Goal: Task Accomplishment & Management: Complete application form

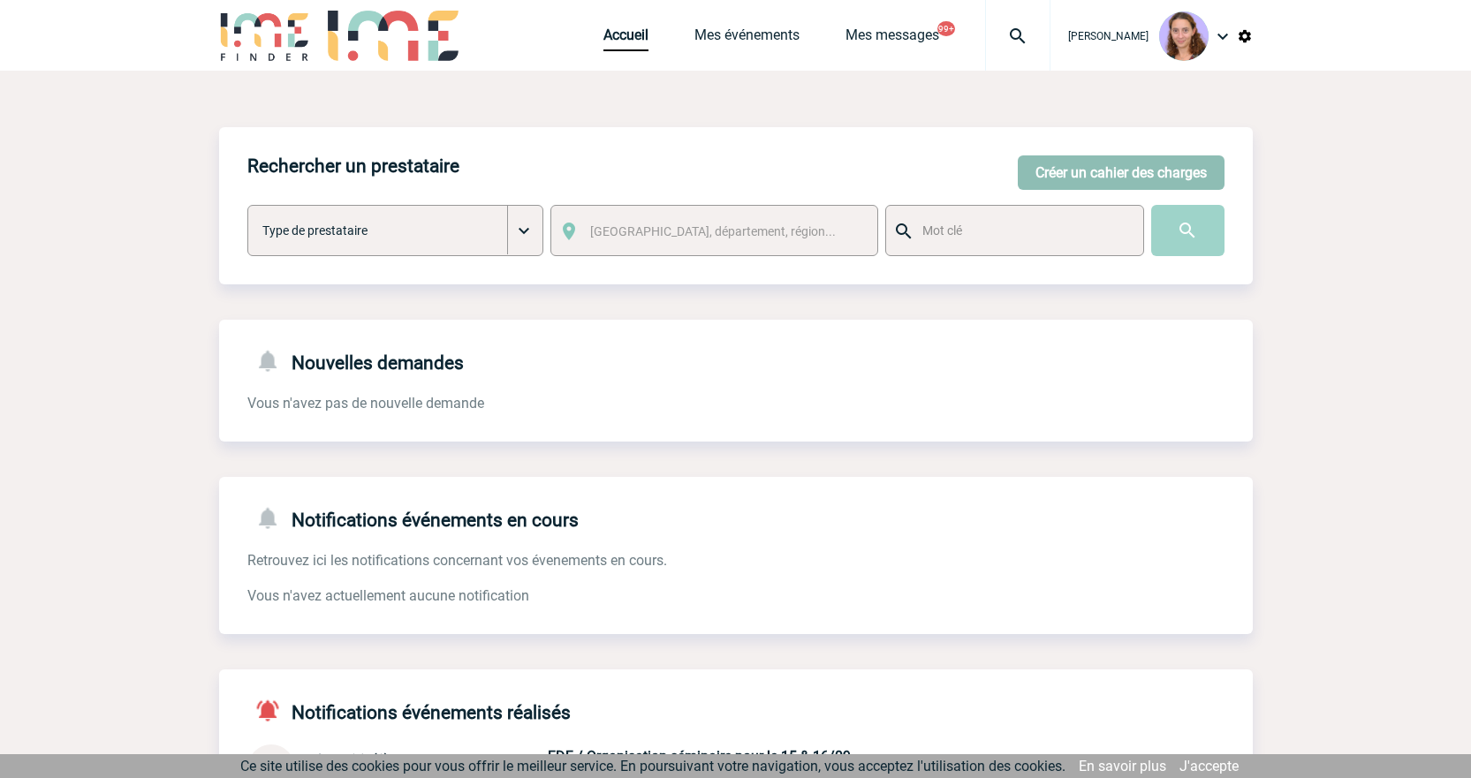
click at [1071, 182] on button "Créer un cahier des charges" at bounding box center [1121, 173] width 207 height 34
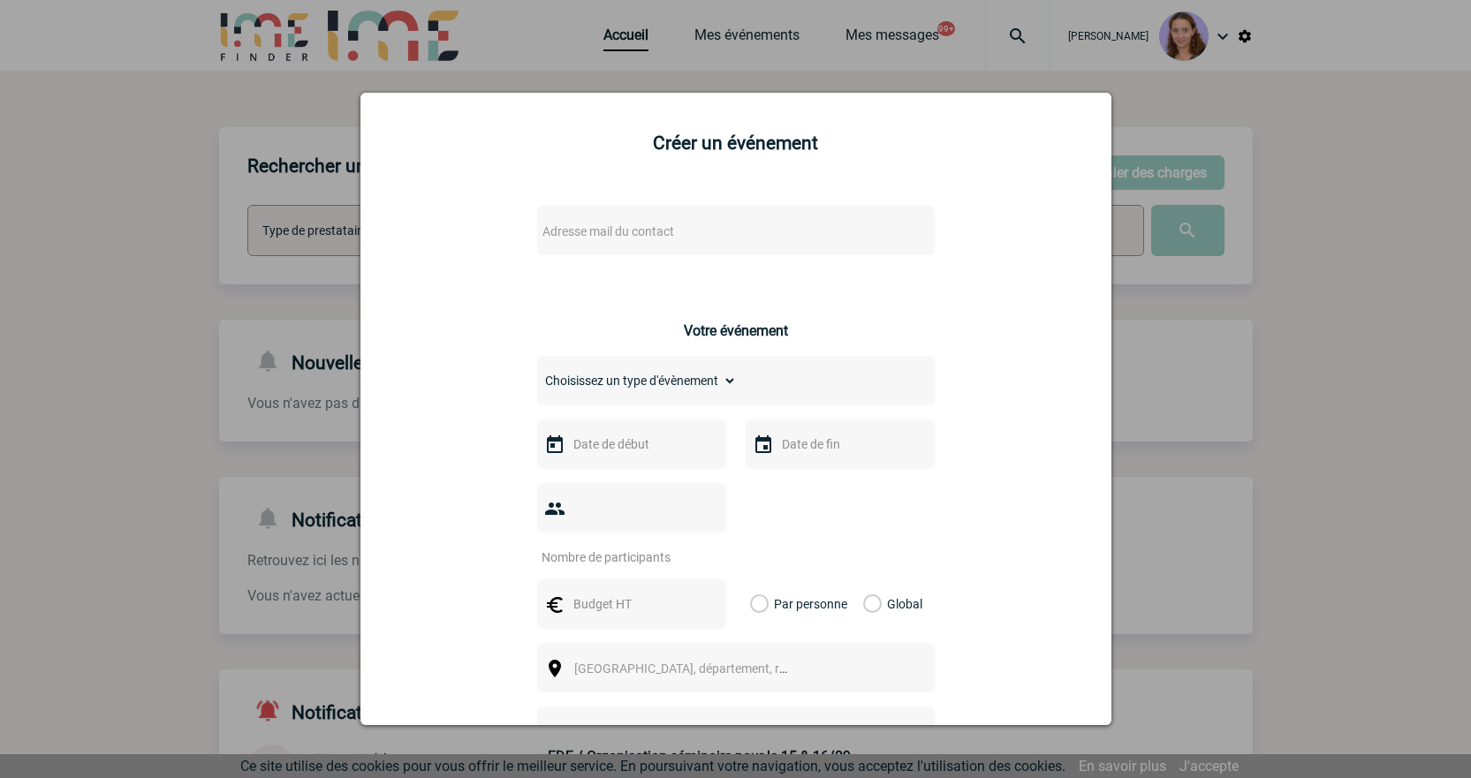
click at [695, 225] on span "Adresse mail du contact" at bounding box center [689, 231] width 309 height 25
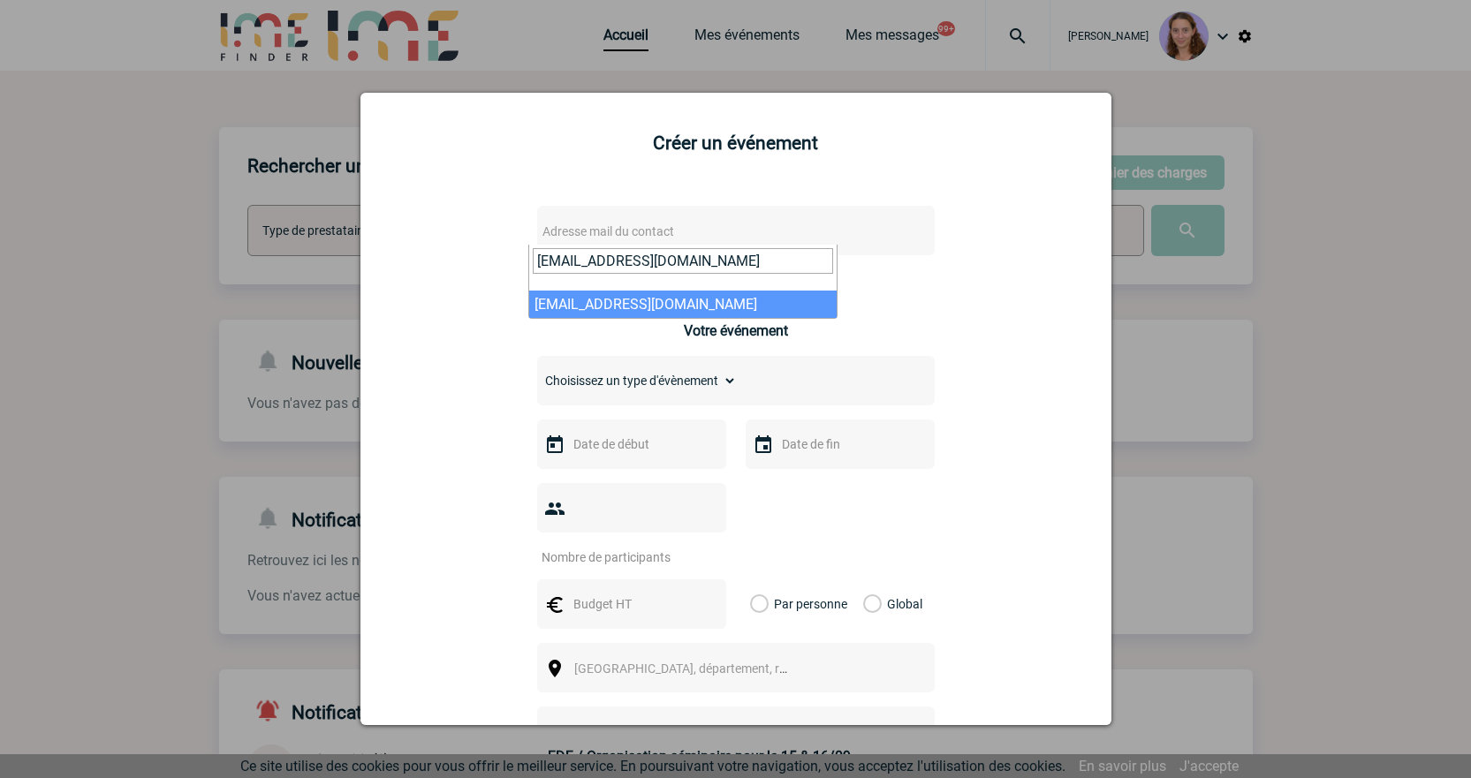
type input "c.goruk@altertechnology.fr"
select select "132736"
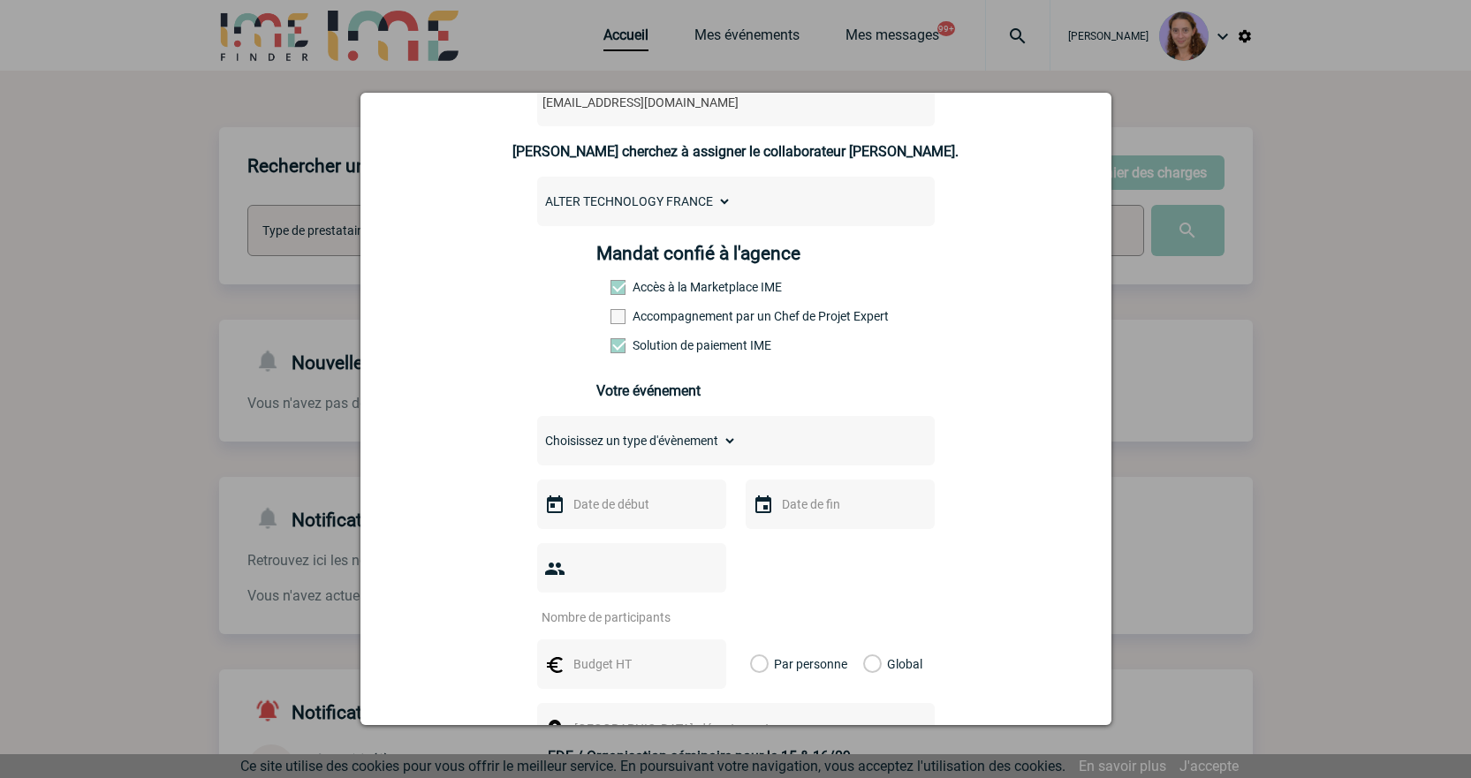
scroll to position [265, 0]
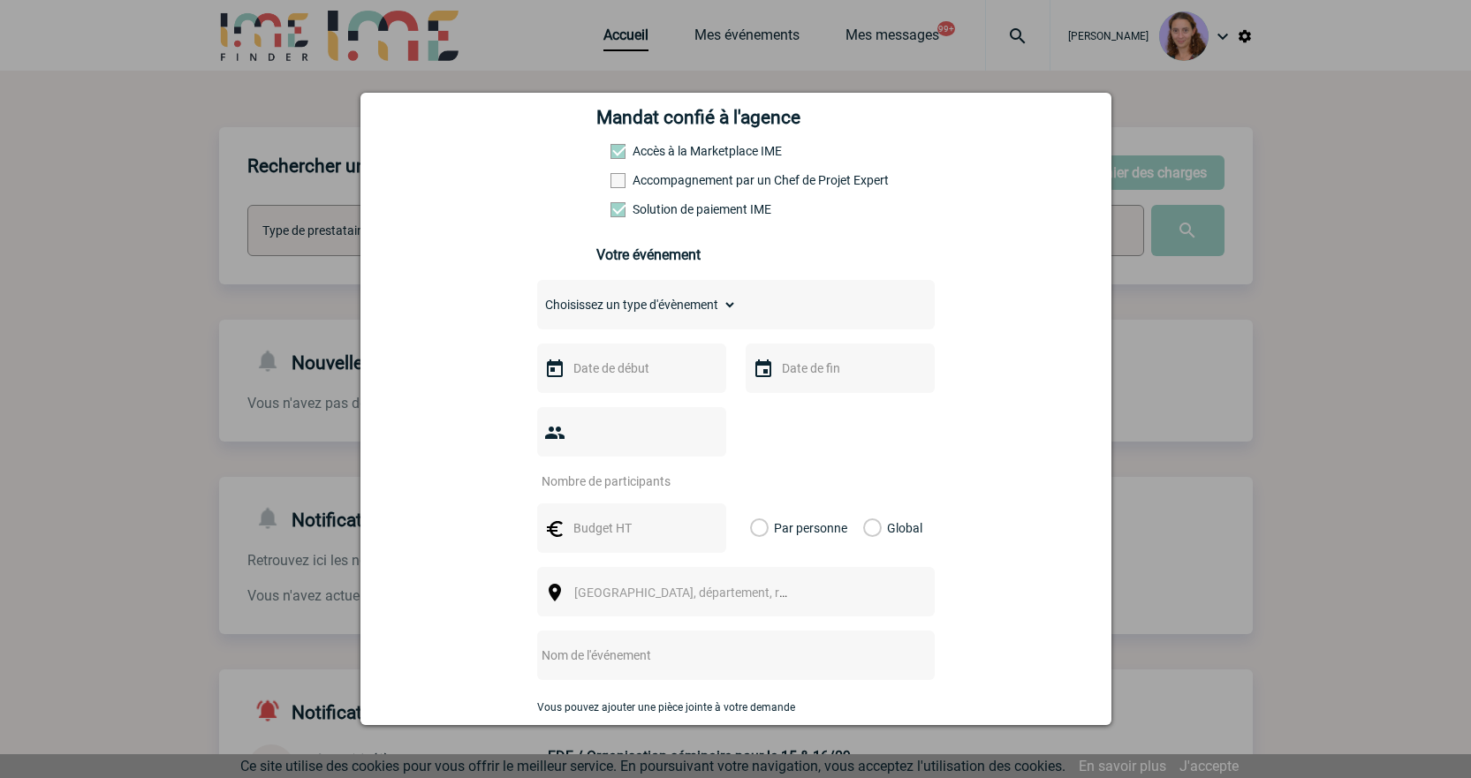
click at [647, 301] on select "Choisissez un type d'évènement Séminaire avec nuitée Séminaire sans nuitée Repa…" at bounding box center [637, 304] width 200 height 25
select select "3"
click at [537, 297] on select "Choisissez un type d'évènement Séminaire avec nuitée Séminaire sans nuitée Repa…" at bounding box center [637, 304] width 200 height 25
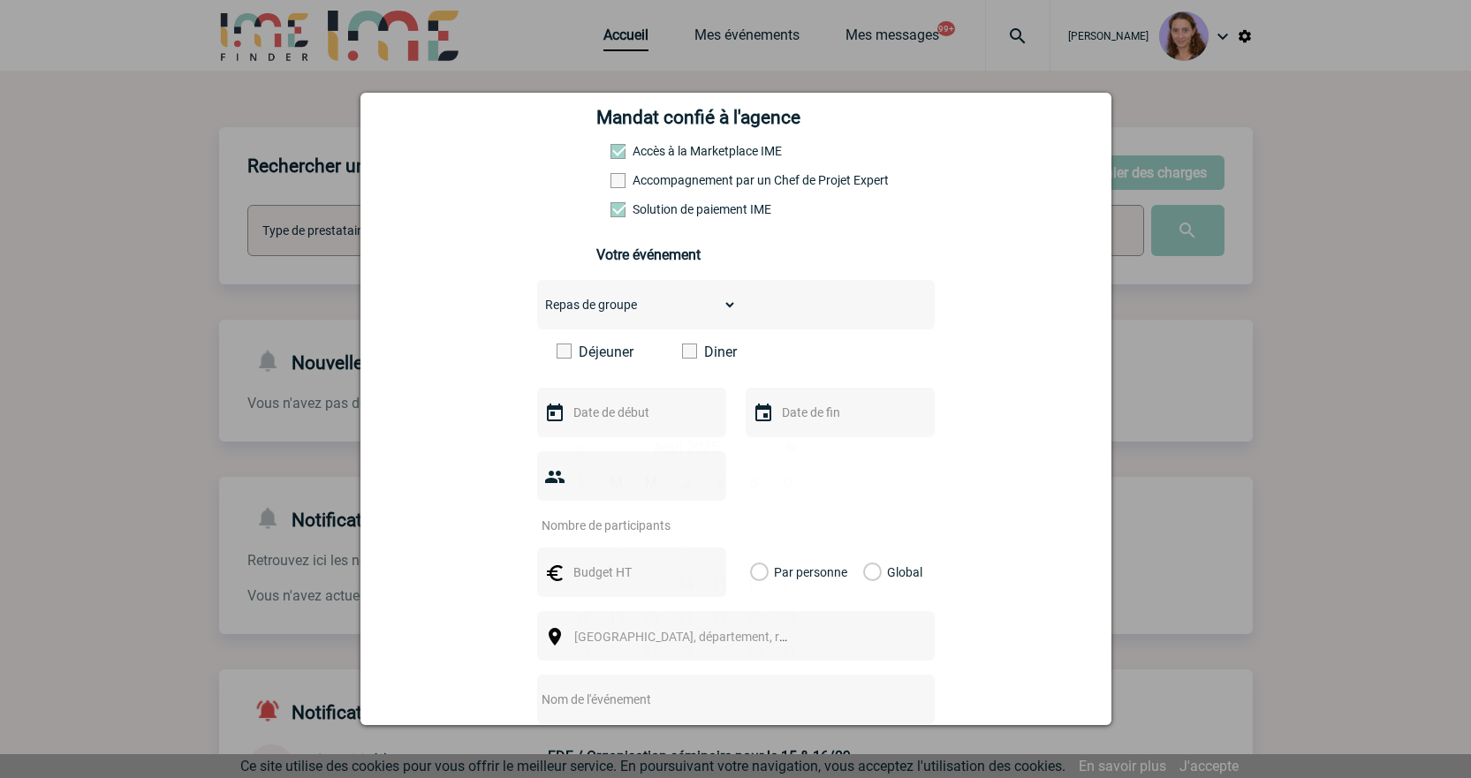
click at [581, 408] on input "text" at bounding box center [630, 412] width 122 height 23
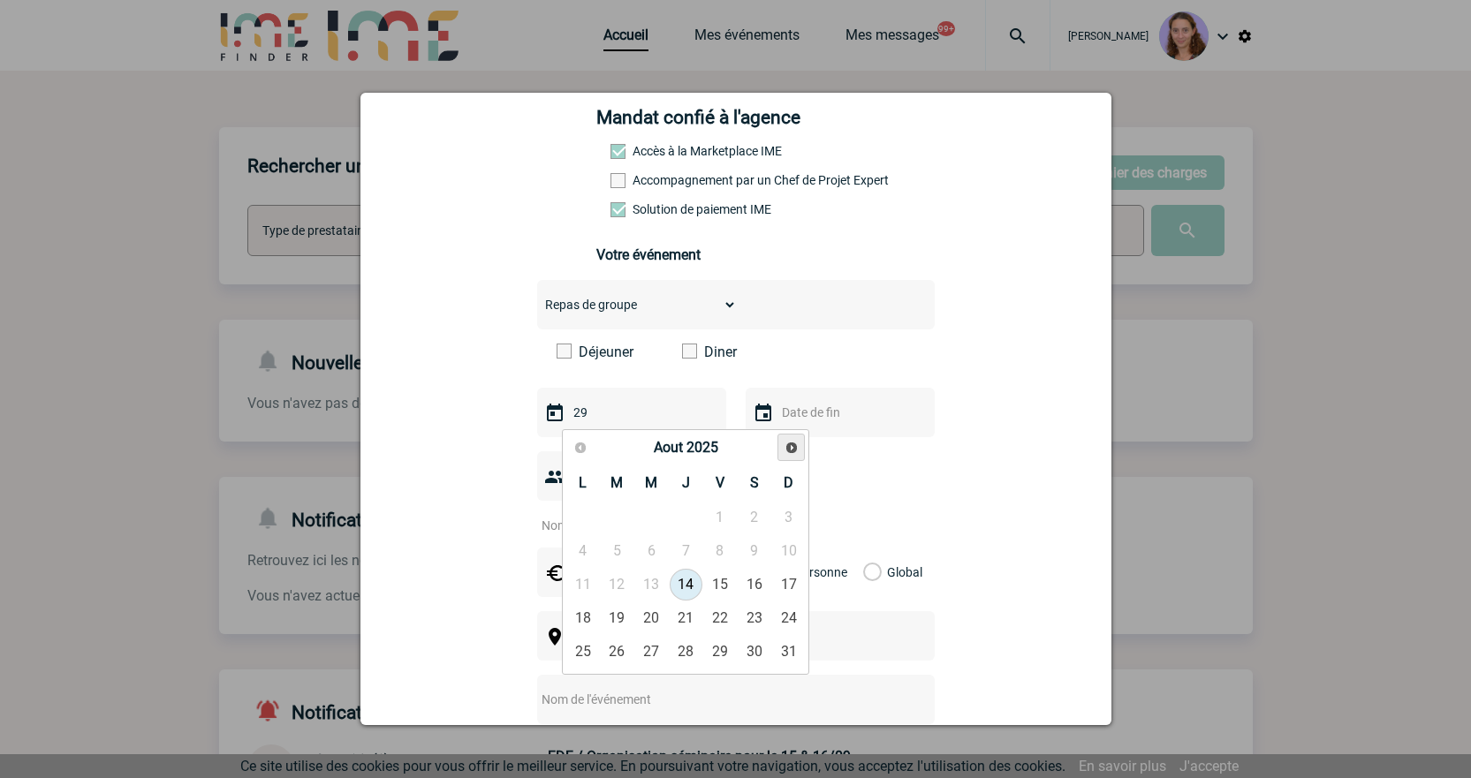
type input "29"
click at [657, 653] on link "29" at bounding box center [651, 652] width 33 height 32
type input "29-10-2025"
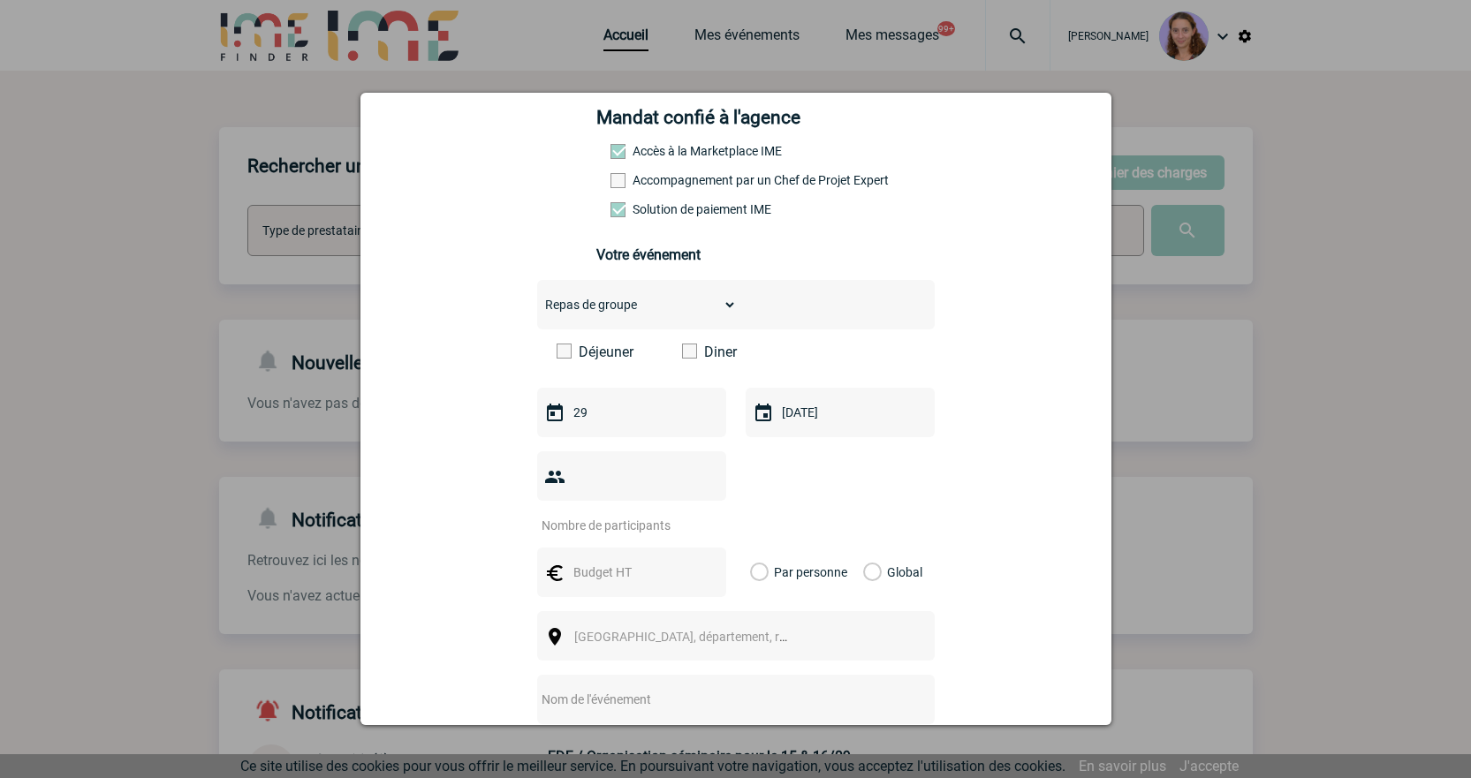
click at [652, 514] on input "number" at bounding box center [620, 525] width 166 height 23
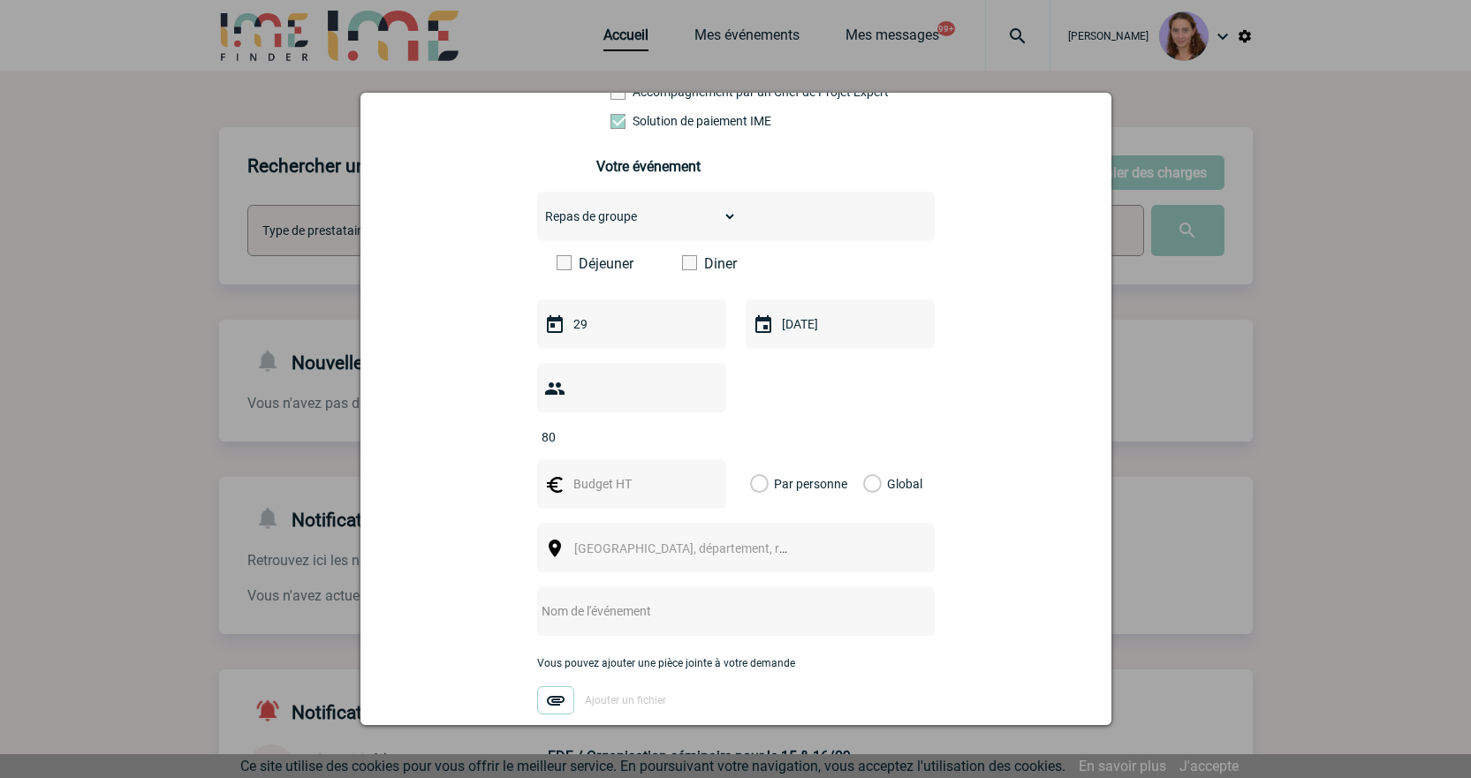
type input "80"
click at [705, 459] on div at bounding box center [631, 483] width 189 height 49
click at [672, 473] on input "text" at bounding box center [630, 484] width 122 height 23
type input "8000"
click at [869, 459] on label "Global" at bounding box center [868, 483] width 11 height 49
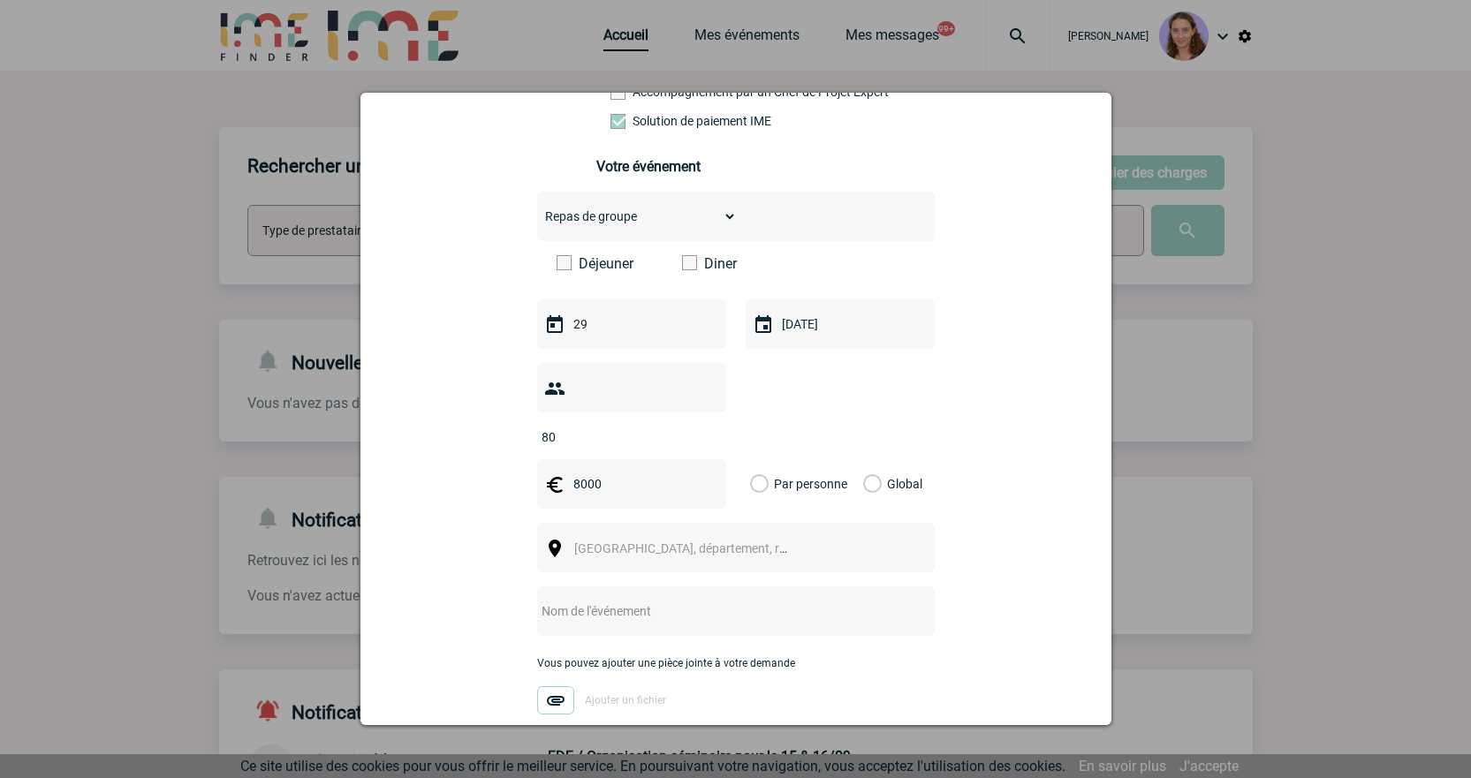
click at [0, 0] on input "Global" at bounding box center [0, 0] width 0 height 0
click at [657, 542] on span "[GEOGRAPHIC_DATA], département, région..." at bounding box center [697, 549] width 246 height 14
click at [595, 551] on input "toulse" at bounding box center [682, 549] width 234 height 26
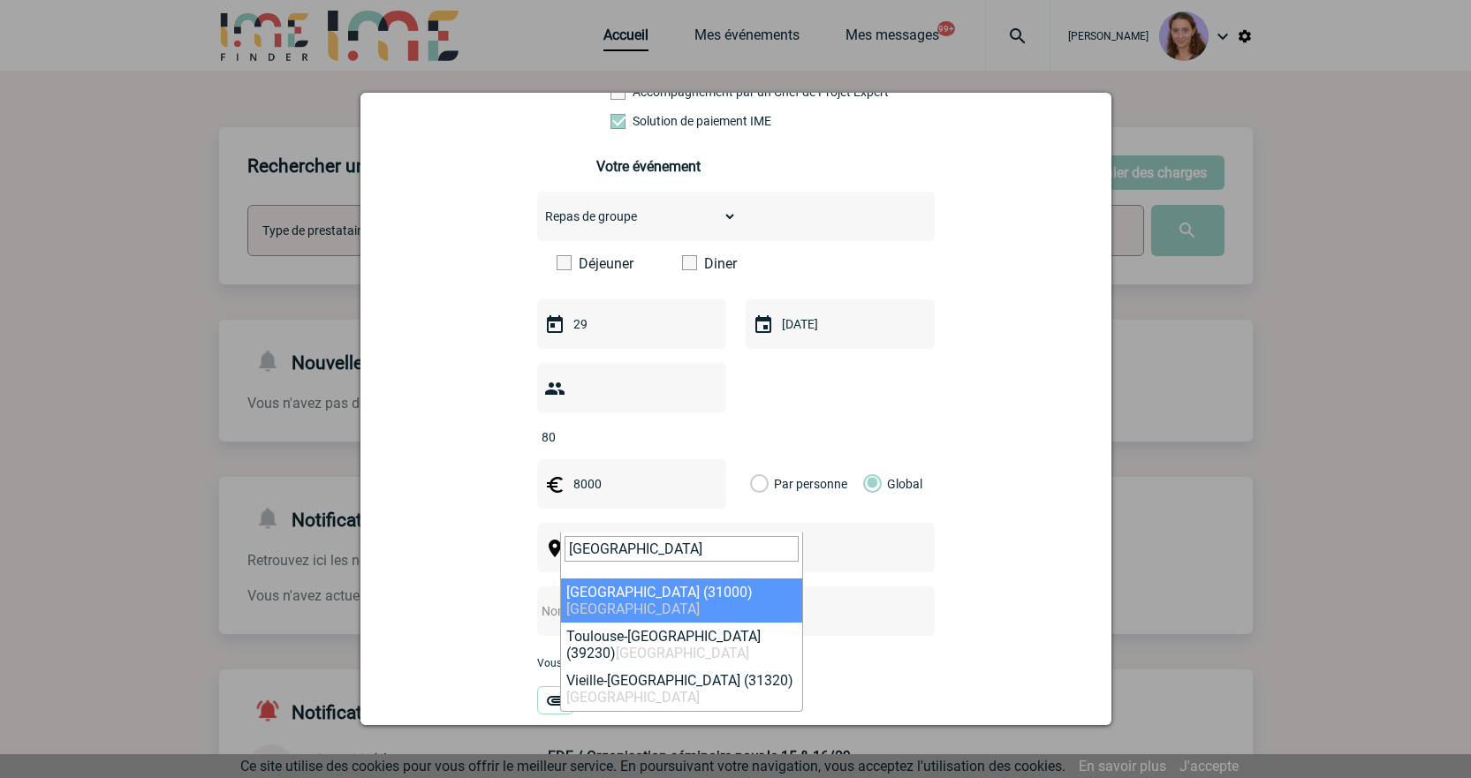
type input "toulouse"
select select "31088"
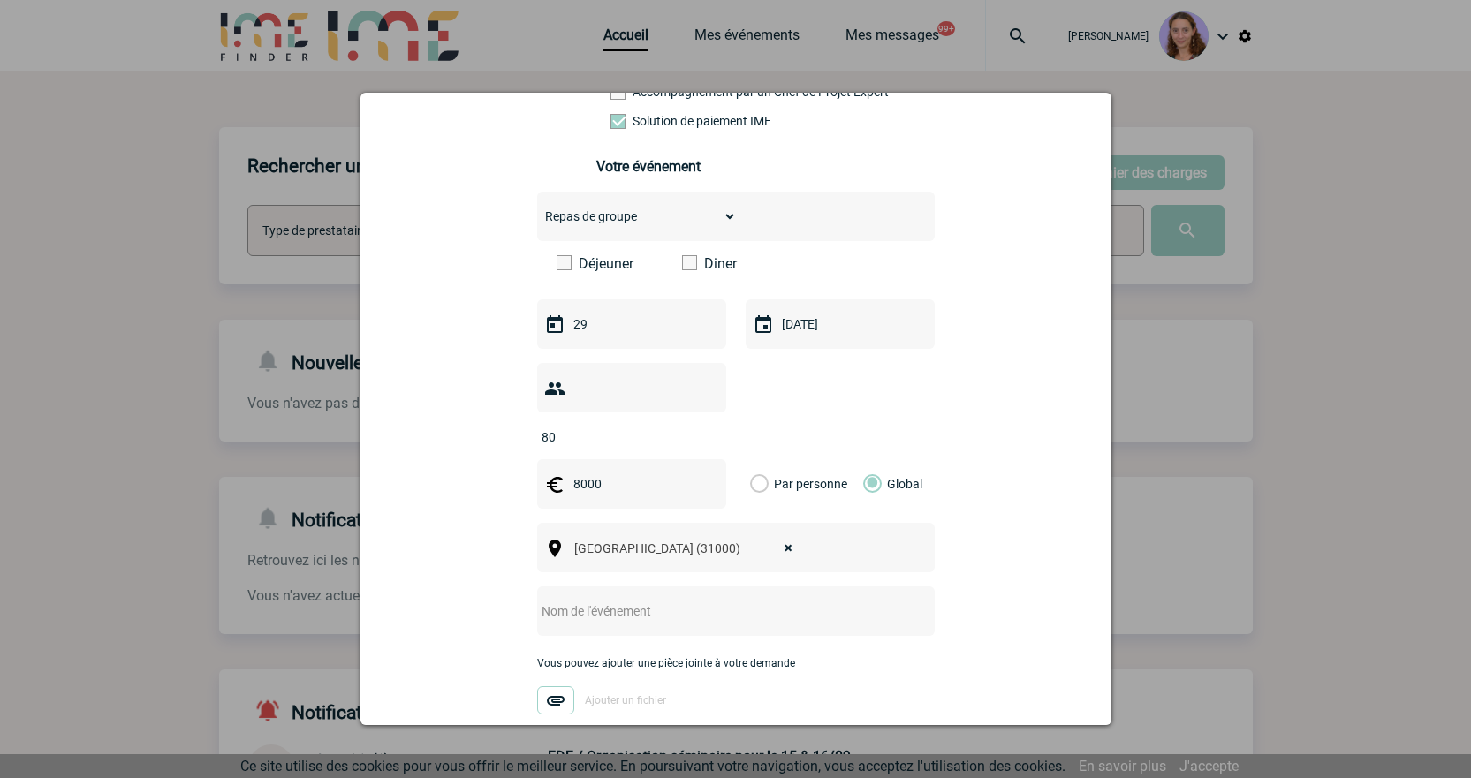
click at [612, 600] on input "text" at bounding box center [712, 611] width 351 height 23
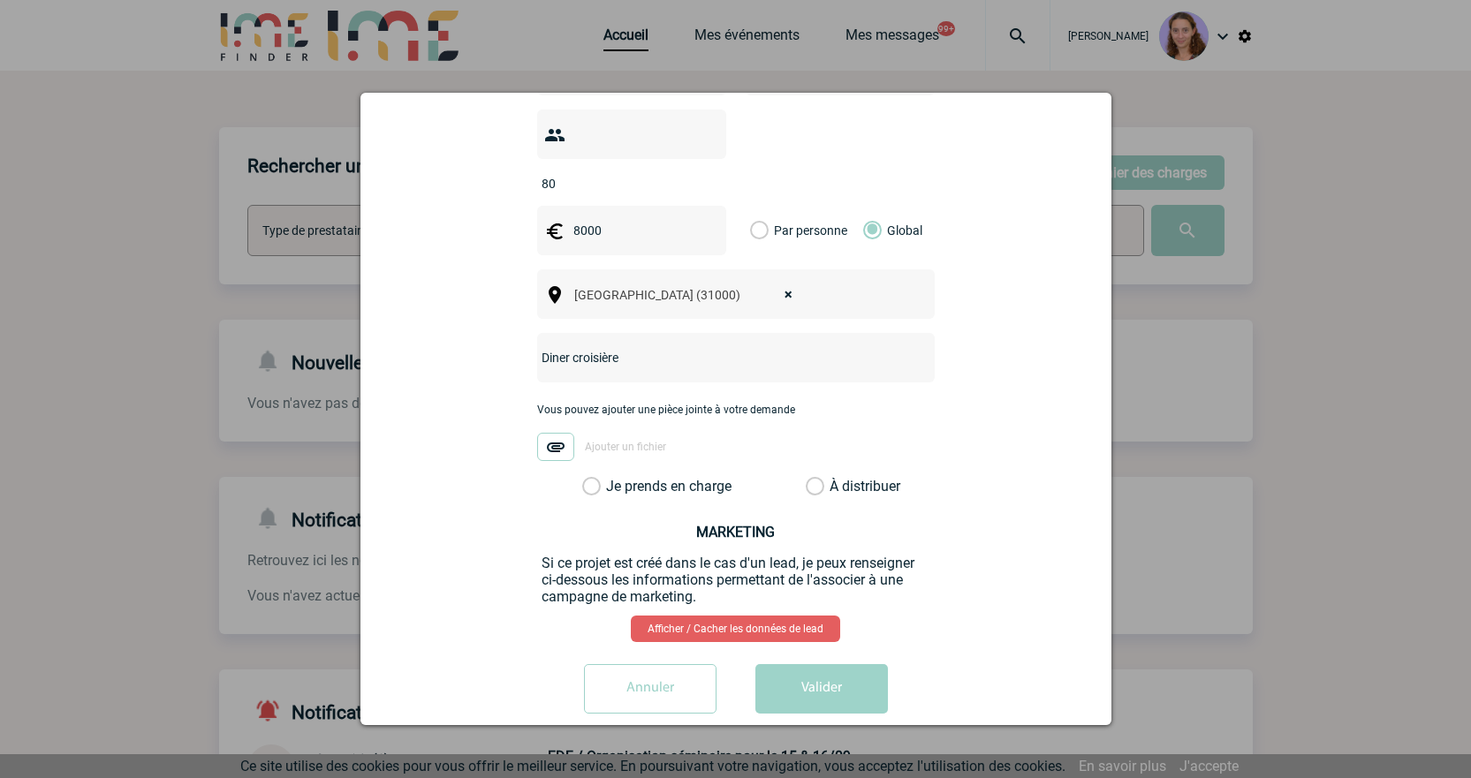
type input "Diner croisière"
click at [810, 478] on label "À distribuer" at bounding box center [815, 487] width 19 height 18
click at [0, 0] on input "À distribuer" at bounding box center [0, 0] width 0 height 0
click at [833, 664] on button "Valider" at bounding box center [822, 688] width 133 height 49
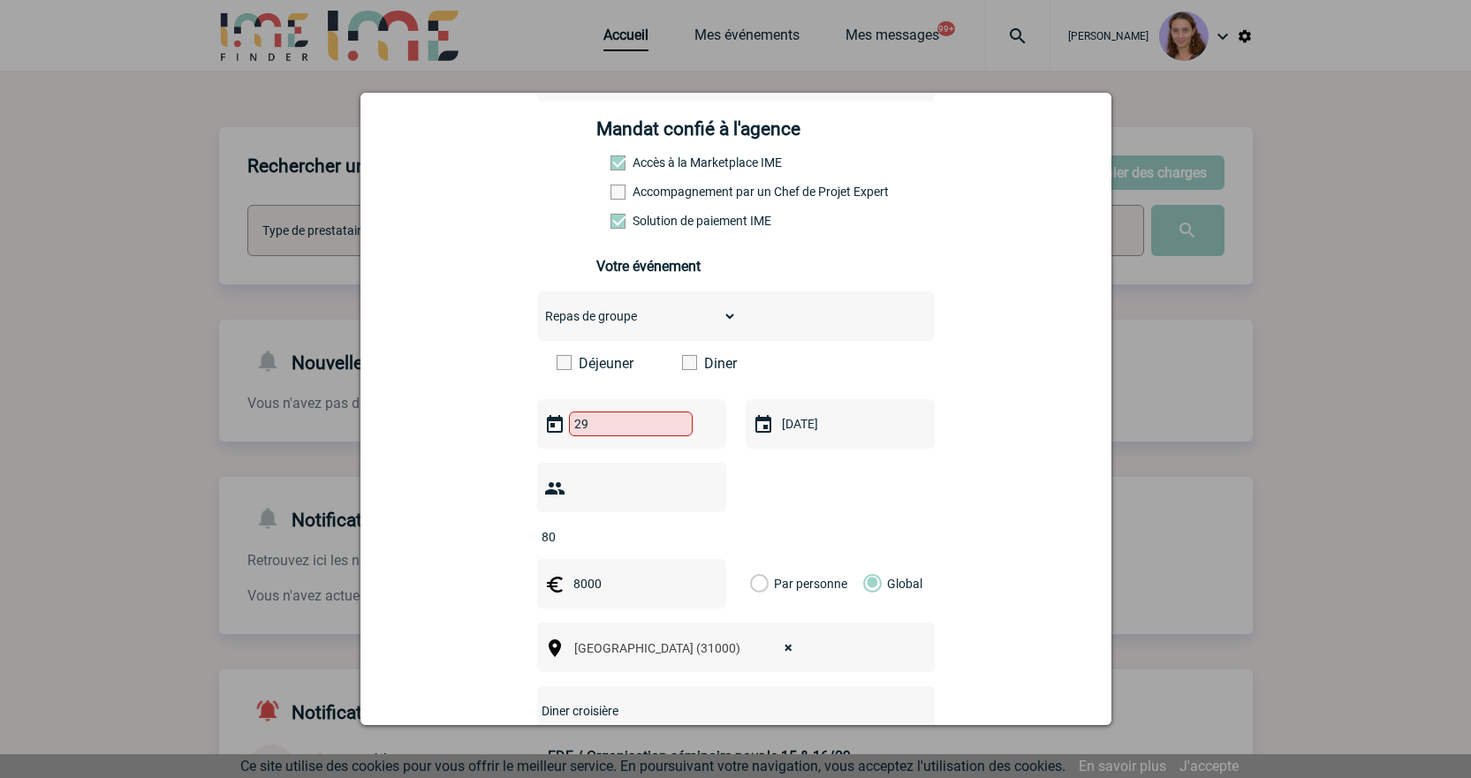
click at [609, 414] on div "29" at bounding box center [631, 423] width 189 height 49
click at [665, 422] on input "29" at bounding box center [631, 424] width 124 height 25
click at [788, 453] on span "Suivant" at bounding box center [792, 460] width 14 height 14
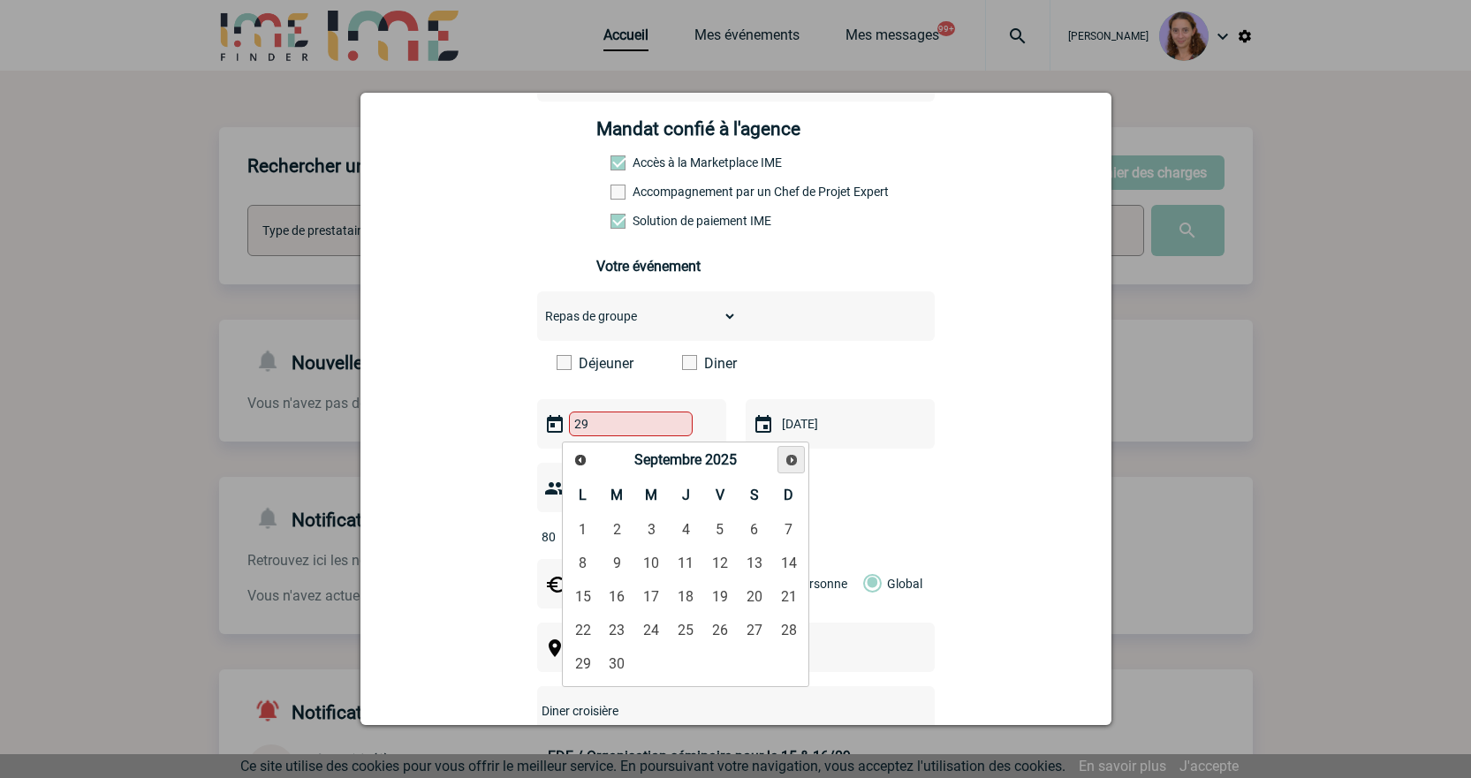
click at [788, 453] on span "Suivant" at bounding box center [792, 460] width 14 height 14
click at [649, 655] on link "29" at bounding box center [651, 665] width 33 height 32
type input "29-10-2025"
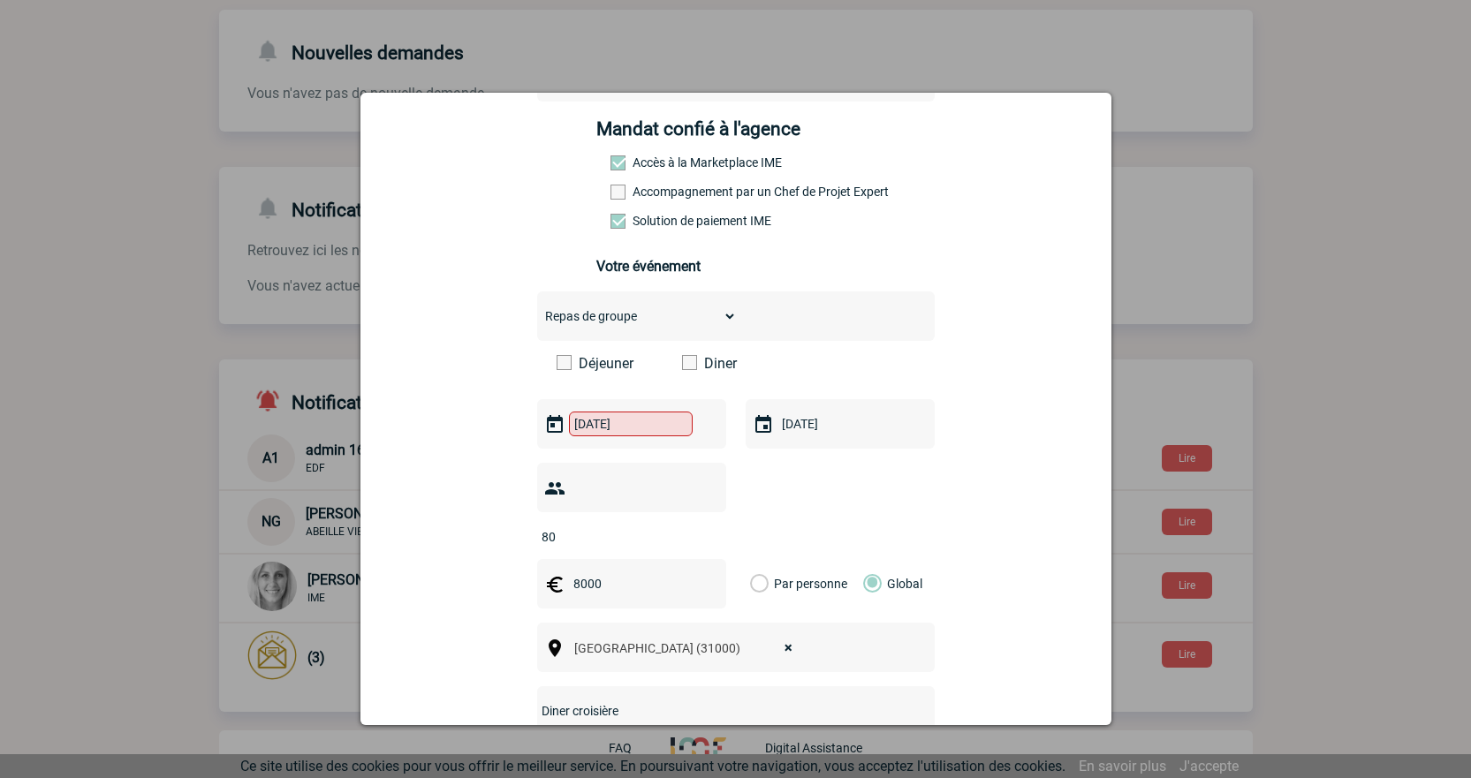
scroll to position [607, 0]
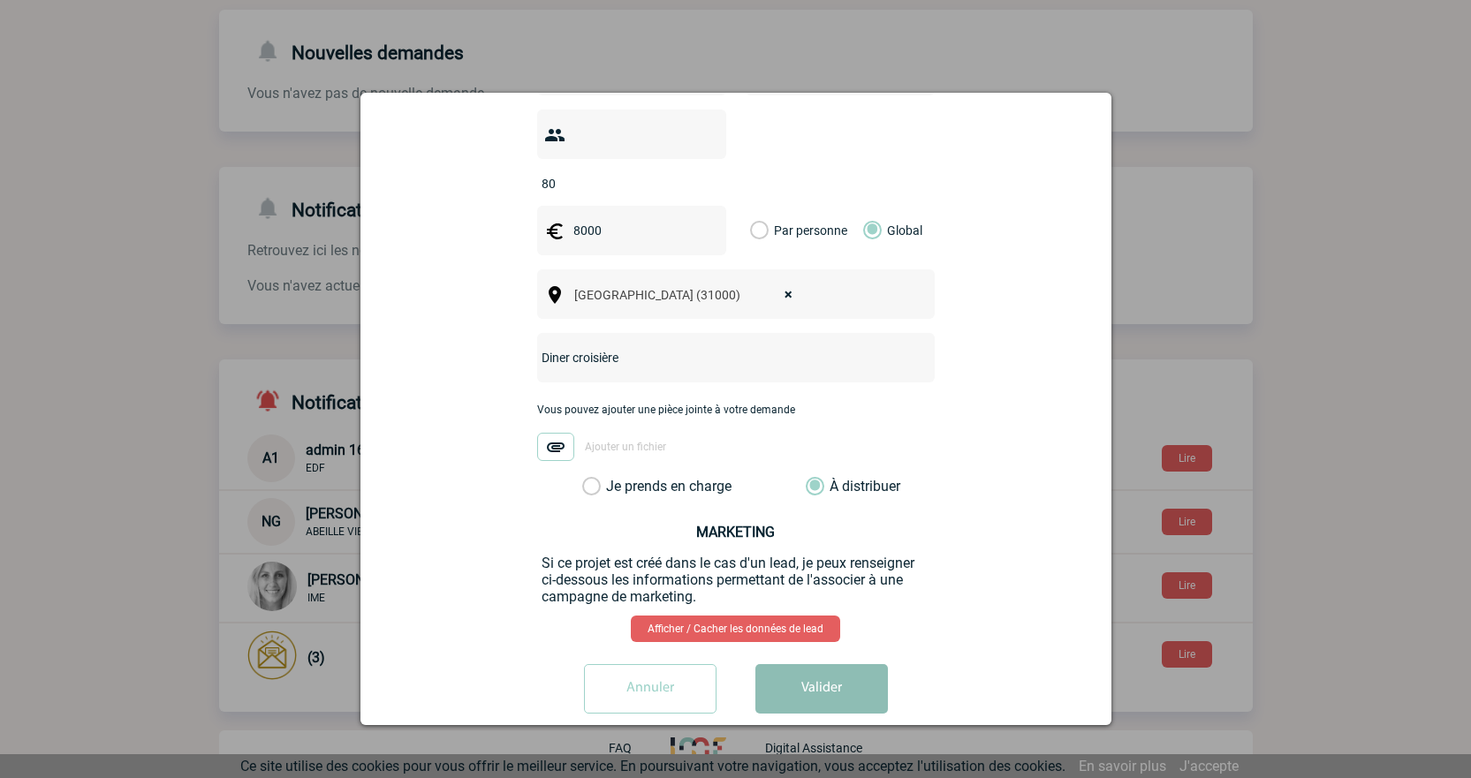
click at [808, 664] on button "Valider" at bounding box center [822, 688] width 133 height 49
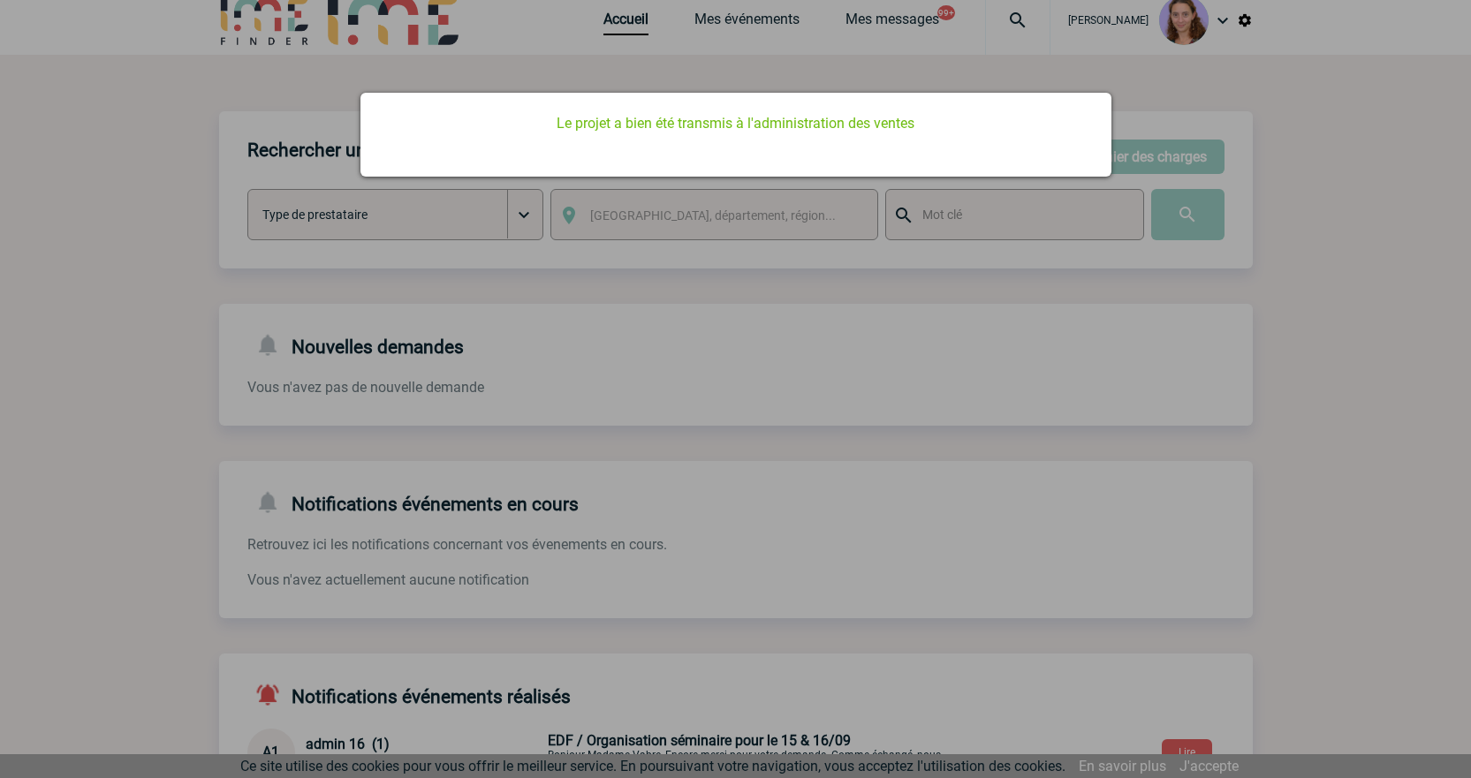
scroll to position [0, 0]
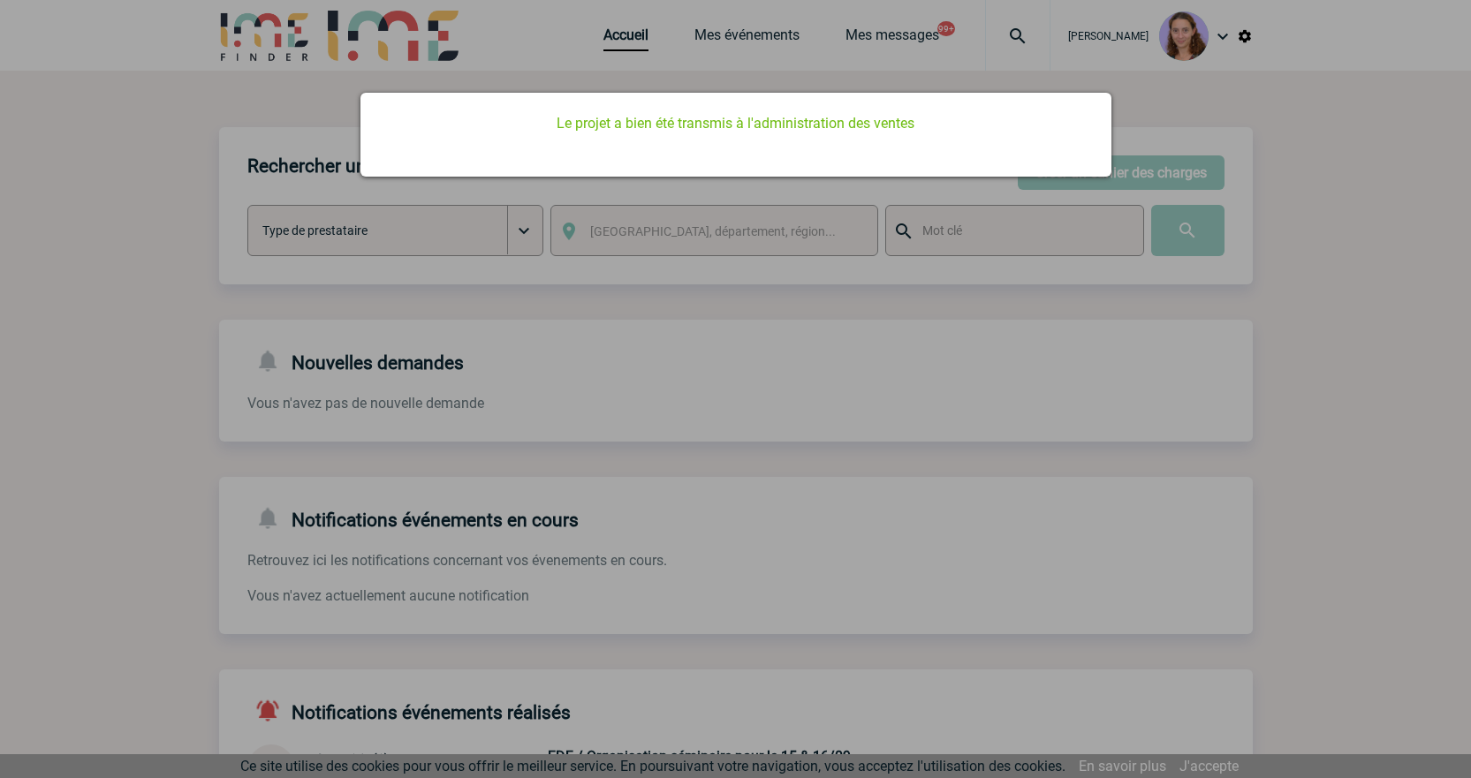
click at [602, 98] on div "Le projet a bien été transmis à l'administration des ventes" at bounding box center [736, 135] width 751 height 84
click at [612, 39] on div at bounding box center [735, 389] width 1471 height 778
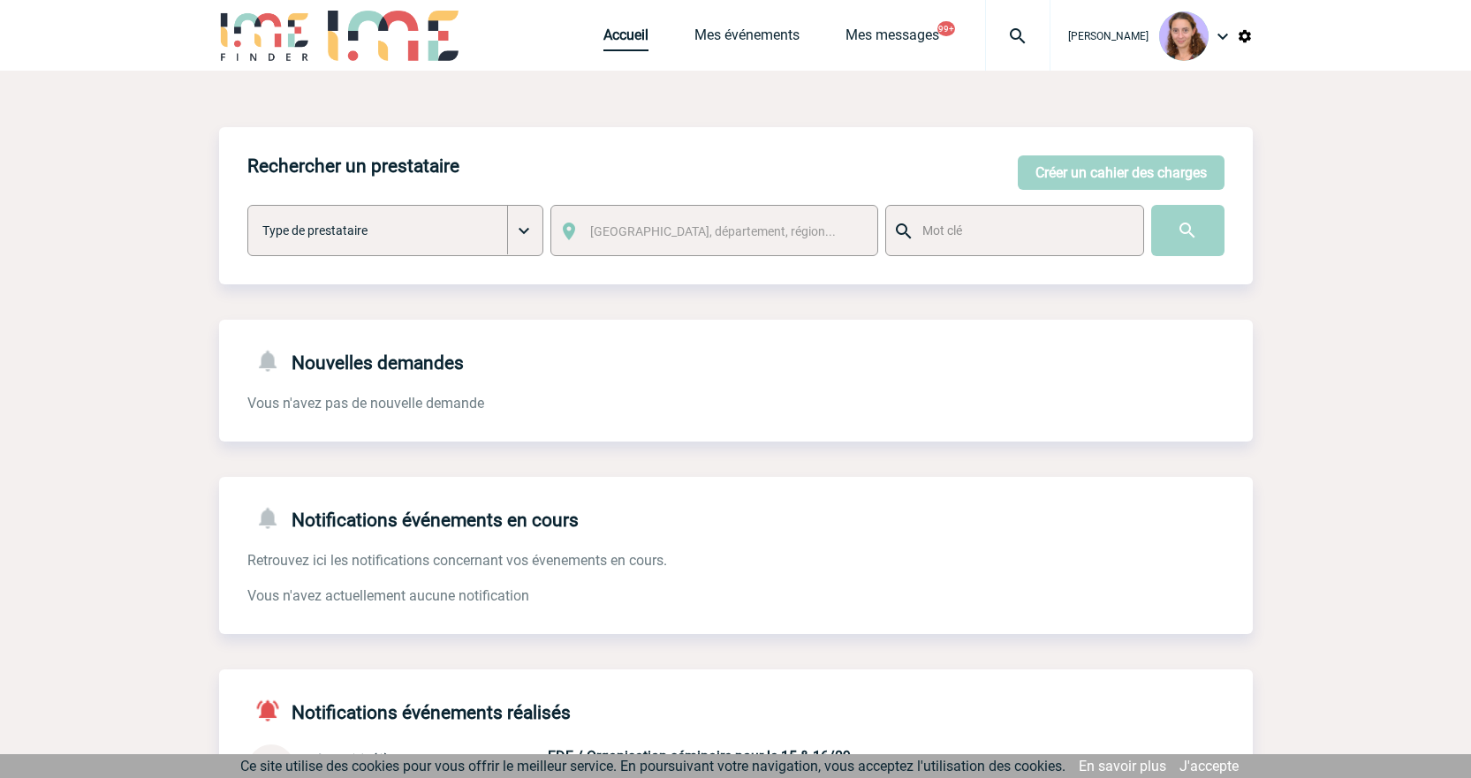
click at [618, 38] on link "Accueil" at bounding box center [626, 39] width 45 height 25
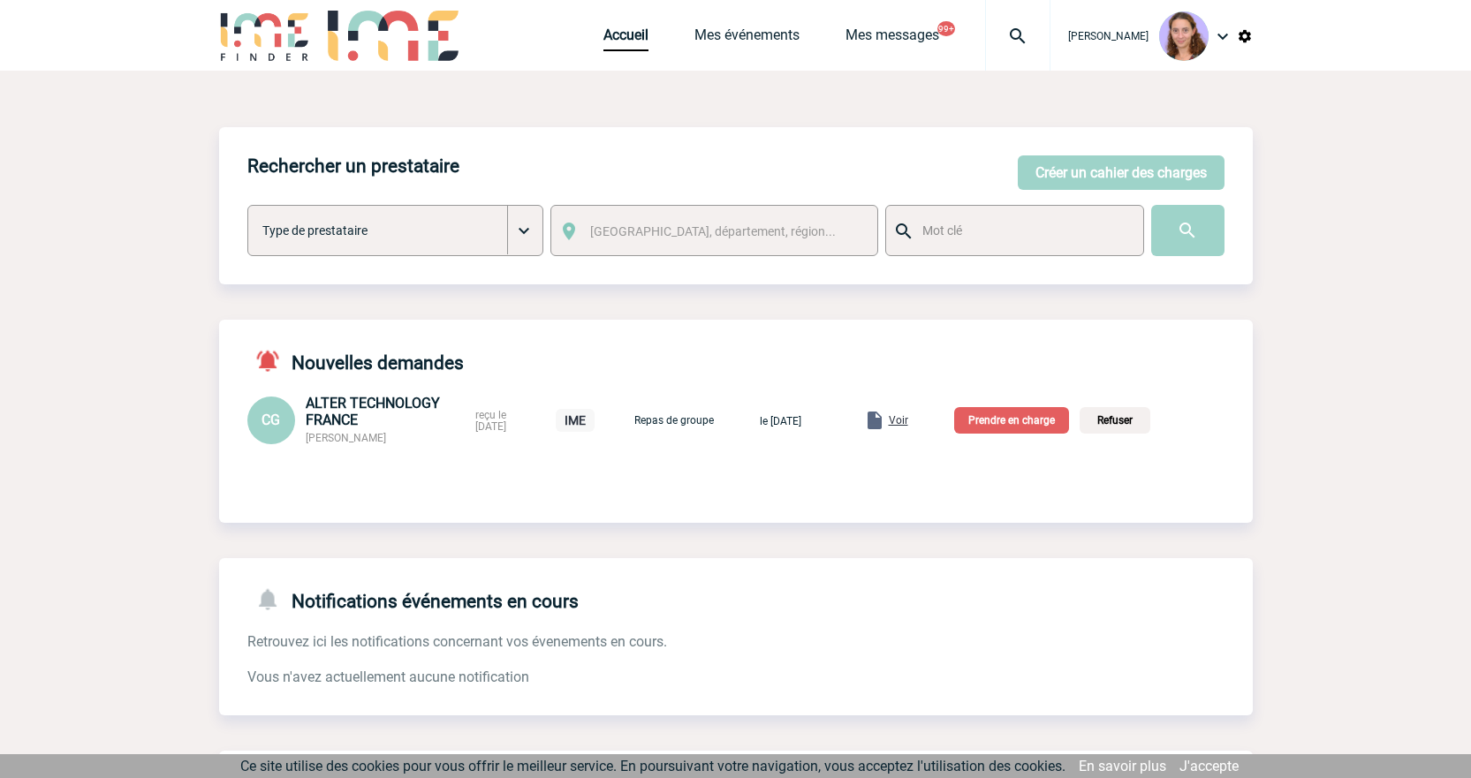
click at [908, 421] on span "Voir" at bounding box center [898, 420] width 19 height 12
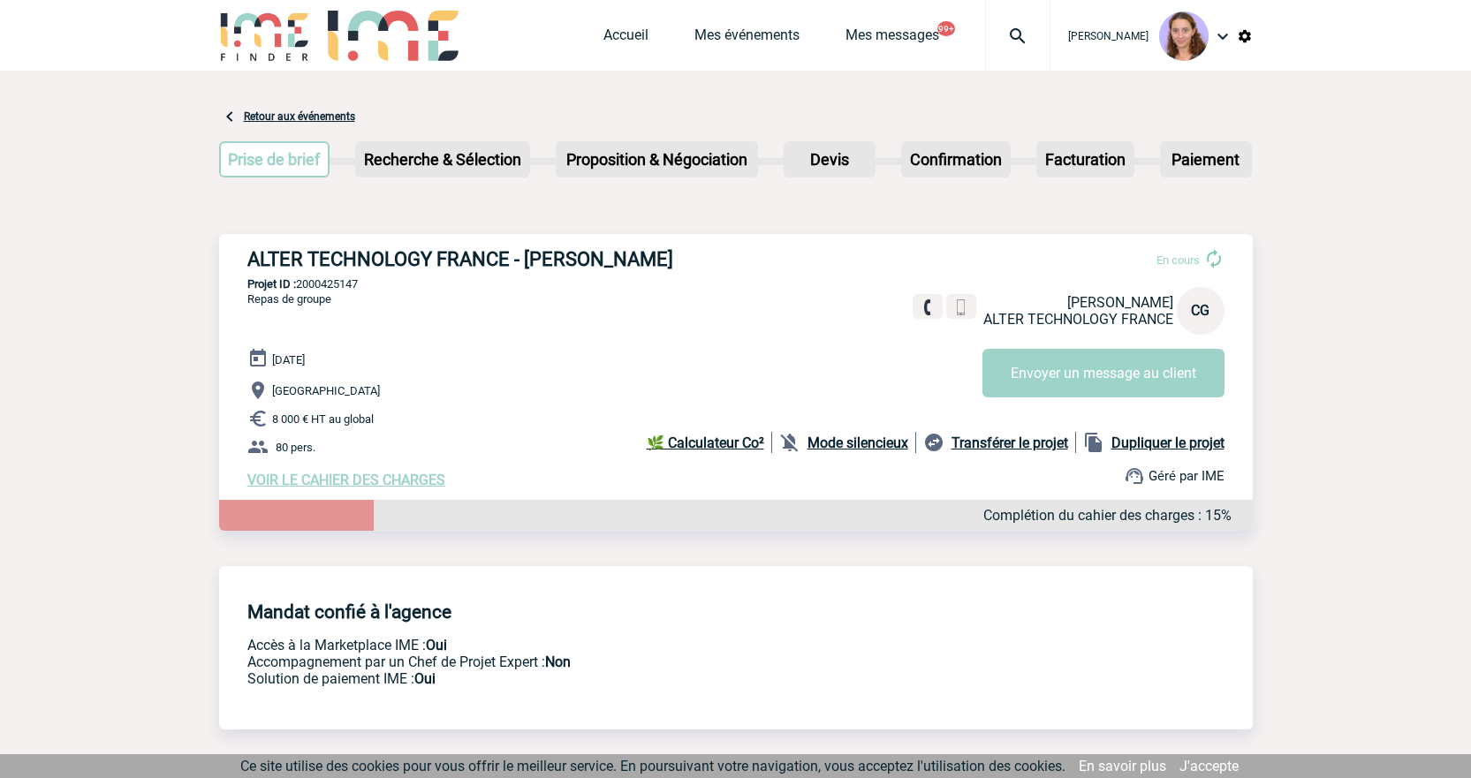
click at [324, 291] on p "Projet ID : 2000425147" at bounding box center [736, 283] width 1034 height 13
click at [325, 277] on div "ALTER TECHNOLOGY FRANCE - Céline GORUK En cours Céline GORUK ALTER TECHNOLOGY F…" at bounding box center [736, 368] width 1034 height 269
copy p "2000425147"
click at [627, 32] on link "Accueil" at bounding box center [626, 39] width 45 height 25
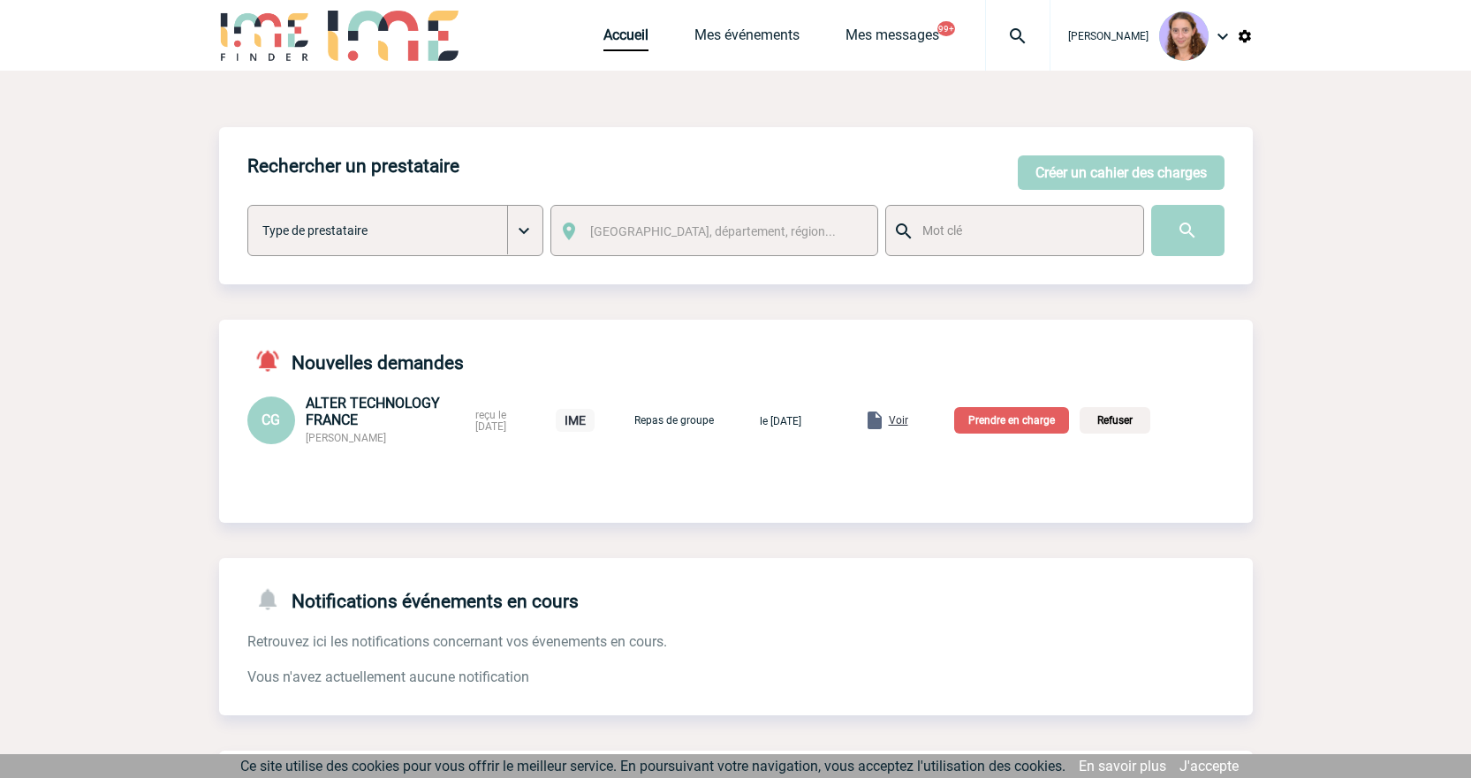
click at [1005, 408] on p "Prendre en charge" at bounding box center [1011, 420] width 115 height 27
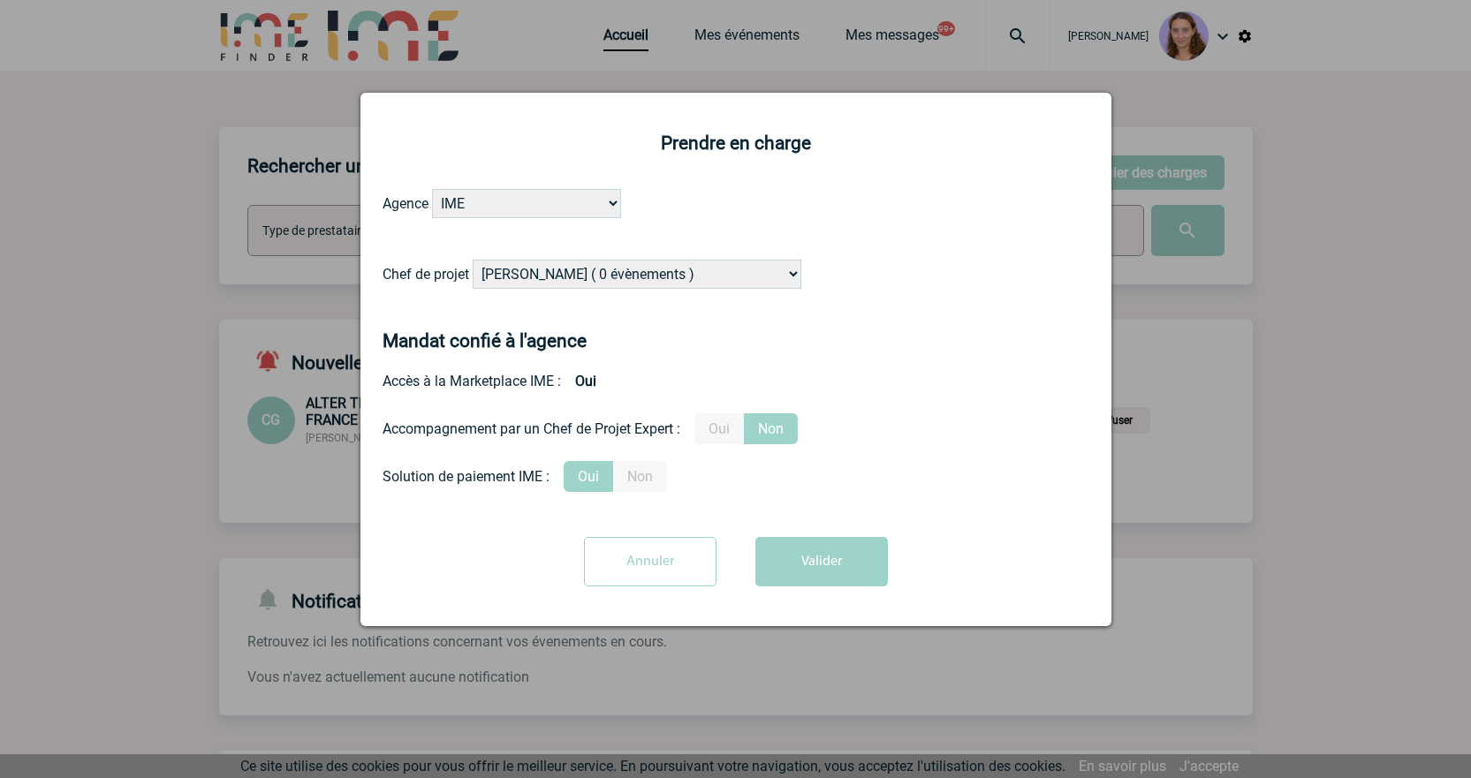
click at [642, 287] on select "Alizée VERLAGUET ( 0 évènements ) Anne GIRAUD ( 1196 évènements ) Anne-François…" at bounding box center [637, 274] width 329 height 29
click at [474, 261] on select "Alizée VERLAGUET ( 0 évènements ) Anne GIRAUD ( 1196 évènements ) Anne-François…" at bounding box center [637, 274] width 329 height 29
click at [633, 287] on select "Alizée VERLAGUET ( 0 évènements ) Anne GIRAUD ( 1196 évènements ) Anne-François…" at bounding box center [637, 274] width 329 height 29
select select "129741"
click at [474, 261] on select "Alizée VERLAGUET ( 0 évènements ) Anne GIRAUD ( 1196 évènements ) Anne-François…" at bounding box center [637, 274] width 329 height 29
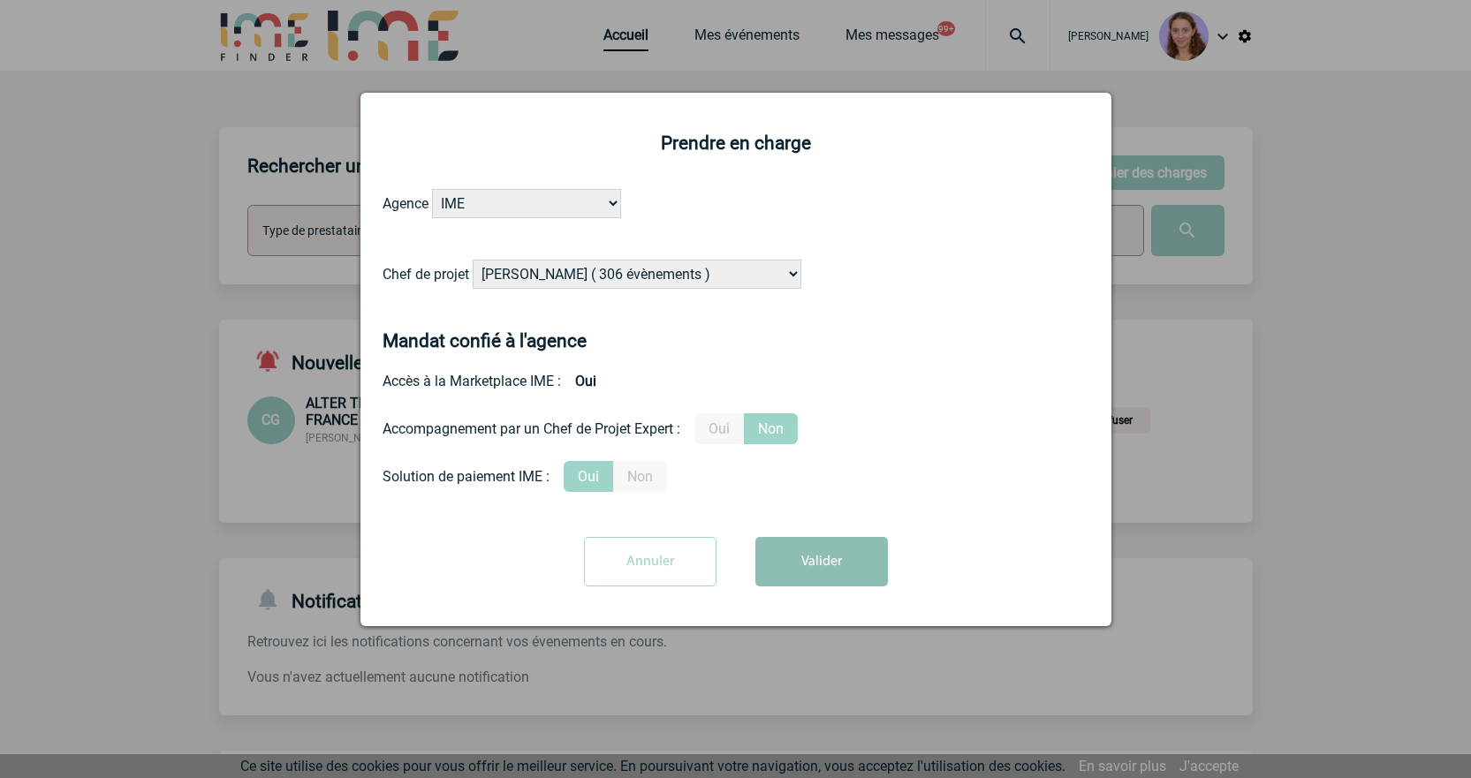
click at [796, 553] on button "Valider" at bounding box center [822, 561] width 133 height 49
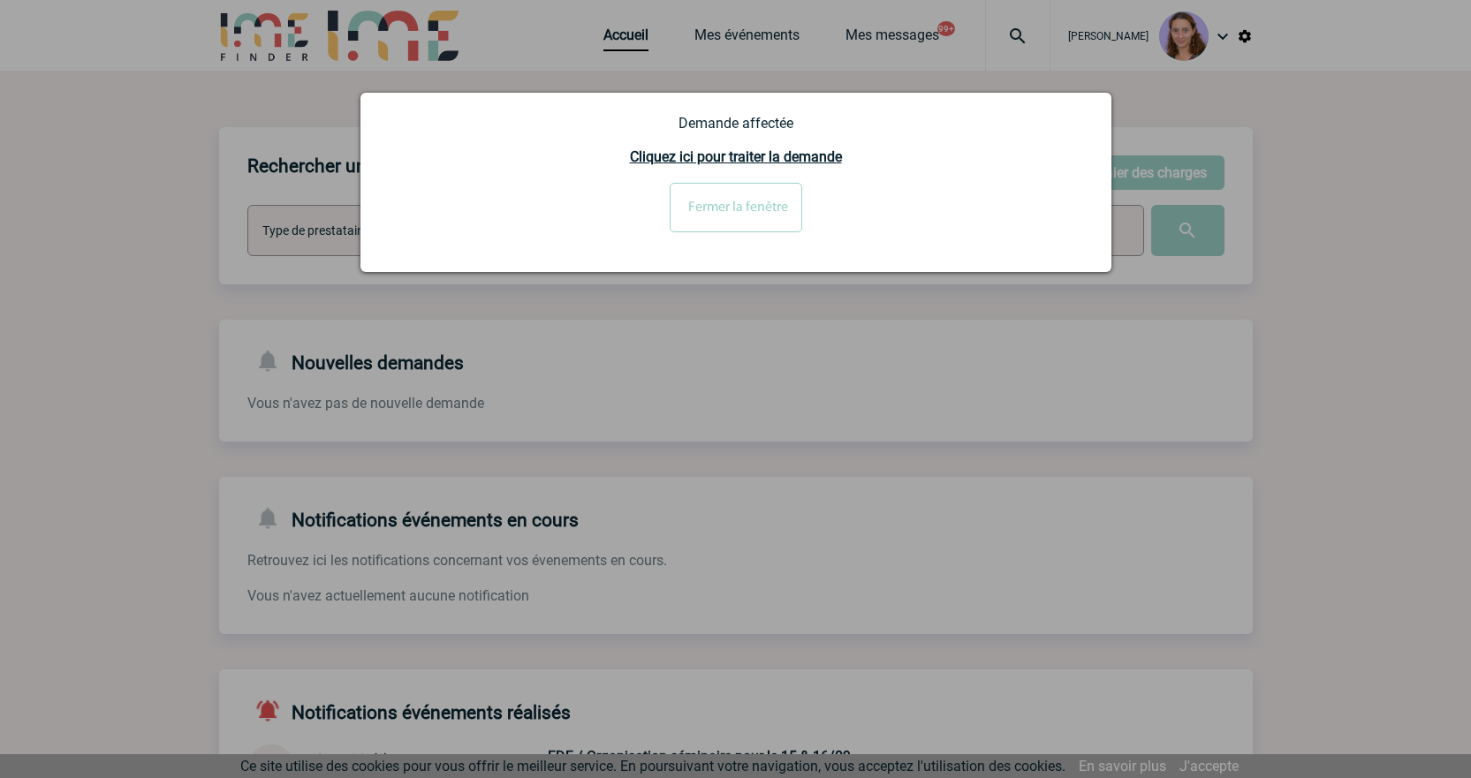
click at [801, 210] on input "Fermer la fenêtre" at bounding box center [736, 207] width 133 height 49
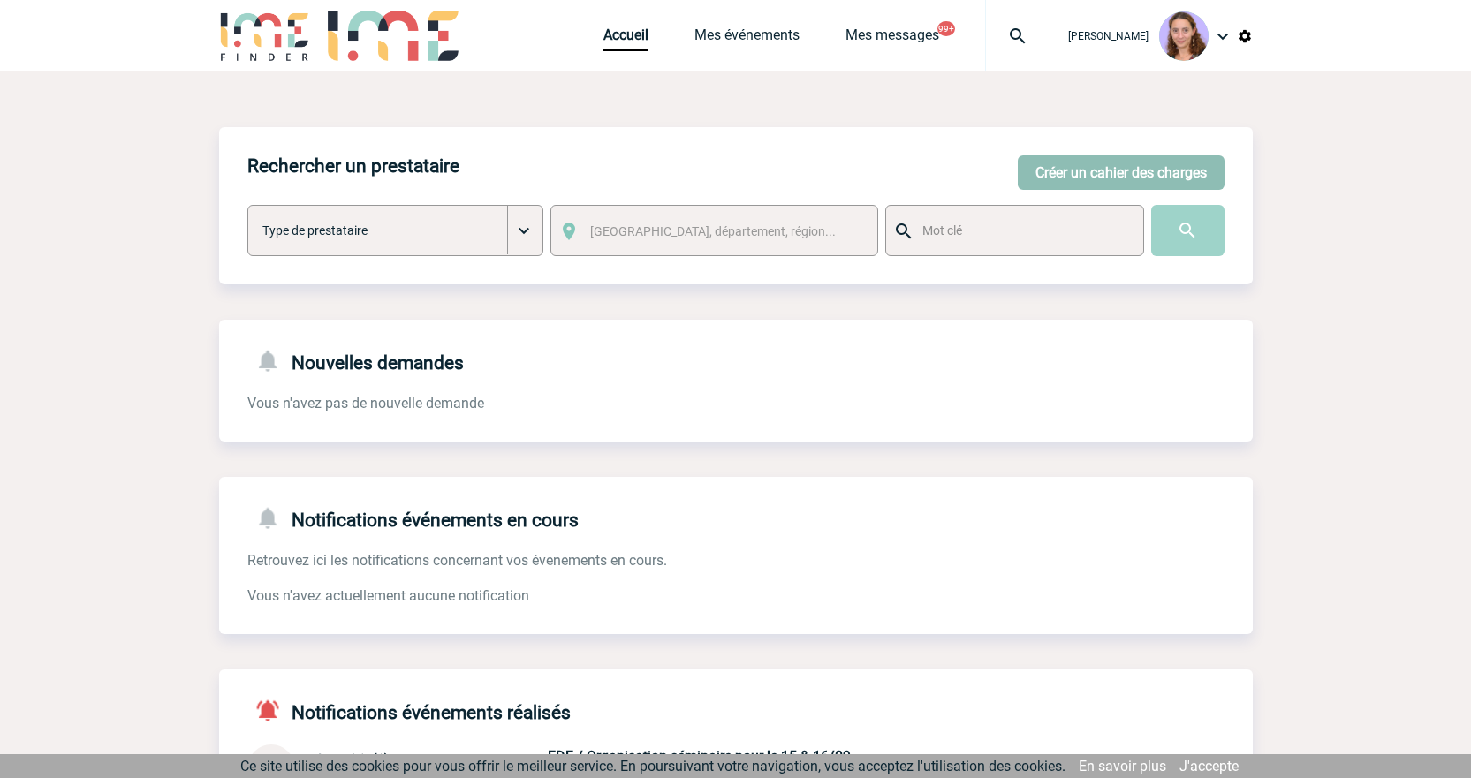
click at [1082, 163] on button "Créer un cahier des charges" at bounding box center [1121, 173] width 207 height 34
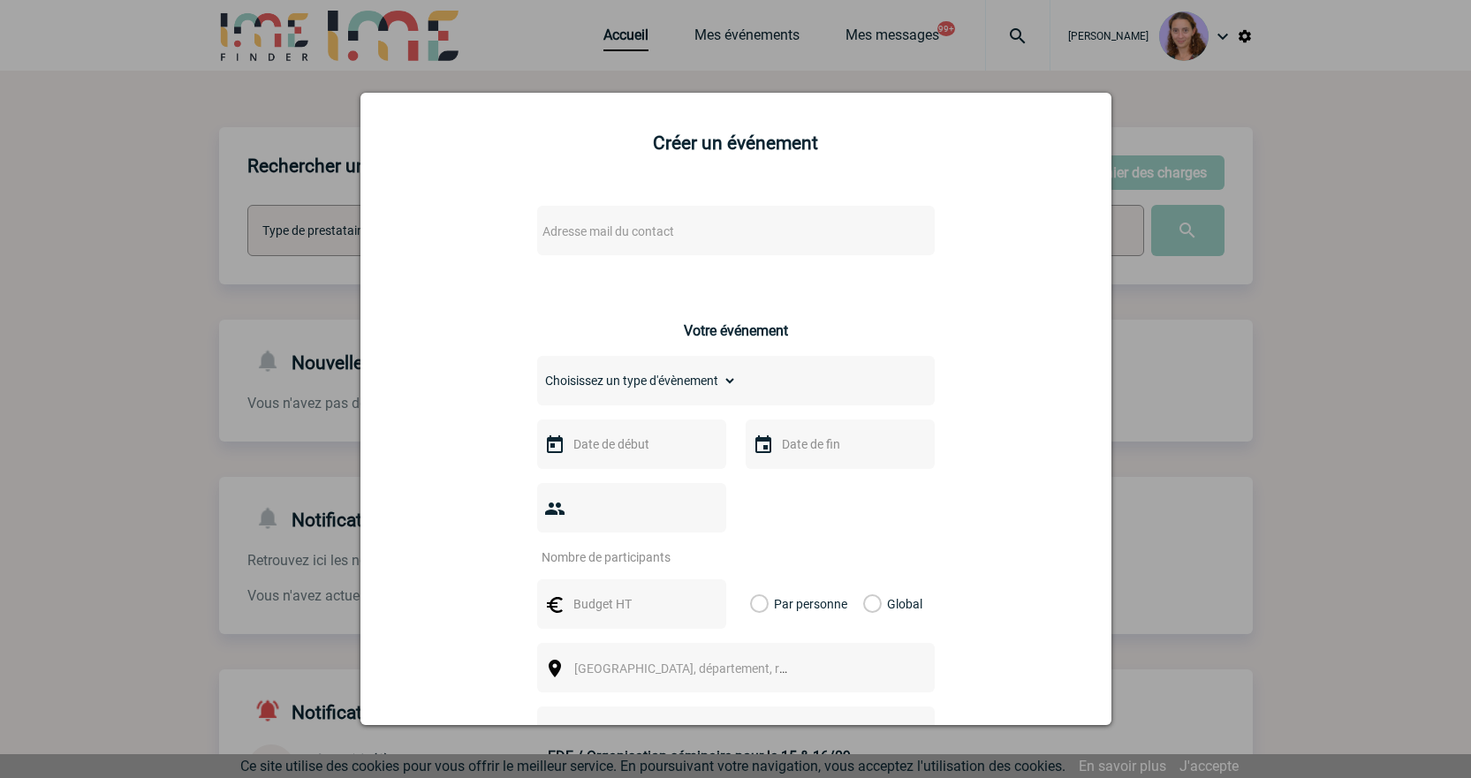
click at [695, 227] on span "Adresse mail du contact" at bounding box center [689, 231] width 309 height 25
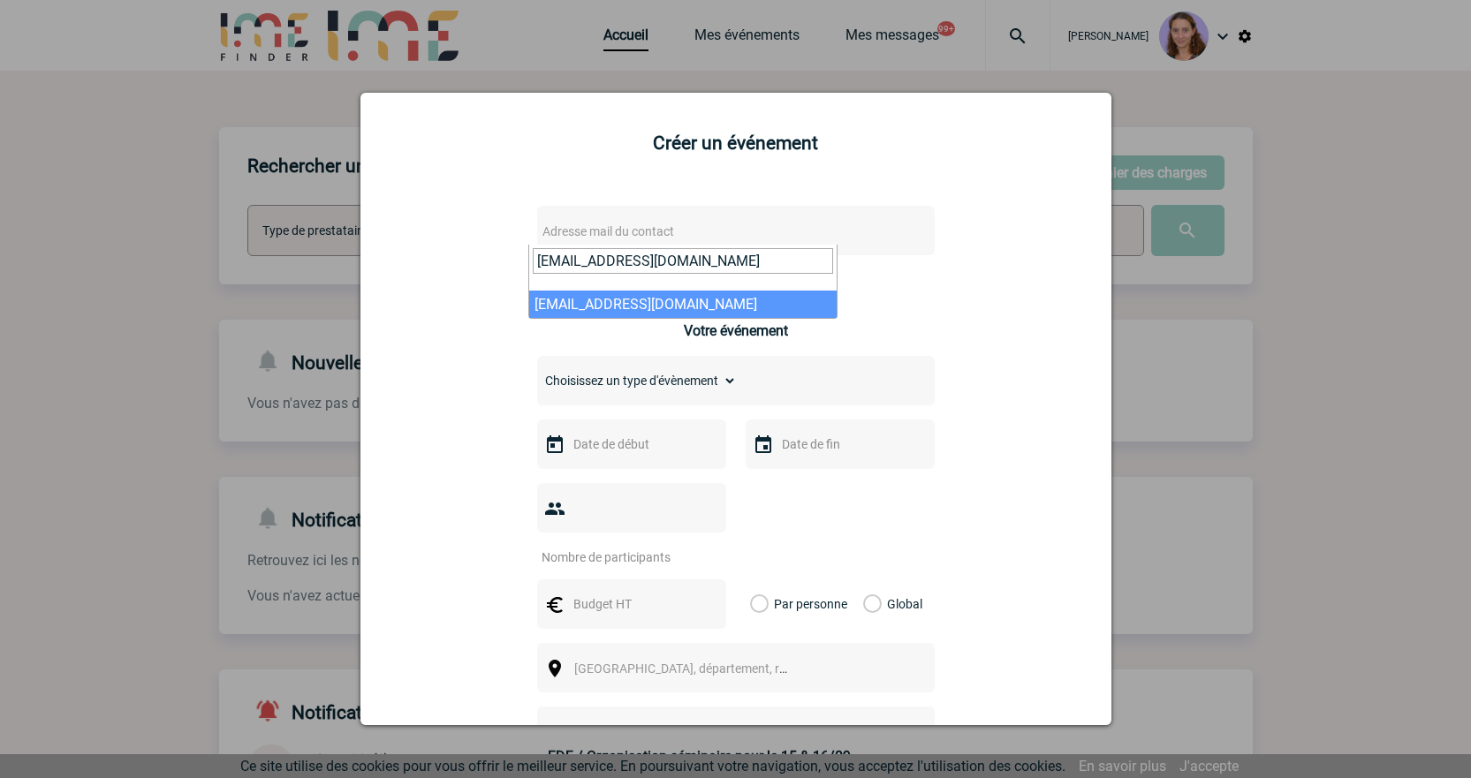
type input "[EMAIL_ADDRESS][DOMAIN_NAME]"
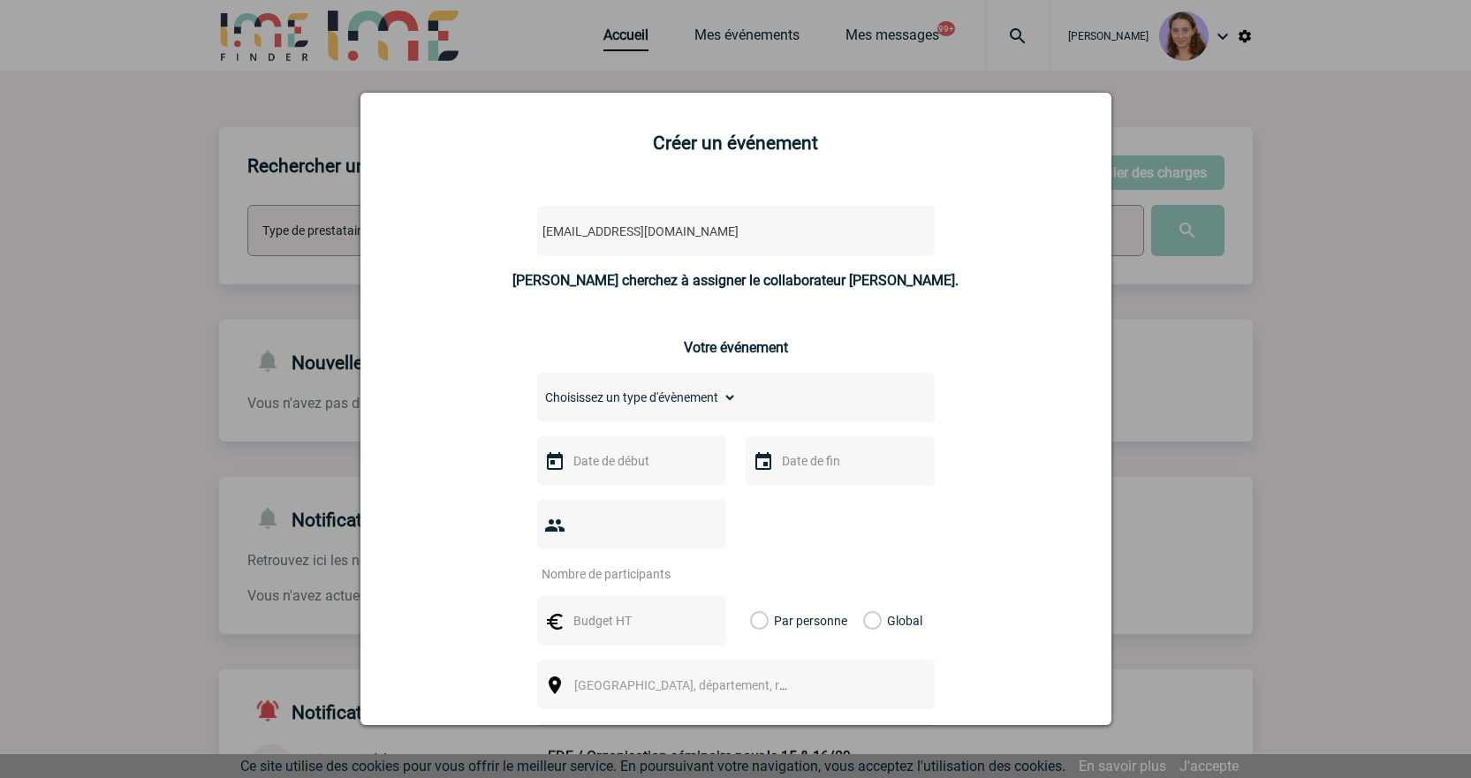
select select "130401"
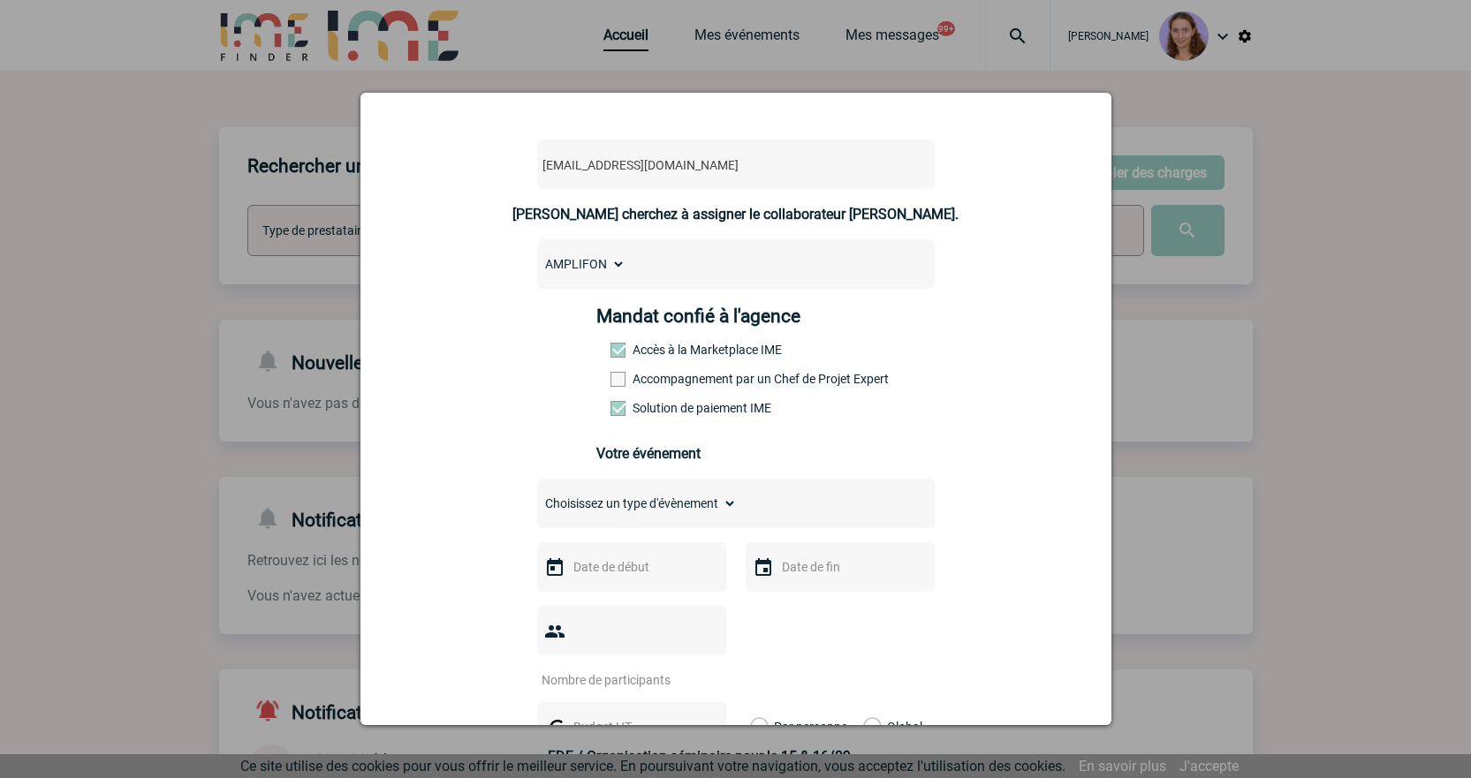
scroll to position [177, 0]
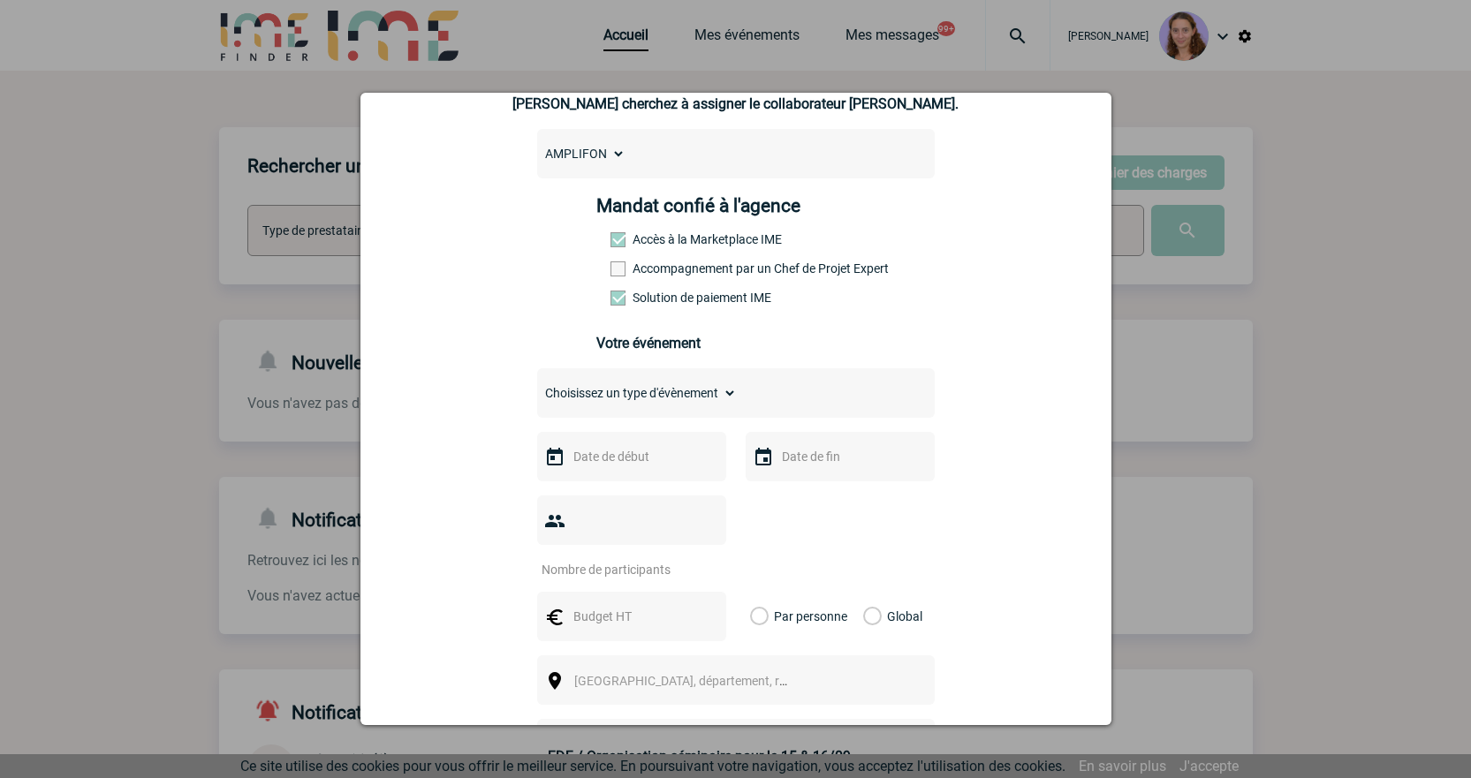
click at [641, 395] on select "Choisissez un type d'évènement Séminaire avec nuitée Séminaire sans nuitée Repa…" at bounding box center [637, 393] width 200 height 25
select select "9"
click at [537, 385] on select "Choisissez un type d'évènement Séminaire avec nuitée Séminaire sans nuitée Repa…" at bounding box center [637, 393] width 200 height 25
click at [694, 30] on div at bounding box center [735, 389] width 1471 height 778
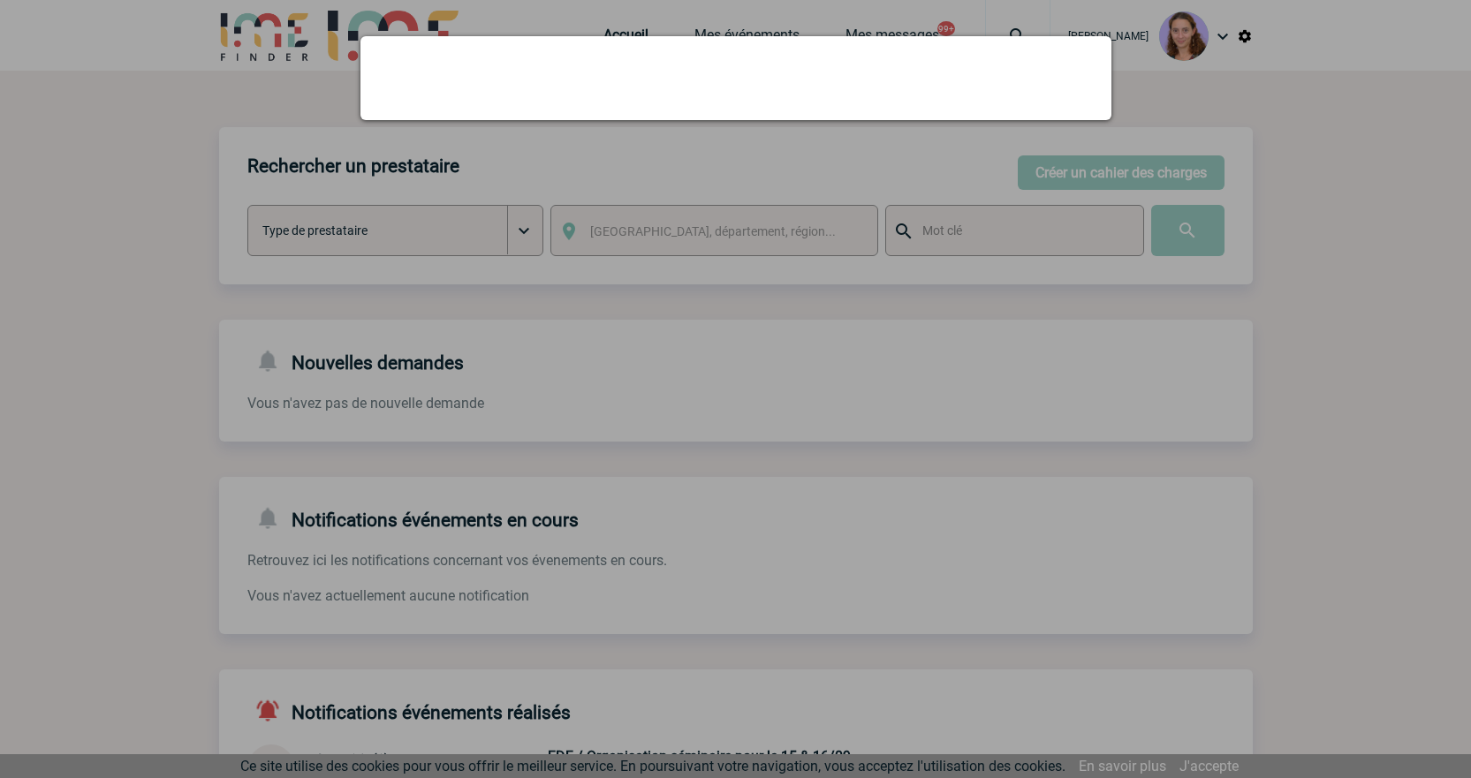
scroll to position [0, 0]
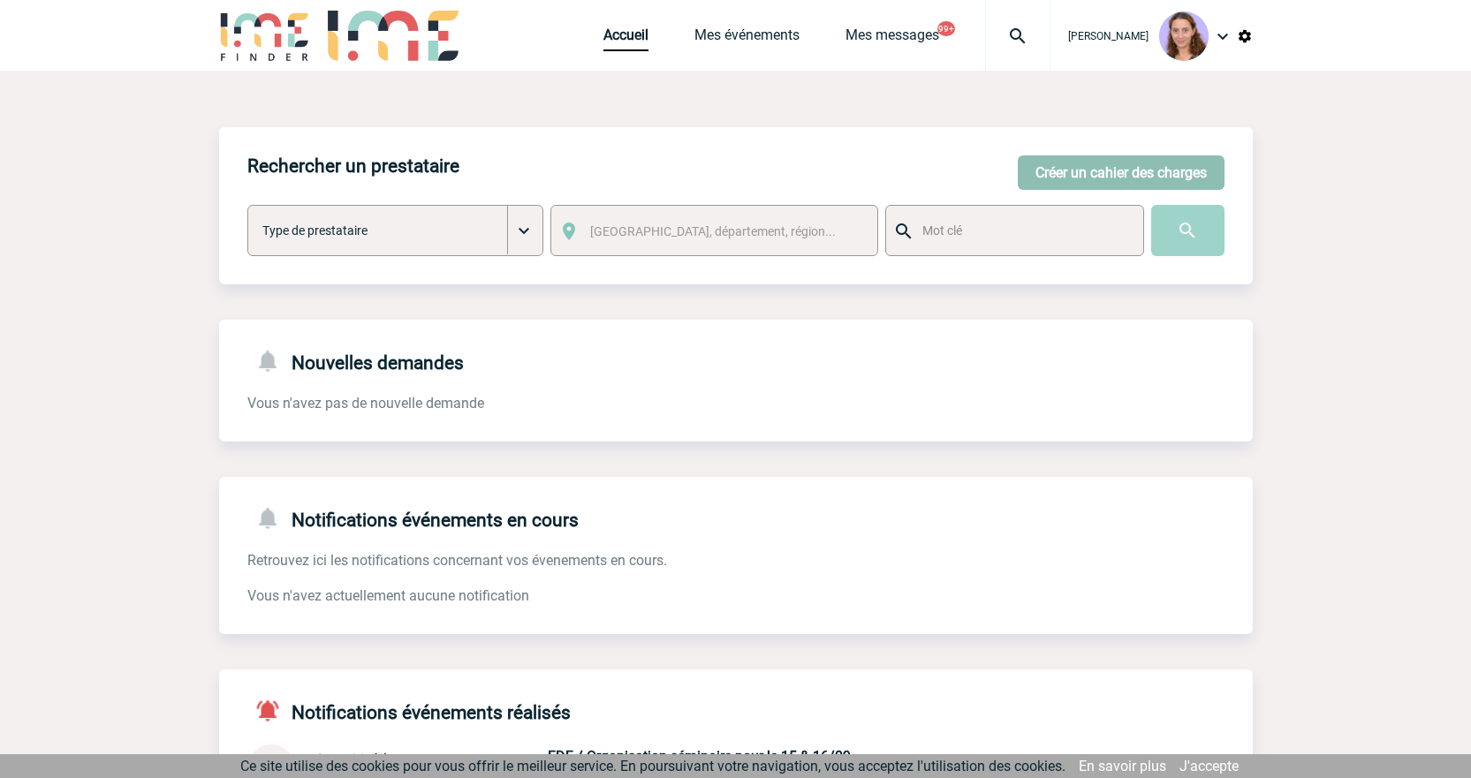
click at [1079, 174] on button "Créer un cahier des charges" at bounding box center [1121, 173] width 207 height 34
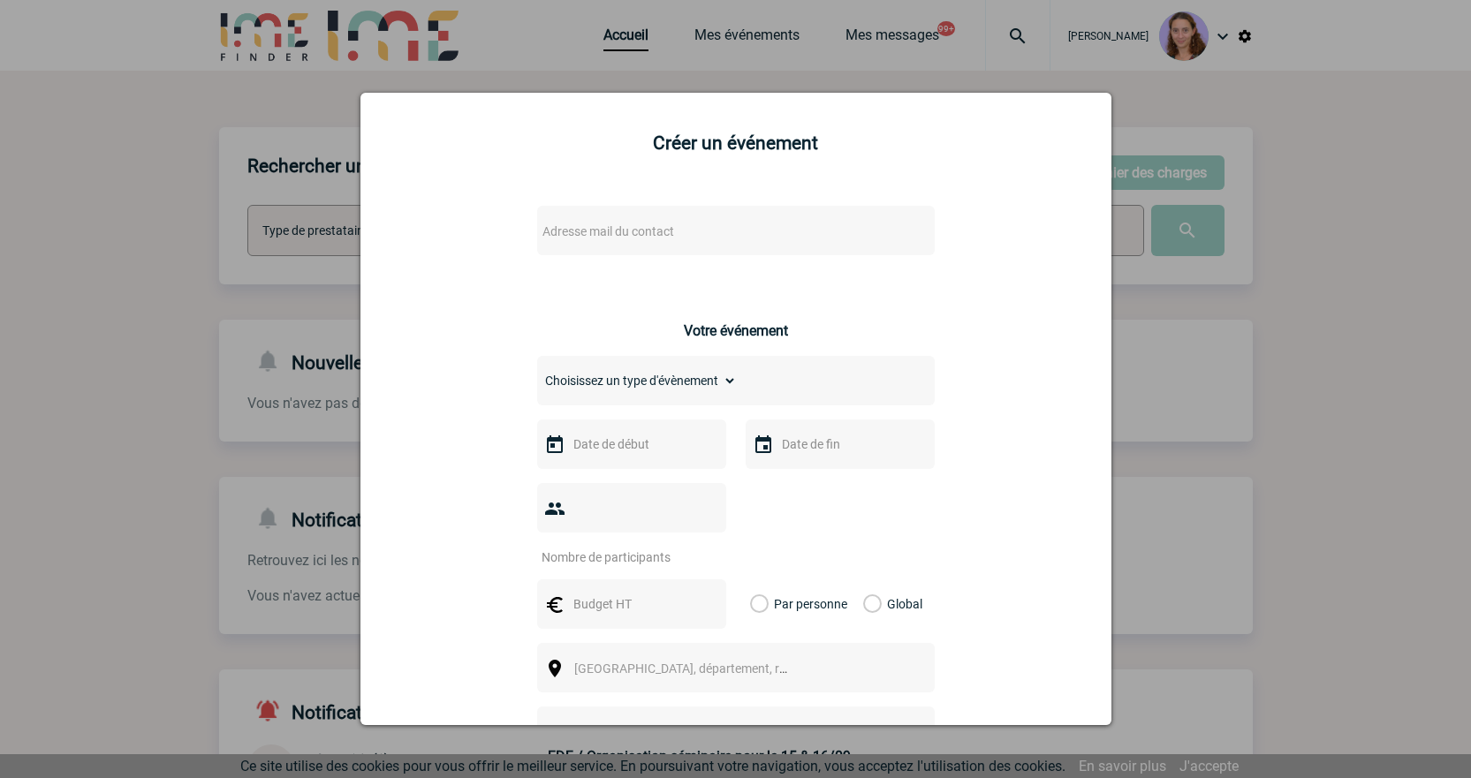
click at [575, 214] on div "Adresse mail du contact" at bounding box center [736, 230] width 398 height 49
click at [591, 233] on span "Adresse mail du contact" at bounding box center [609, 231] width 132 height 14
drag, startPoint x: 615, startPoint y: 265, endPoint x: 461, endPoint y: 246, distance: 155.0
click at [461, 246] on body "Claudia MILAZZO Accueil Mes événements 99+ 99+" at bounding box center [735, 546] width 1471 height 1093
click at [782, 270] on input "virginie.nguyen@capgemini.com>" at bounding box center [683, 261] width 300 height 26
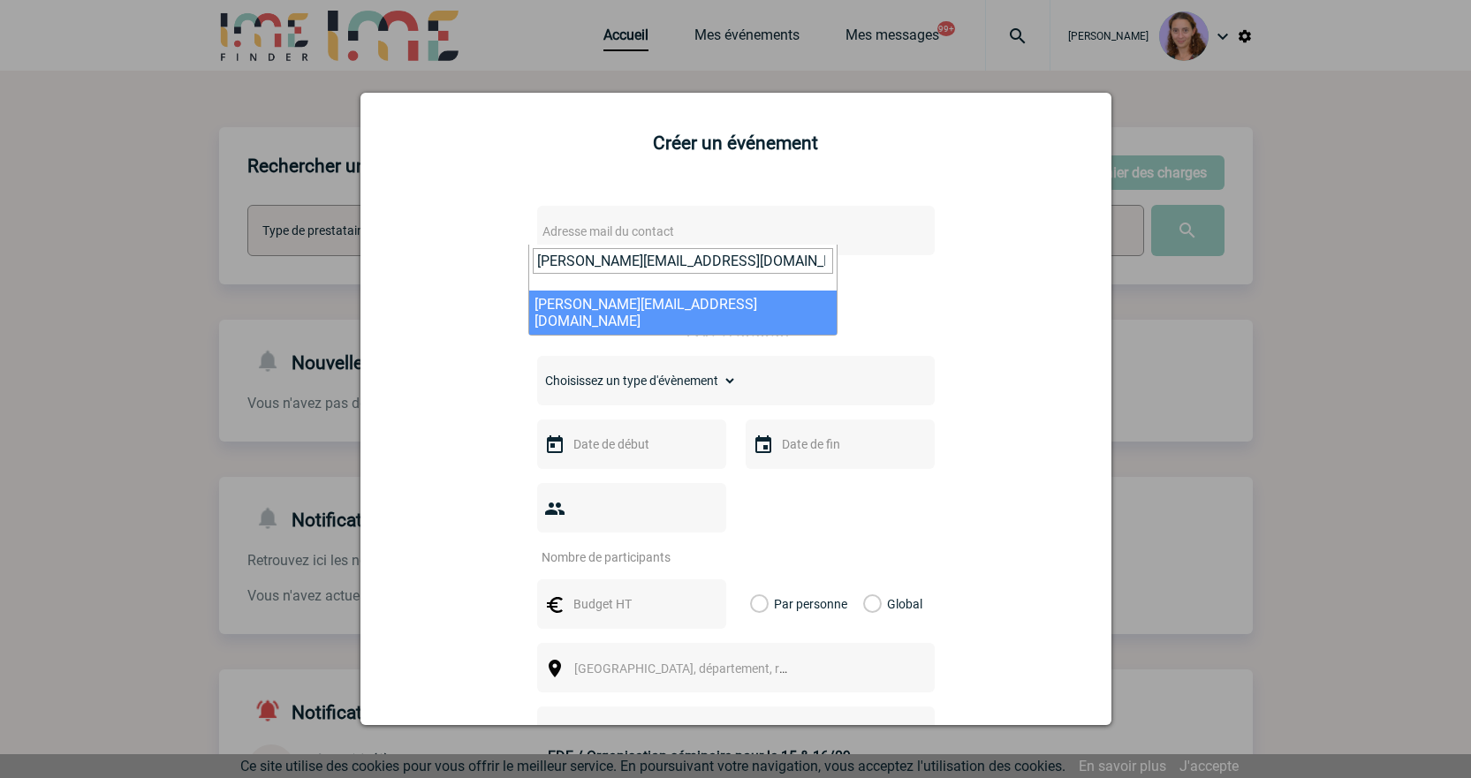
type input "virginie.nguyen@capgemini.com"
select select "112969"
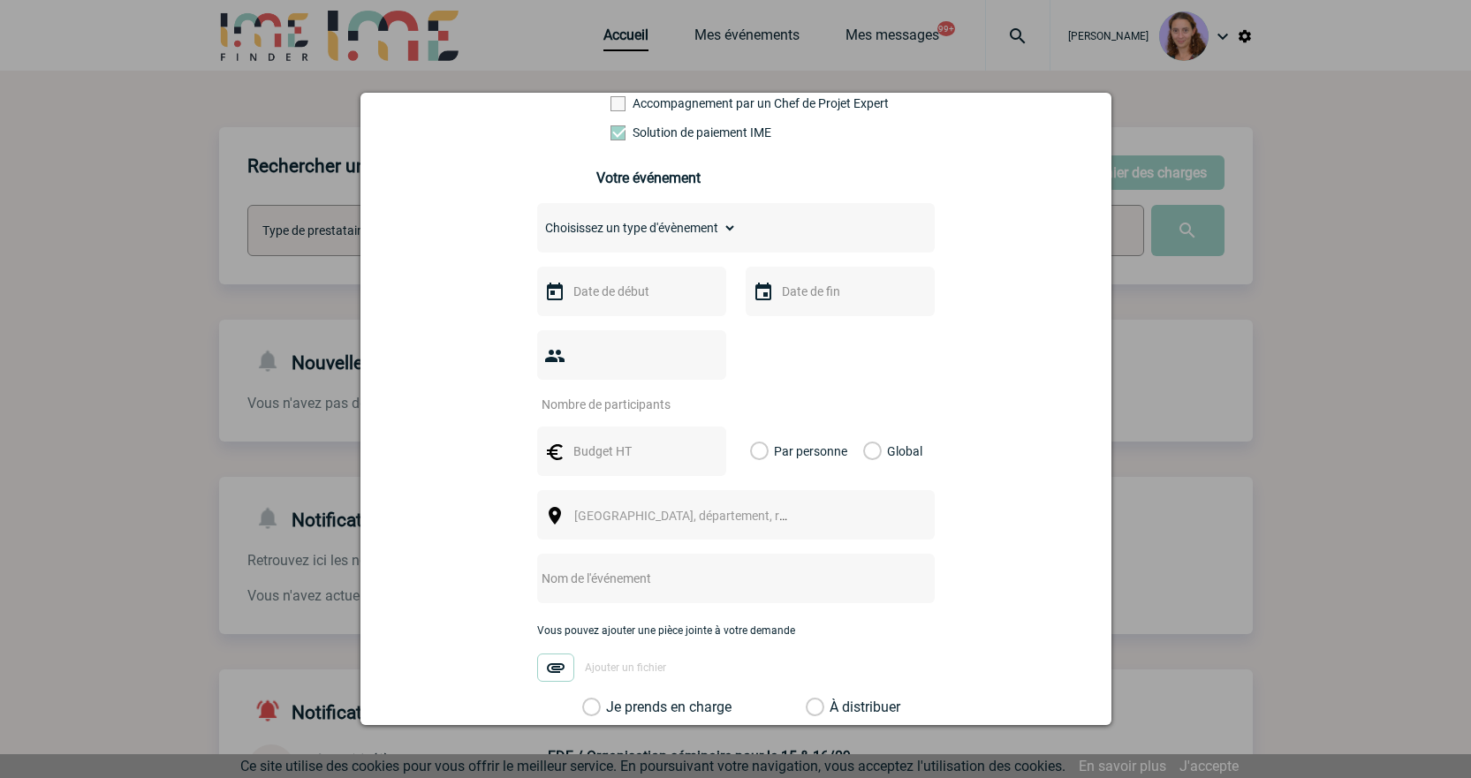
scroll to position [353, 0]
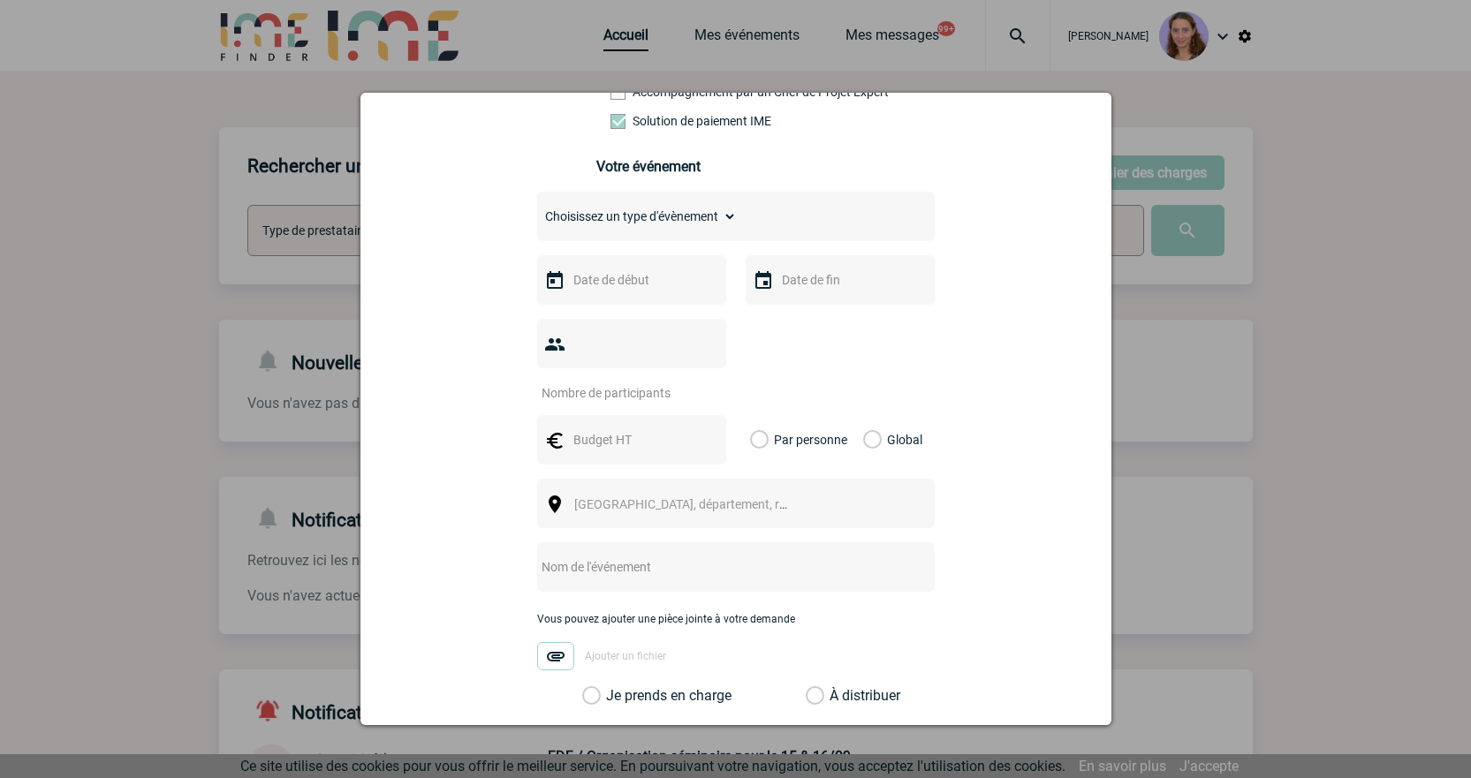
click at [631, 282] on input "text" at bounding box center [630, 280] width 122 height 23
click at [788, 307] on link "Suivant" at bounding box center [791, 314] width 27 height 27
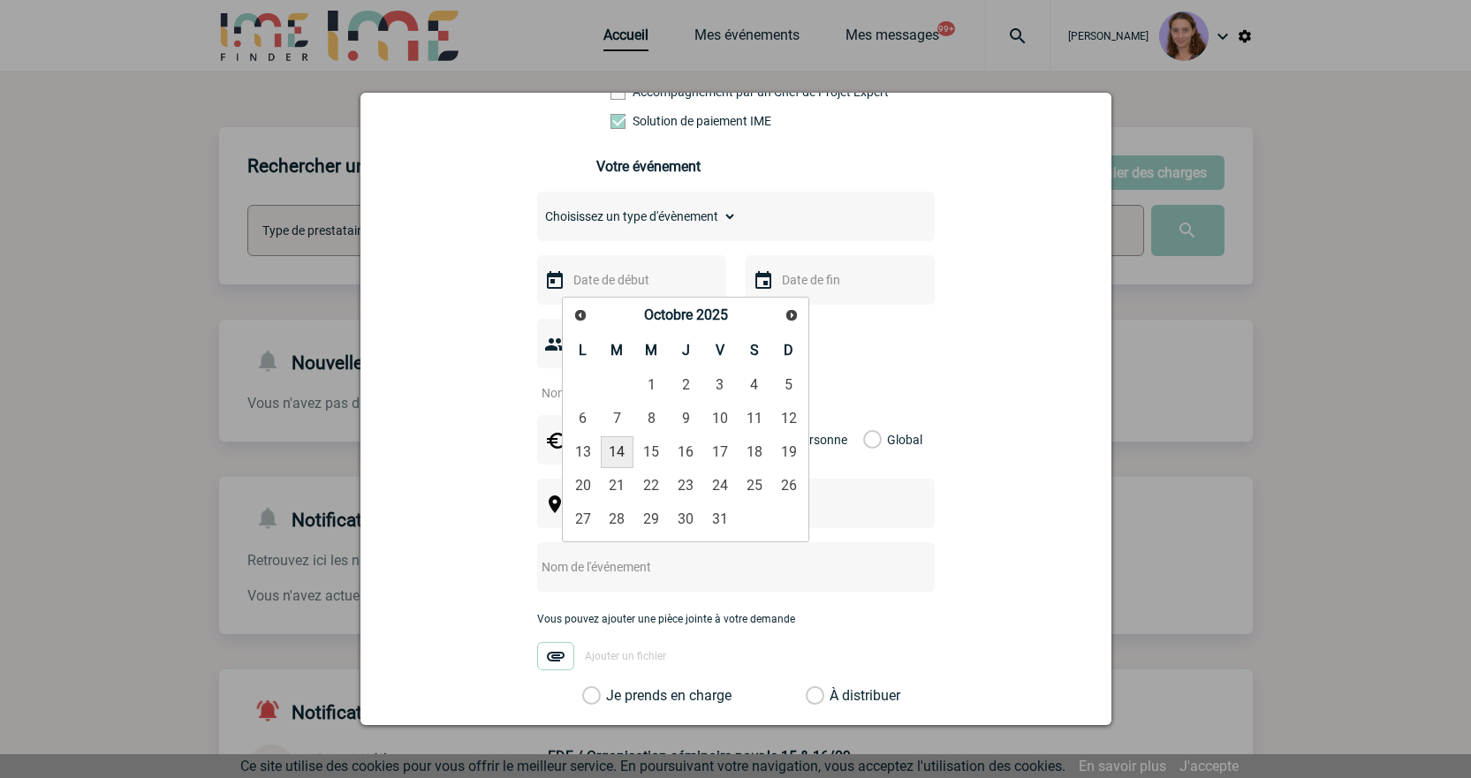
click at [616, 459] on link "14" at bounding box center [617, 453] width 33 height 32
type input "14-10-2025"
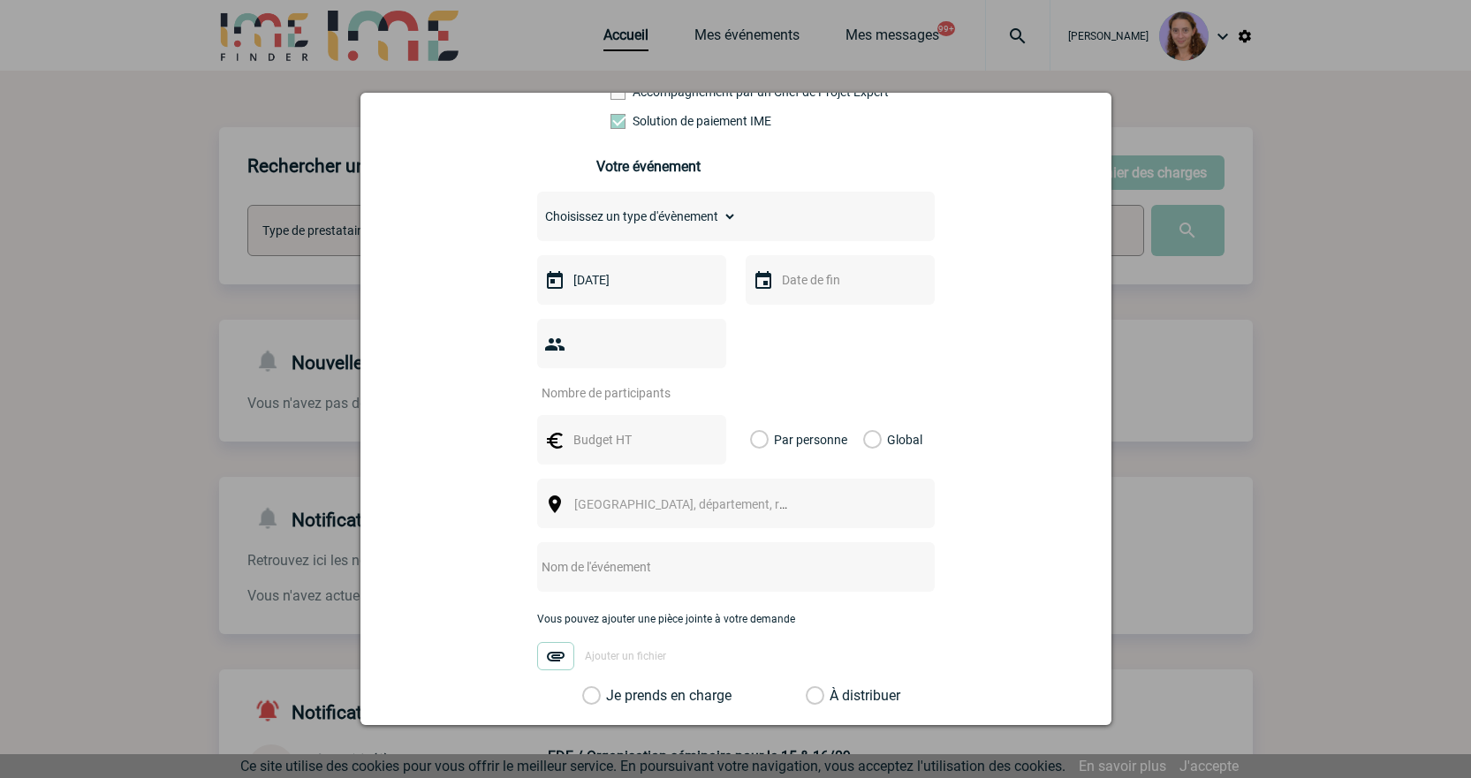
click at [797, 286] on input "text" at bounding box center [839, 280] width 122 height 23
click at [851, 453] on link "15" at bounding box center [860, 453] width 33 height 32
type input "15-10-2025"
click at [878, 415] on div "Global" at bounding box center [890, 439] width 59 height 49
drag, startPoint x: 869, startPoint y: 412, endPoint x: 840, endPoint y: 409, distance: 29.3
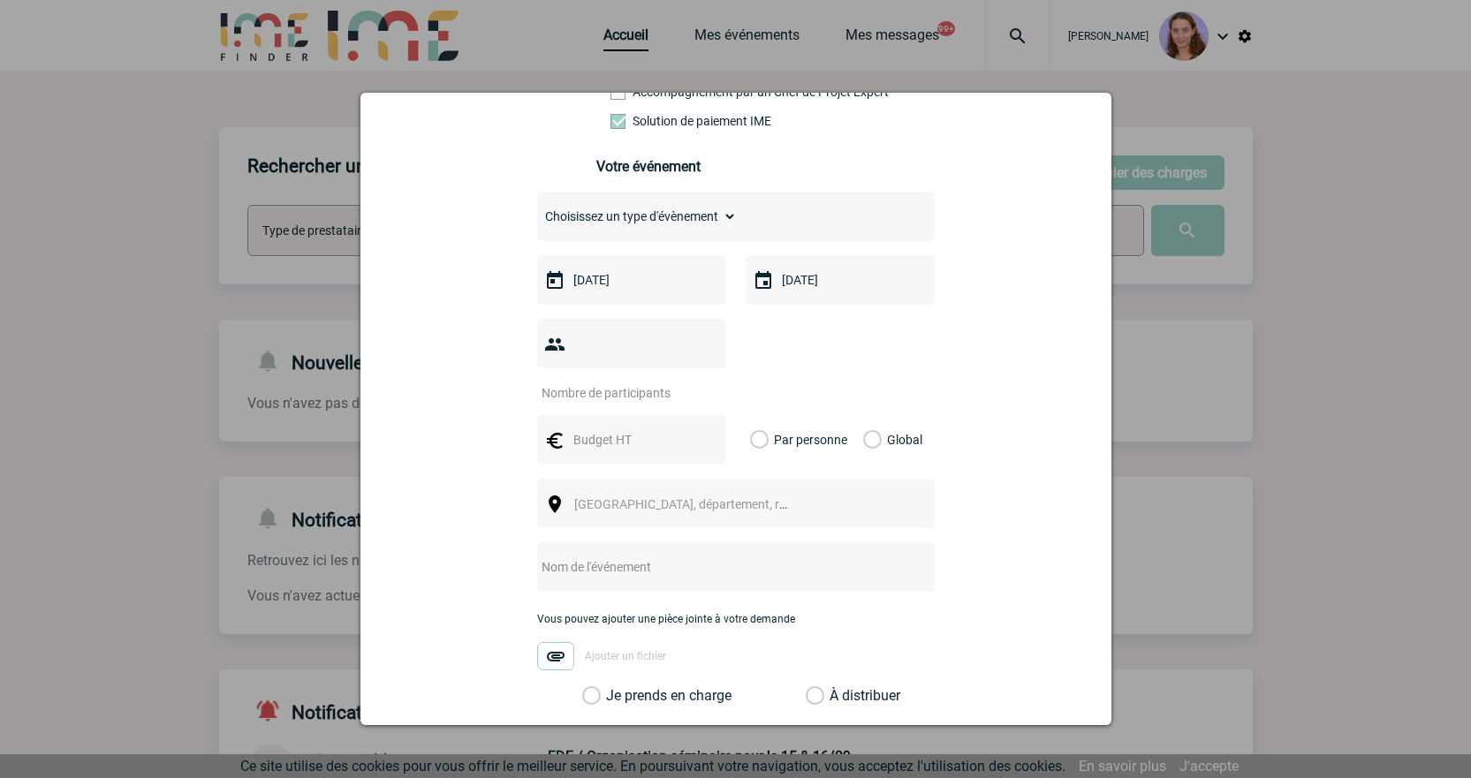
click at [869, 415] on label "Global" at bounding box center [868, 439] width 11 height 49
click at [0, 0] on input "Global" at bounding box center [0, 0] width 0 height 0
click at [561, 382] on input "number" at bounding box center [620, 393] width 166 height 23
type input "70"
click at [610, 429] on input "text" at bounding box center [630, 440] width 122 height 23
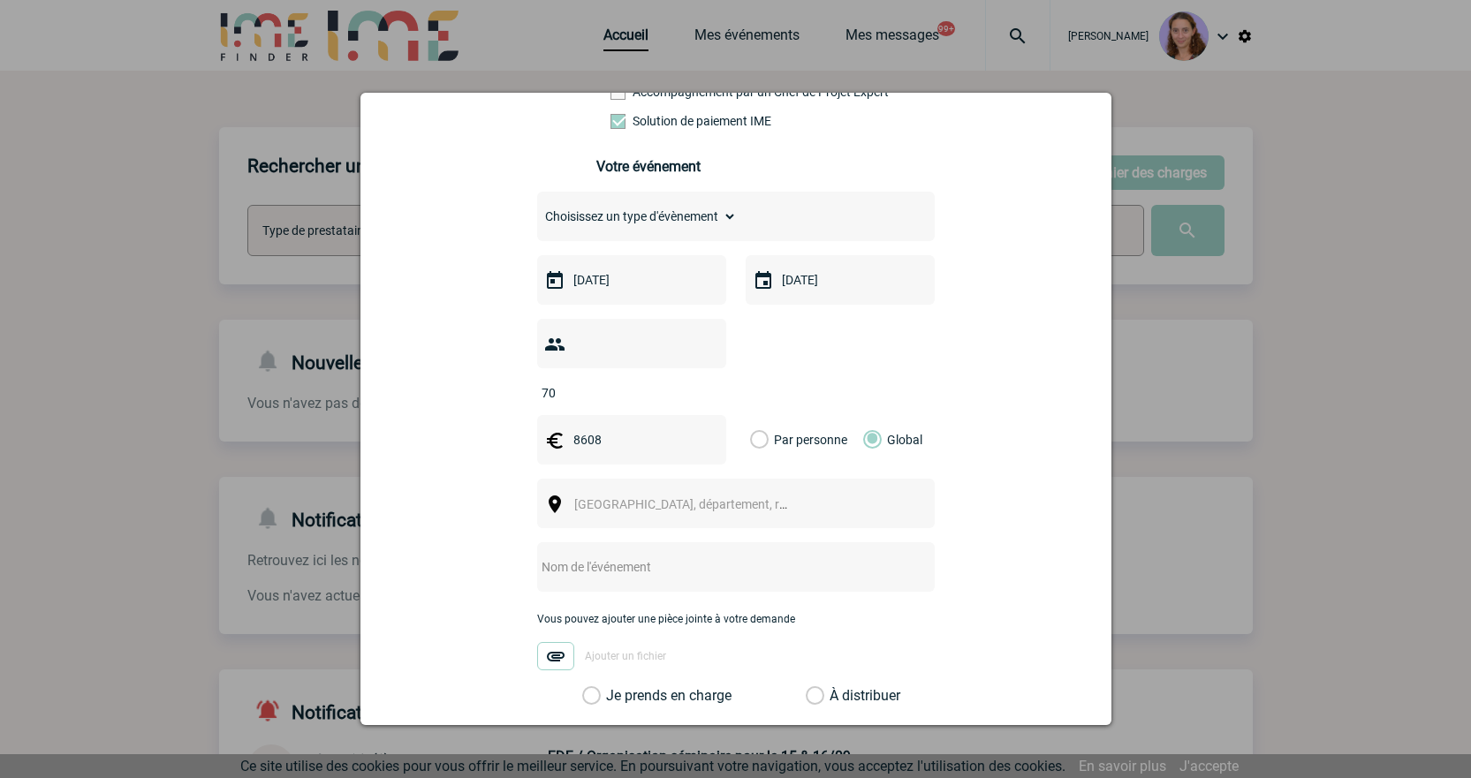
type input "8608"
click at [622, 229] on select "Choisissez un type d'évènement Séminaire avec nuitée Séminaire sans nuitée Repa…" at bounding box center [637, 216] width 200 height 25
select select "2"
click at [537, 209] on select "Choisissez un type d'évènement Séminaire avec nuitée Séminaire sans nuitée Repa…" at bounding box center [637, 216] width 200 height 25
click at [624, 492] on span "[GEOGRAPHIC_DATA], département, région..." at bounding box center [688, 504] width 243 height 25
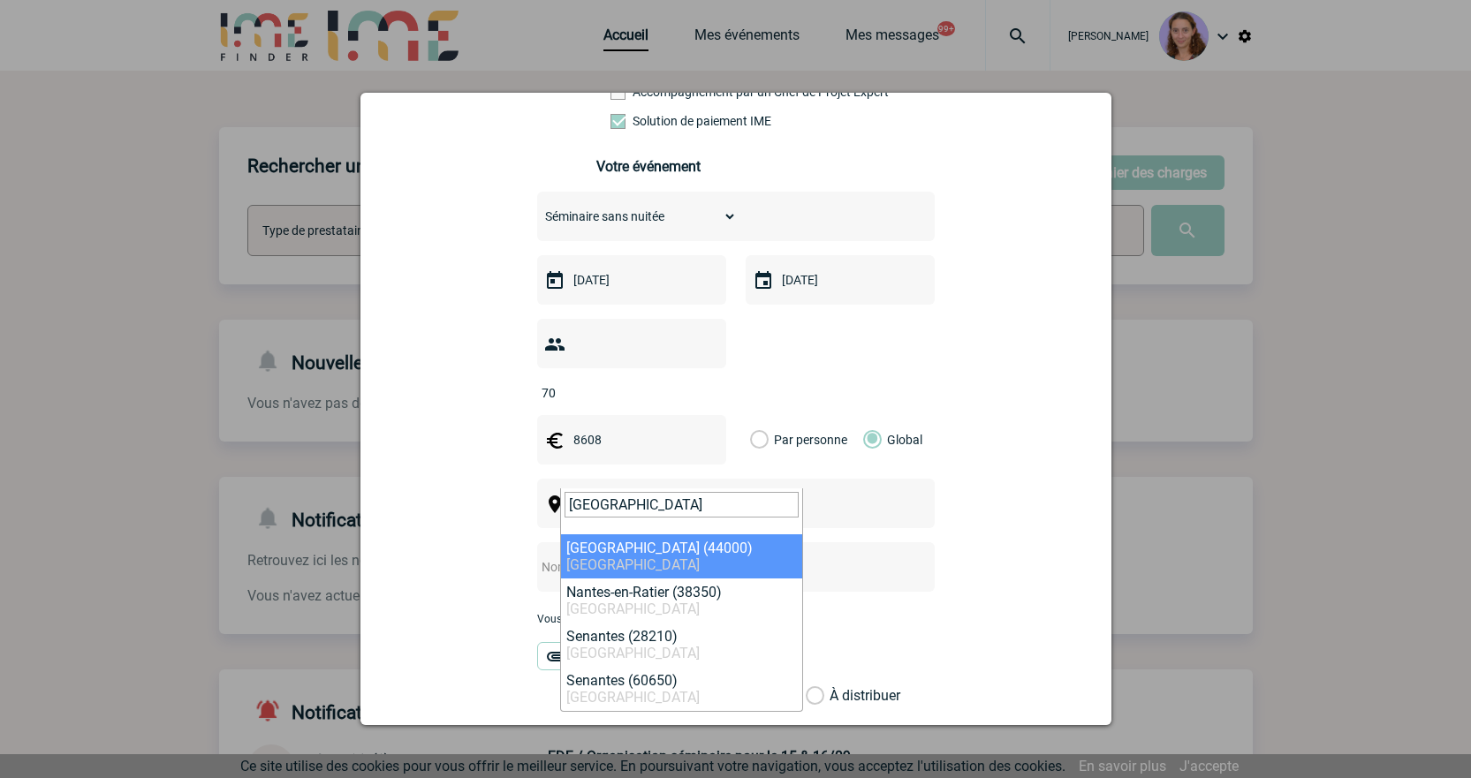
type input "NANTES"
select select "5250"
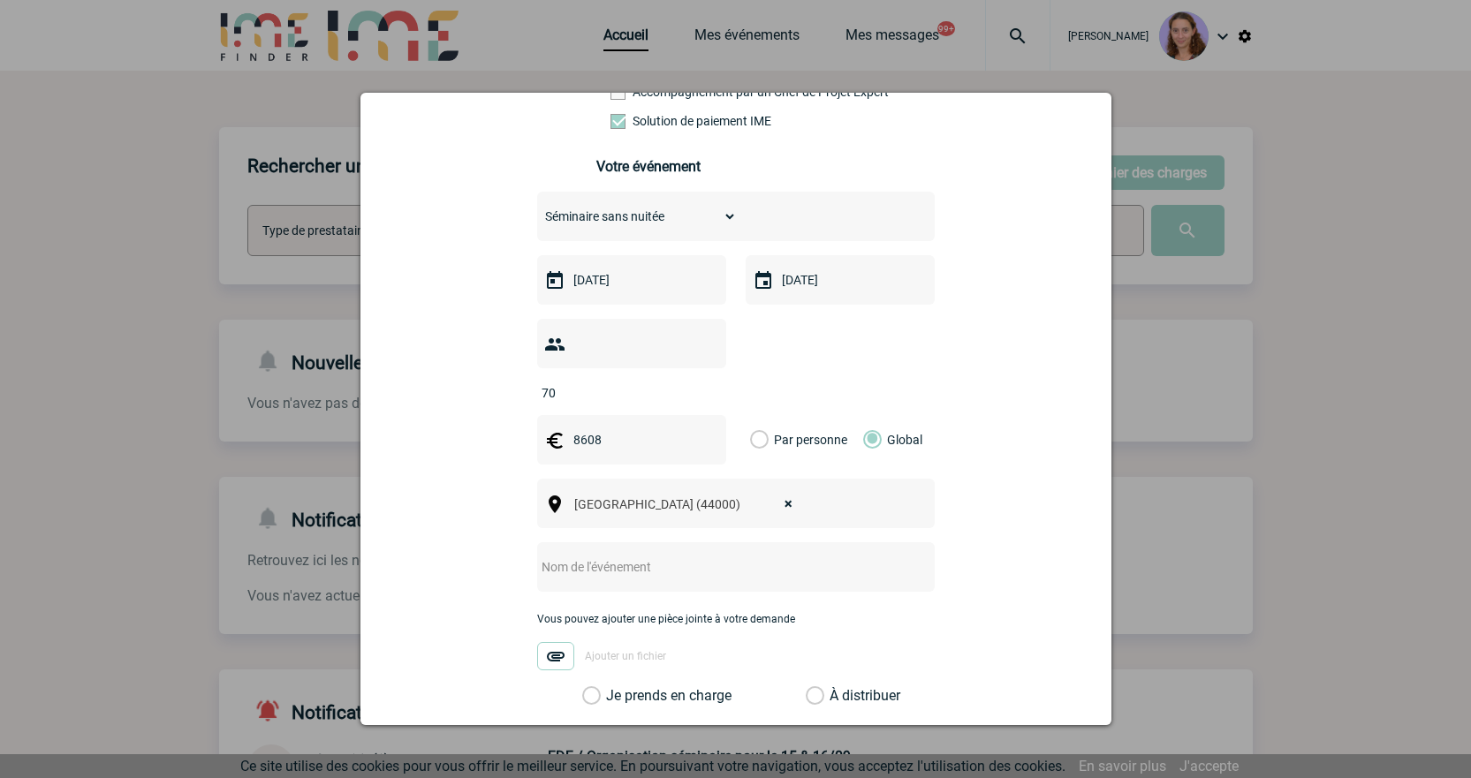
click at [628, 556] on input "text" at bounding box center [712, 567] width 351 height 23
type input "Centralisation - WHOORKS"
click at [824, 687] on label "À distribuer" at bounding box center [815, 696] width 19 height 18
click at [0, 0] on input "À distribuer" at bounding box center [0, 0] width 0 height 0
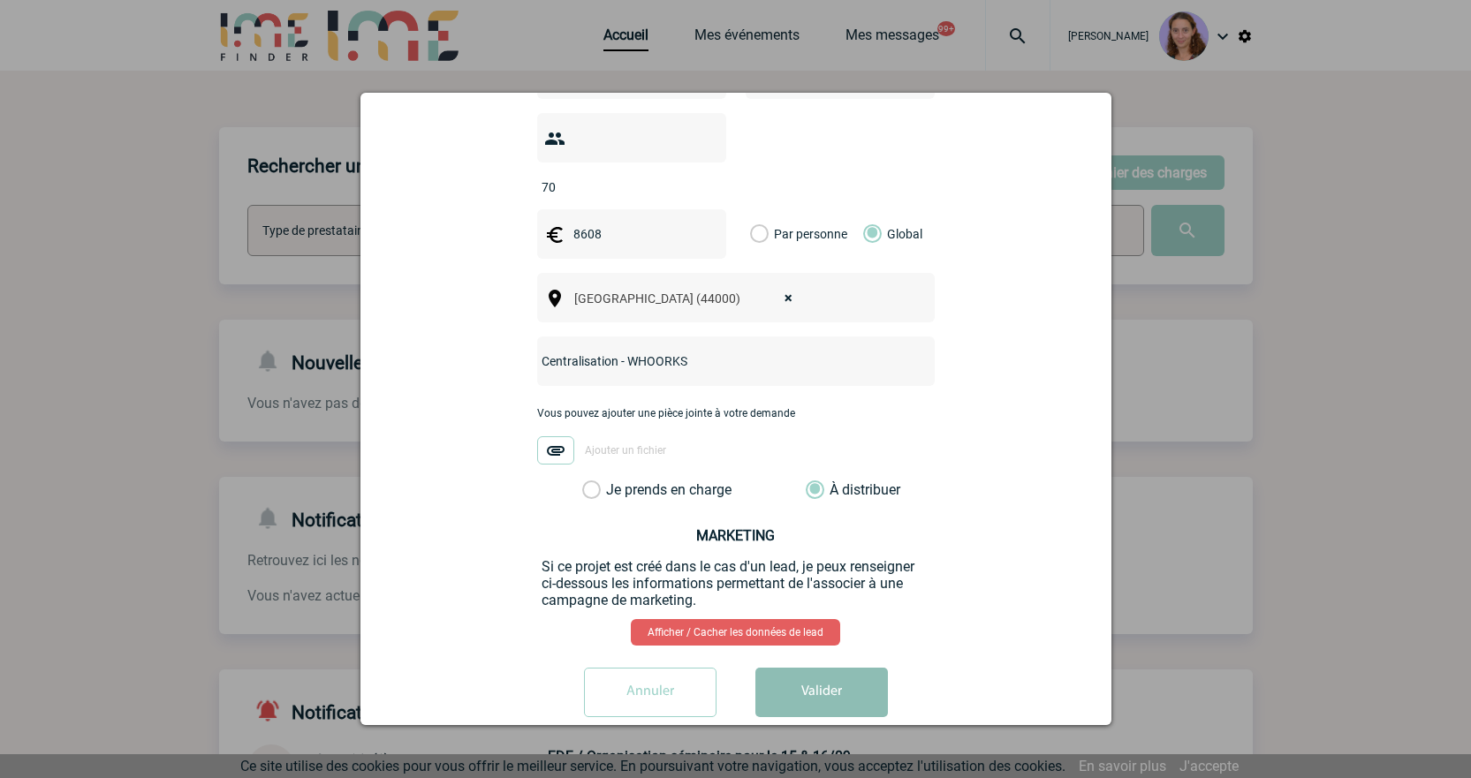
scroll to position [563, 0]
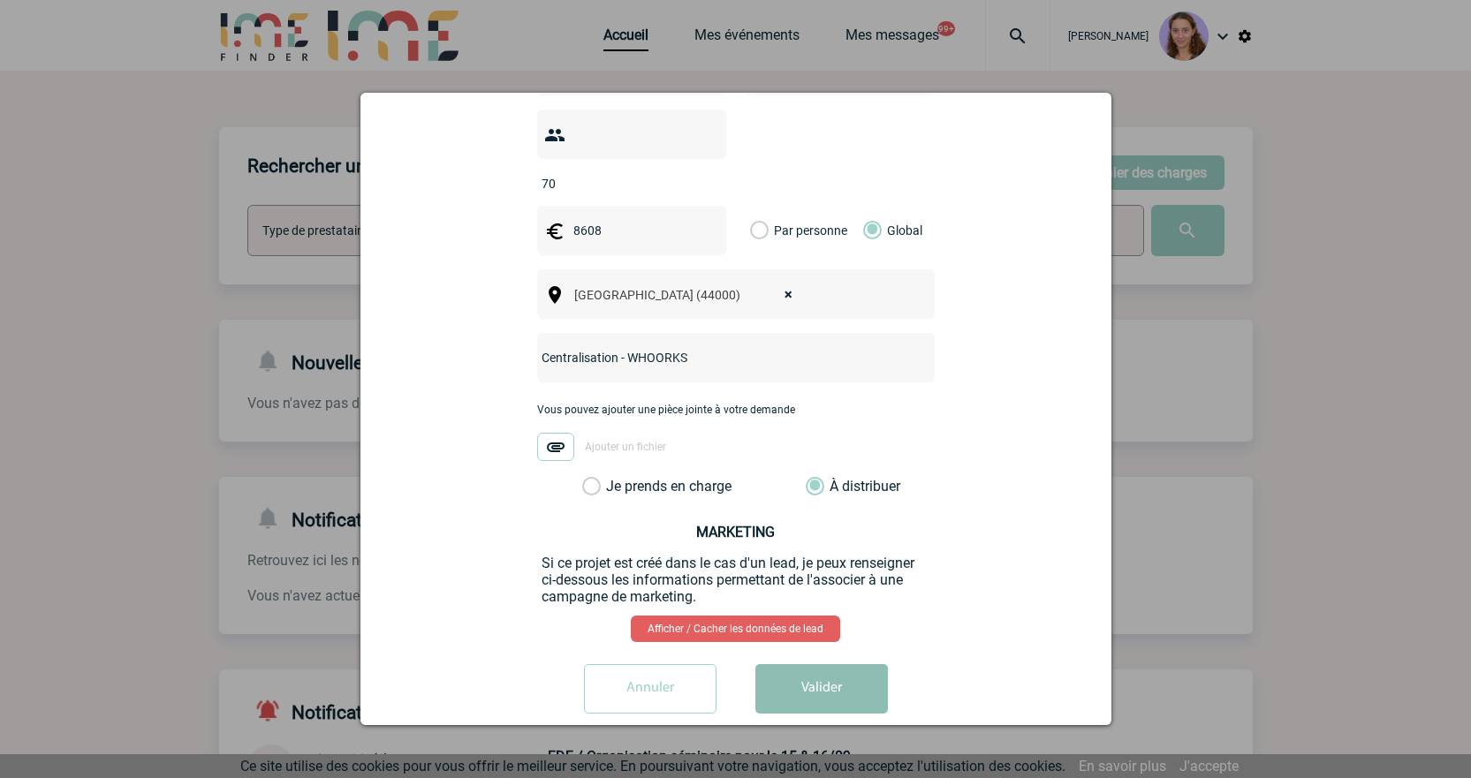
click at [839, 664] on button "Valider" at bounding box center [822, 688] width 133 height 49
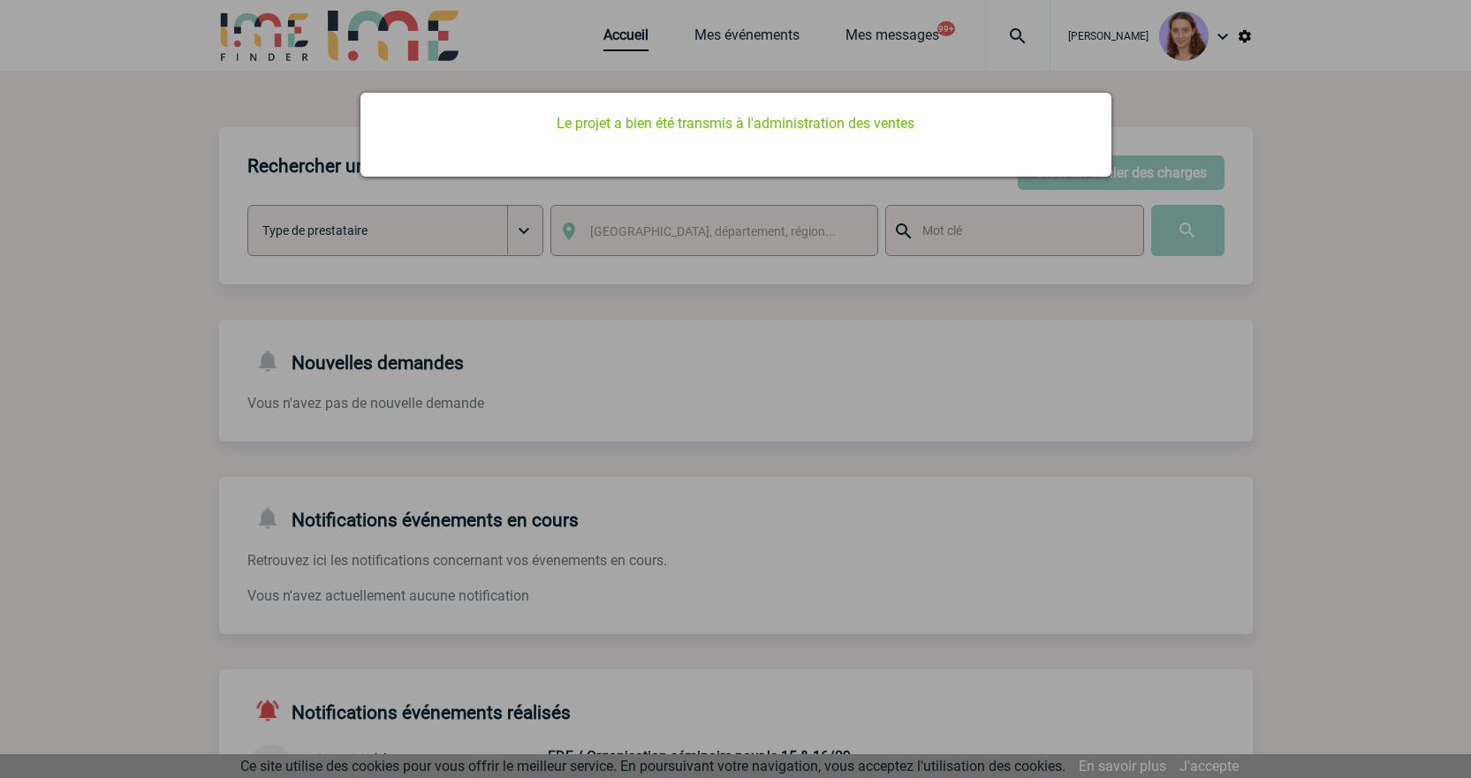
click at [649, 36] on div at bounding box center [735, 389] width 1471 height 778
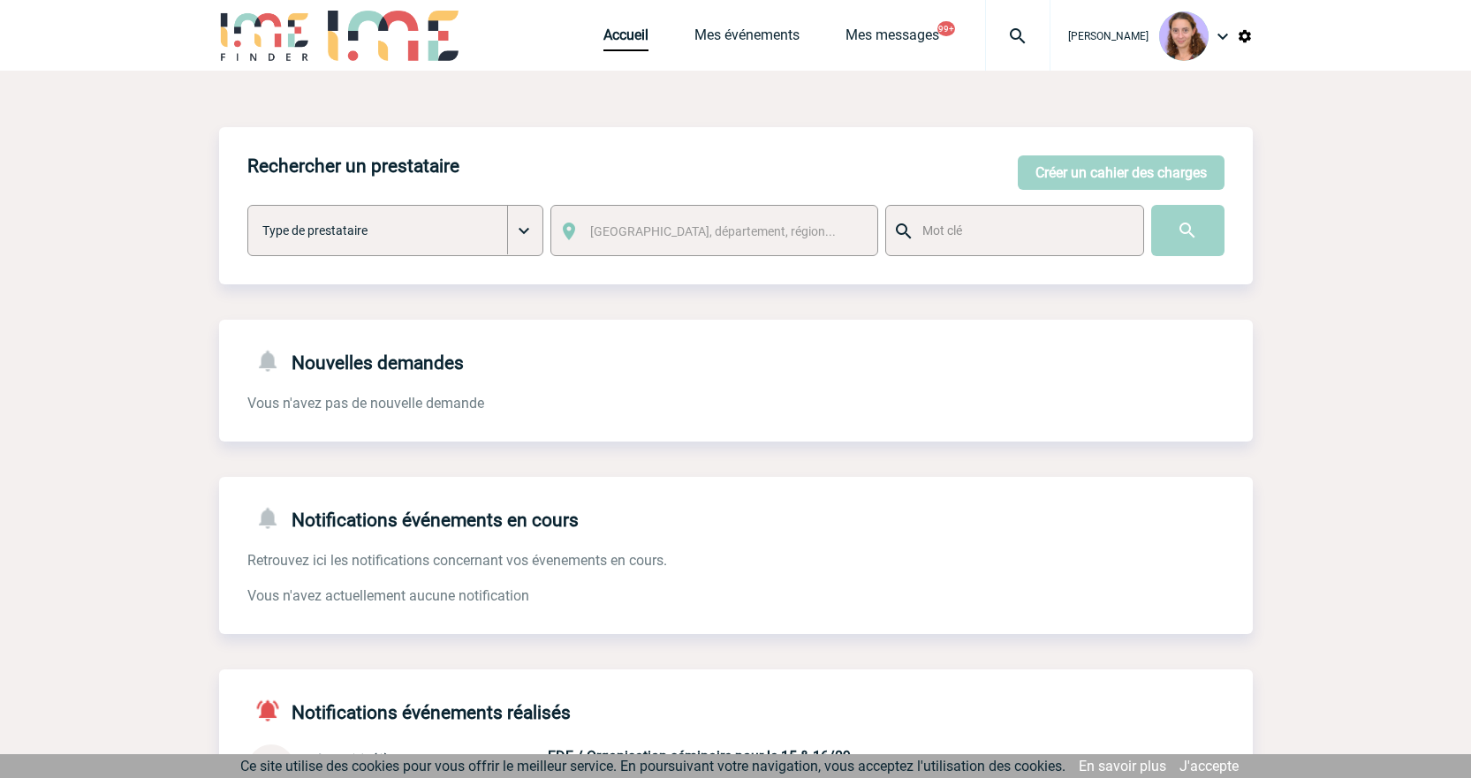
click at [594, 42] on div "Claudia MILAZZO Accueil Mes événements 99+" at bounding box center [736, 37] width 1034 height 75
click at [626, 34] on link "Accueil" at bounding box center [626, 39] width 45 height 25
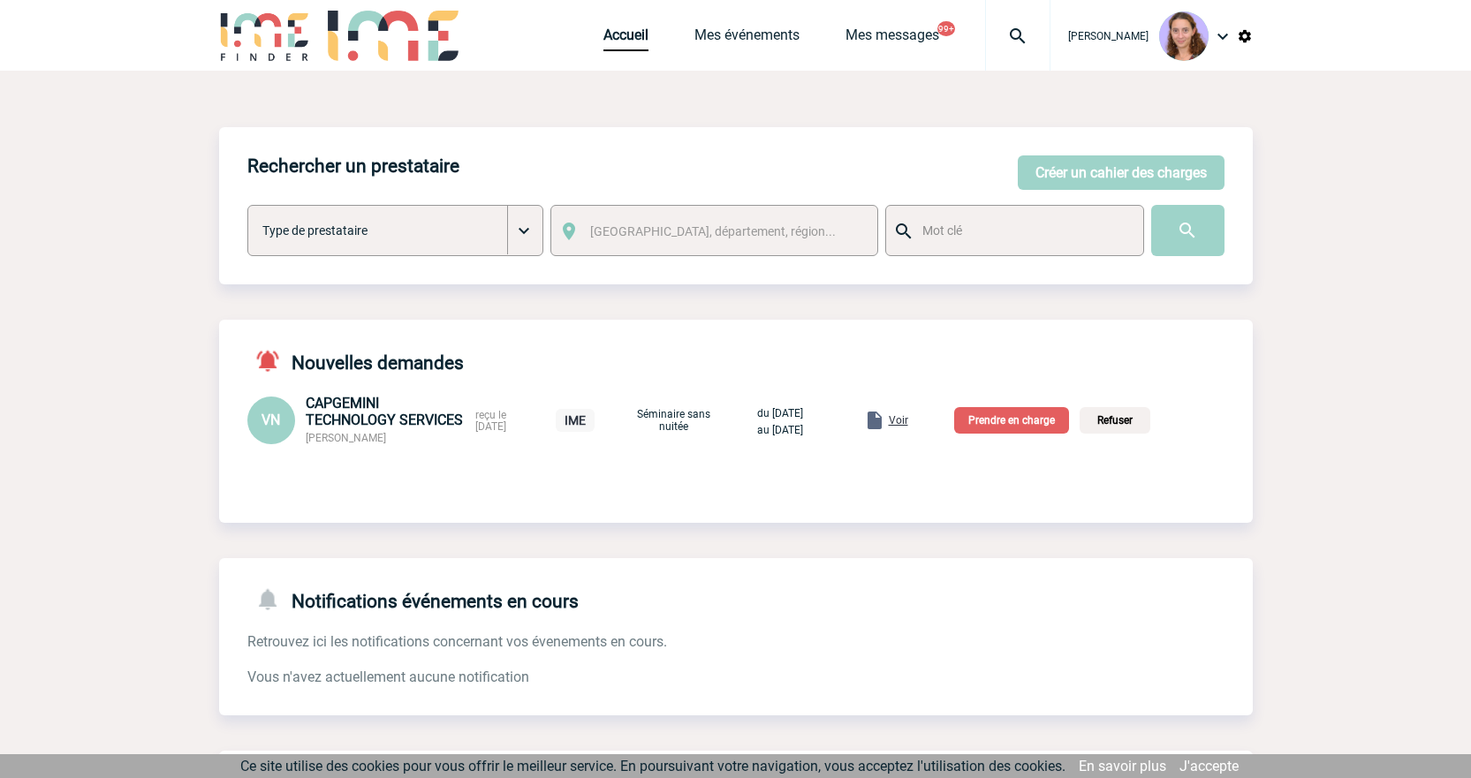
click at [1025, 406] on div "VN CAPGEMINI TECHNOLOGY SERVICES Virginie NGUYEN reçu le 14-08-2025 IME Séminai…" at bounding box center [736, 420] width 1034 height 50
click at [908, 423] on span "Voir" at bounding box center [898, 420] width 19 height 12
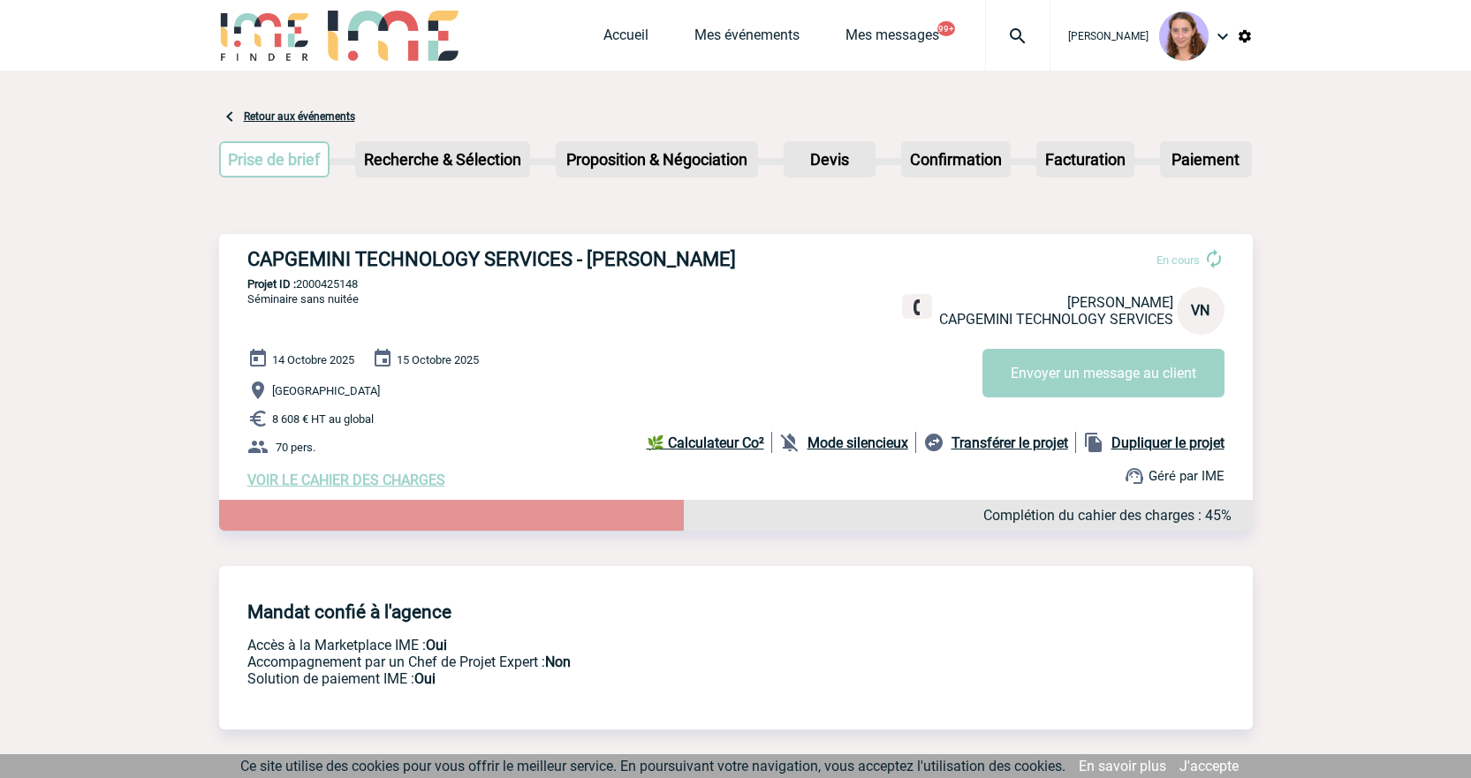
click at [365, 282] on p "Projet ID : 2000425148" at bounding box center [736, 283] width 1034 height 13
click at [352, 285] on p "Projet ID : 2000425148" at bounding box center [736, 283] width 1034 height 13
copy p "2000425148"
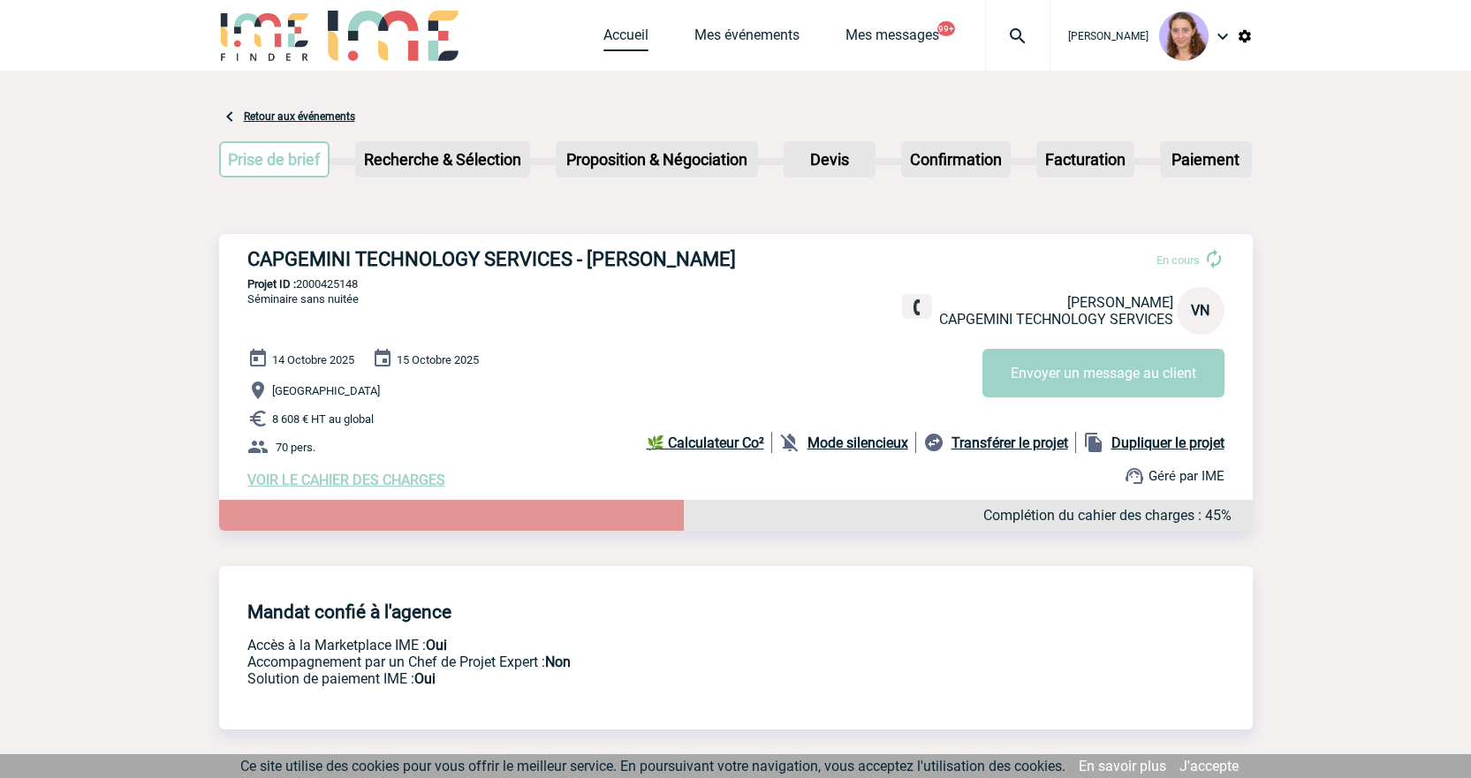
click at [631, 27] on link "Accueil" at bounding box center [626, 39] width 45 height 25
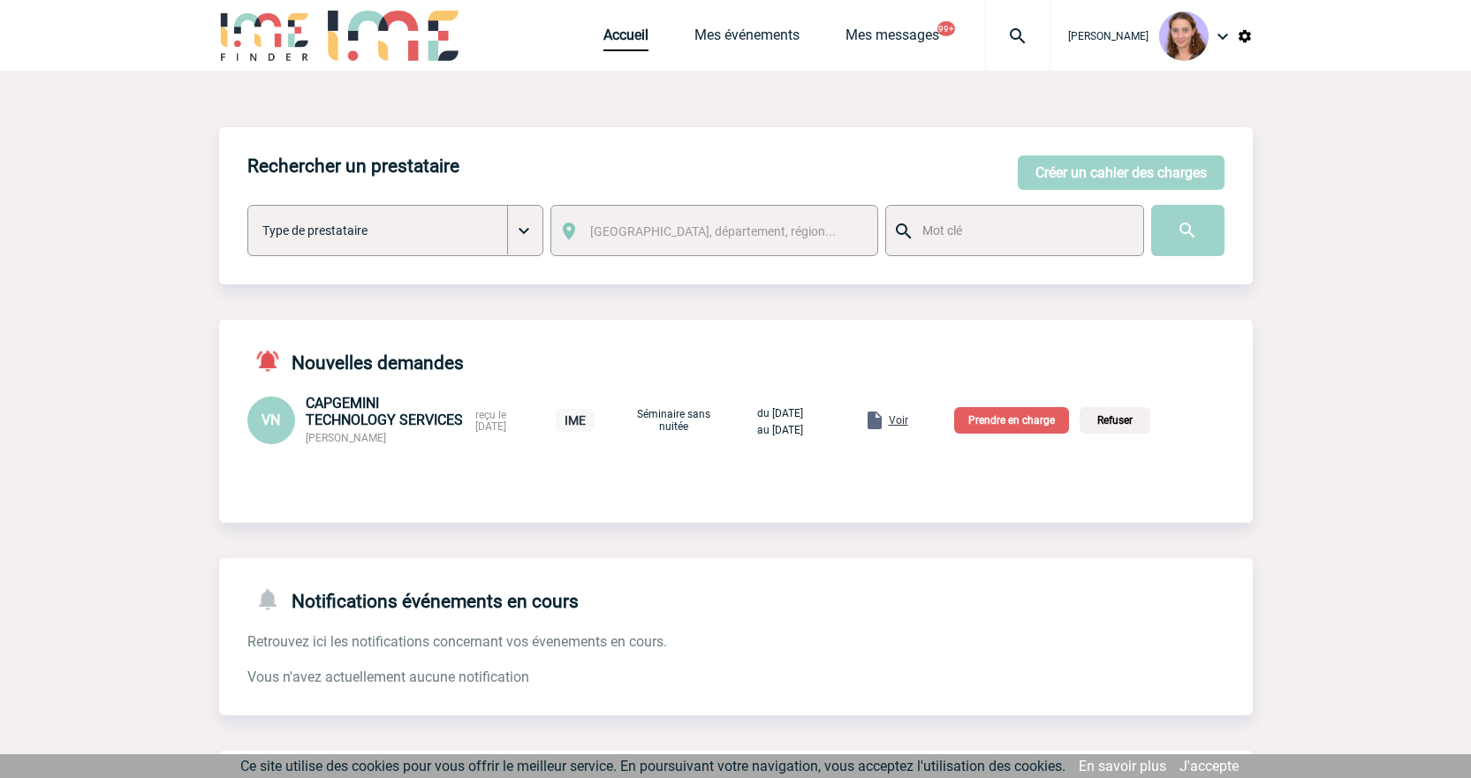
click at [1035, 429] on p "Prendre en charge" at bounding box center [1011, 420] width 115 height 27
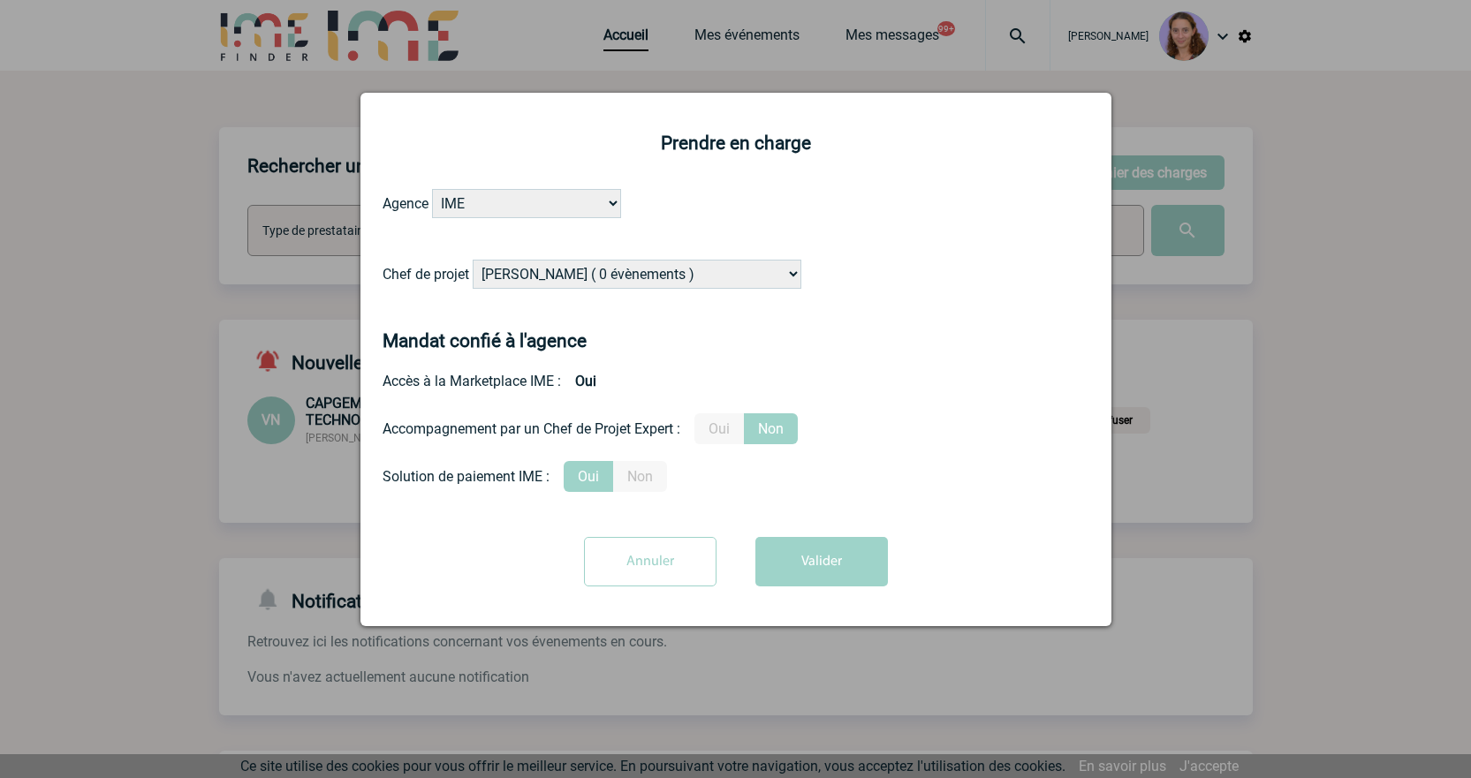
click at [515, 277] on select "[PERSON_NAME] ( 0 évènements ) [PERSON_NAME] ( 1196 évènements ) [PERSON_NAME] …" at bounding box center [637, 274] width 329 height 29
select select "131612"
click at [474, 261] on select "Alizée VERLAGUET ( 0 évènements ) Anne GIRAUD ( 1196 évènements ) Anne-François…" at bounding box center [637, 274] width 329 height 29
click at [811, 581] on button "Valider" at bounding box center [822, 561] width 133 height 49
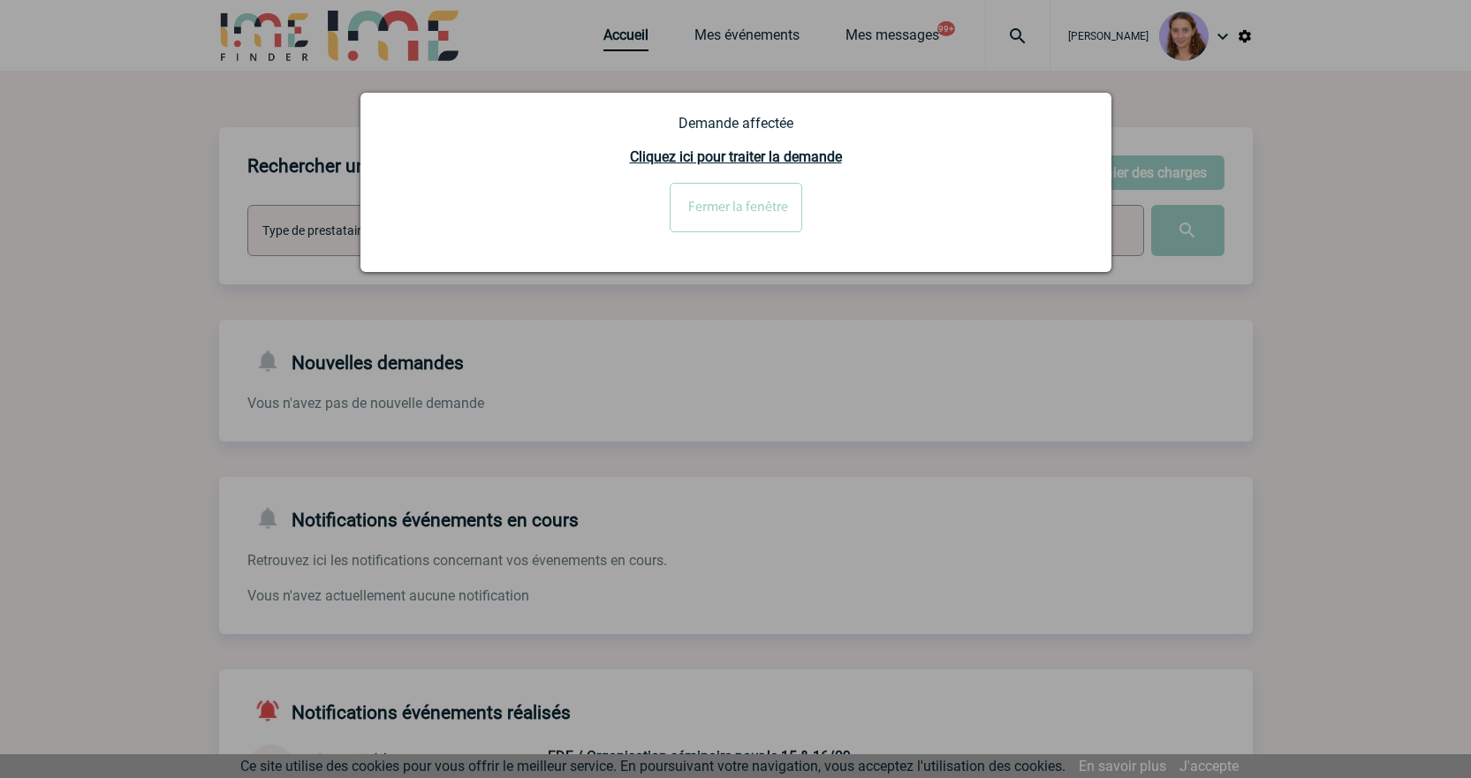
click at [742, 232] on div "Fermer la fenêtre" at bounding box center [736, 214] width 707 height 63
click at [726, 200] on input "Fermer la fenêtre" at bounding box center [736, 207] width 133 height 49
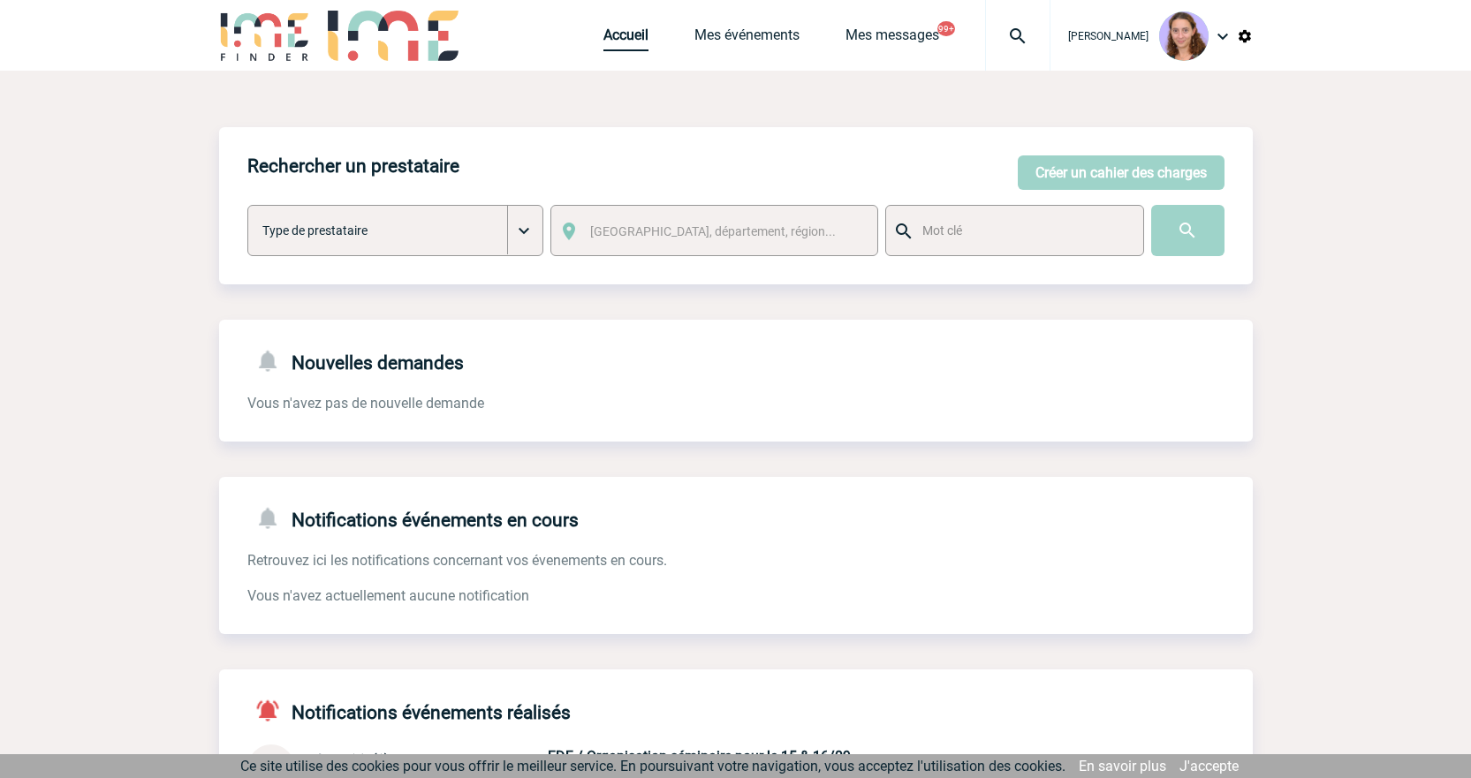
drag, startPoint x: 623, startPoint y: 42, endPoint x: 631, endPoint y: 34, distance: 11.2
click at [623, 42] on link "Accueil" at bounding box center [626, 39] width 45 height 25
drag, startPoint x: 1041, startPoint y: 179, endPoint x: 1023, endPoint y: 176, distance: 18.0
click at [1041, 179] on button "Créer un cahier des charges" at bounding box center [1121, 173] width 207 height 34
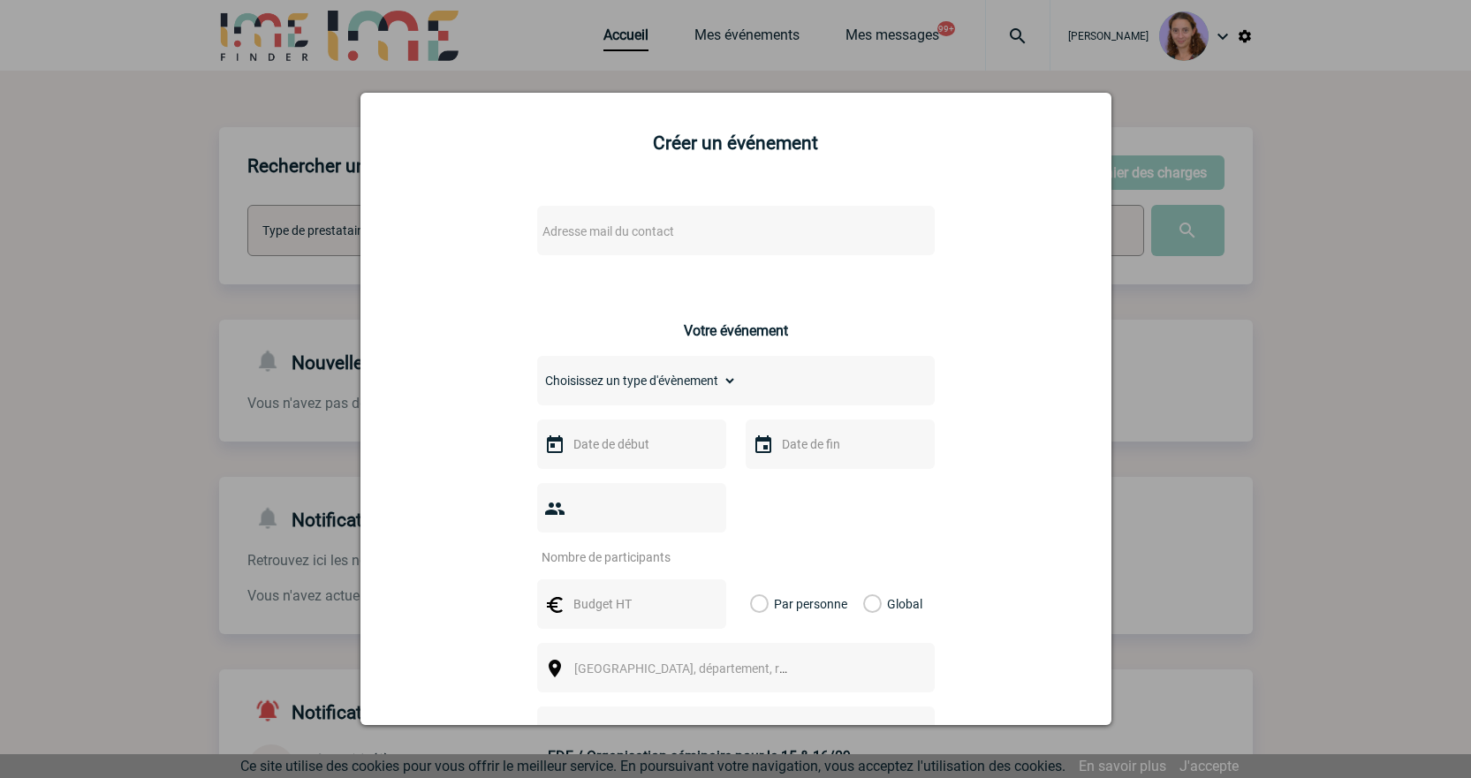
click at [602, 235] on span "Adresse mail du contact" at bounding box center [609, 231] width 132 height 14
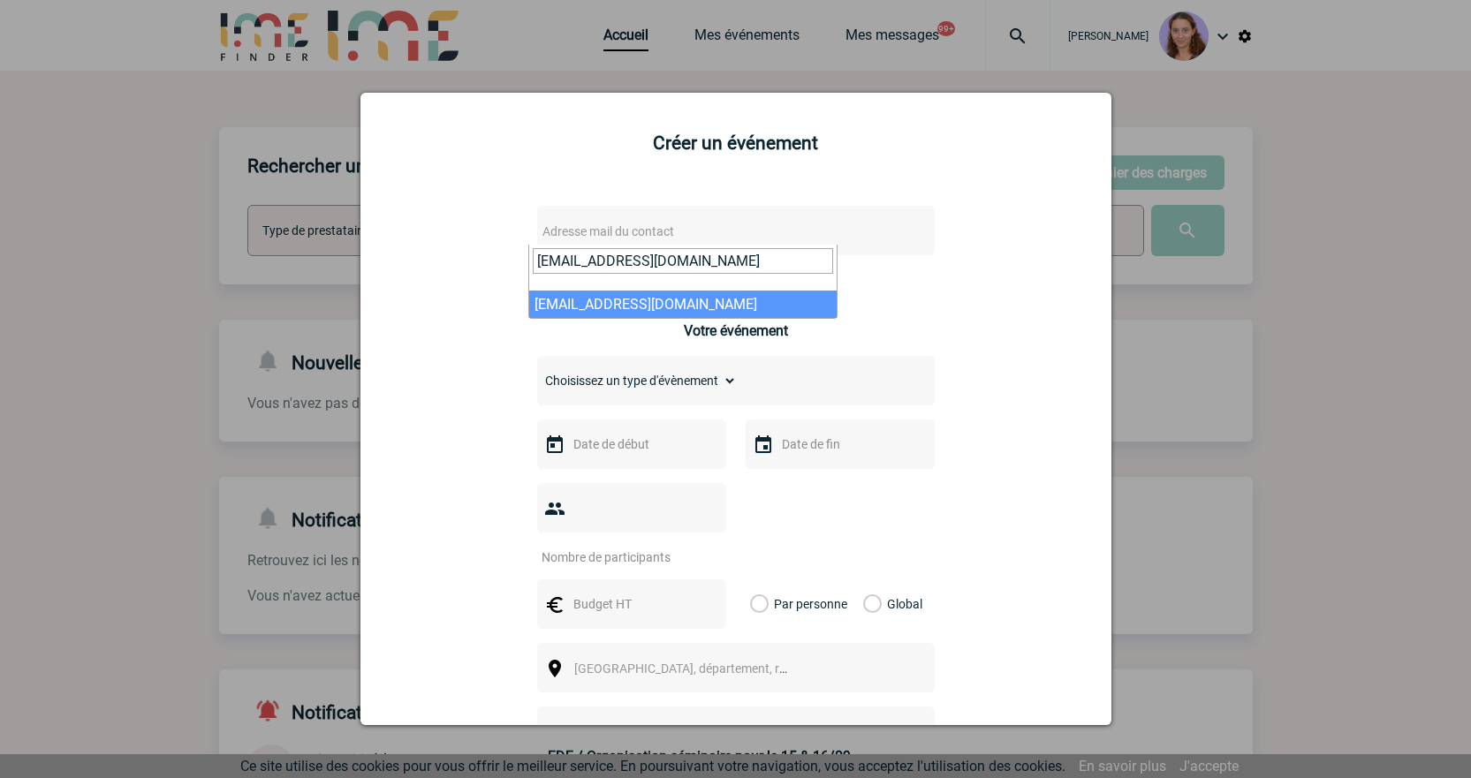
type input "[EMAIL_ADDRESS][DOMAIN_NAME]"
select select "130401"
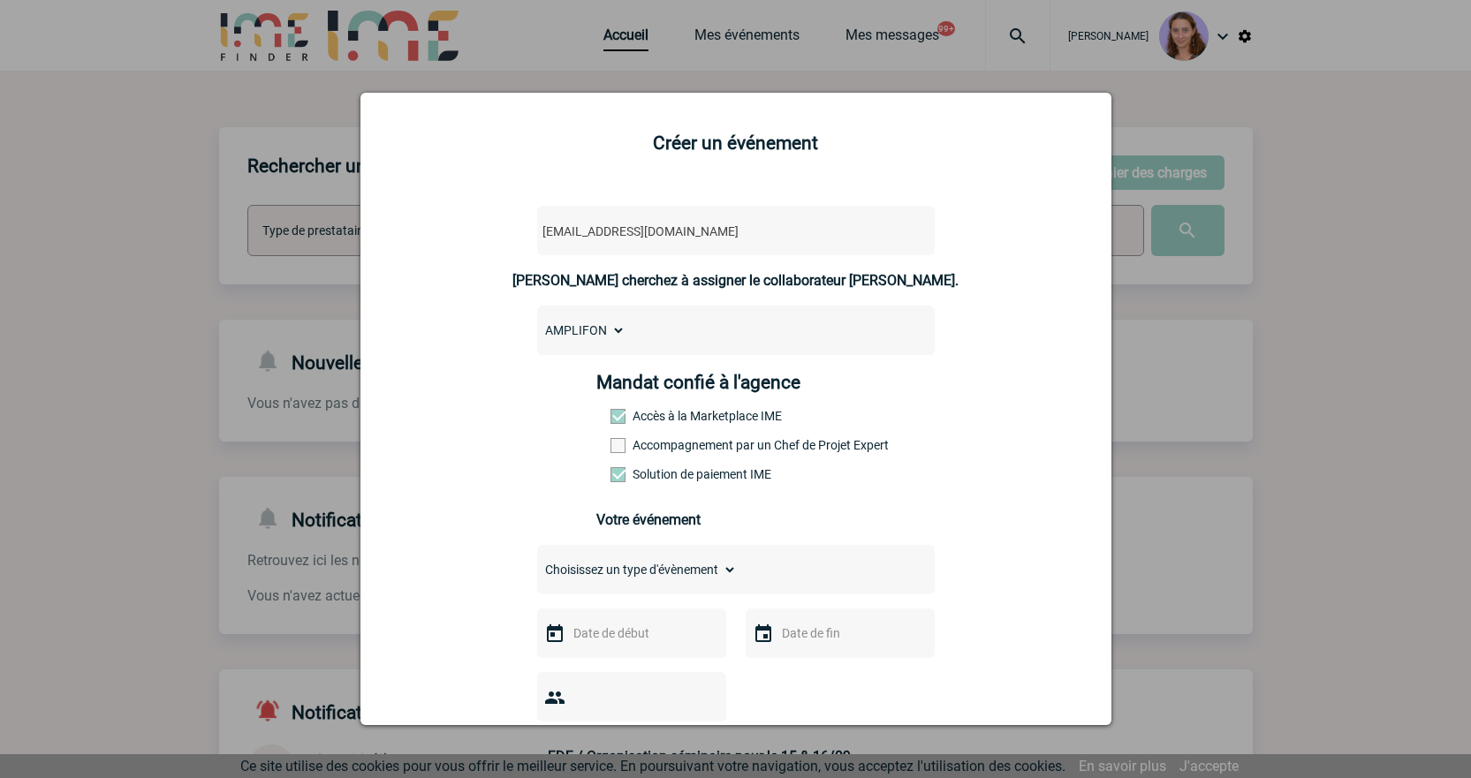
scroll to position [265, 0]
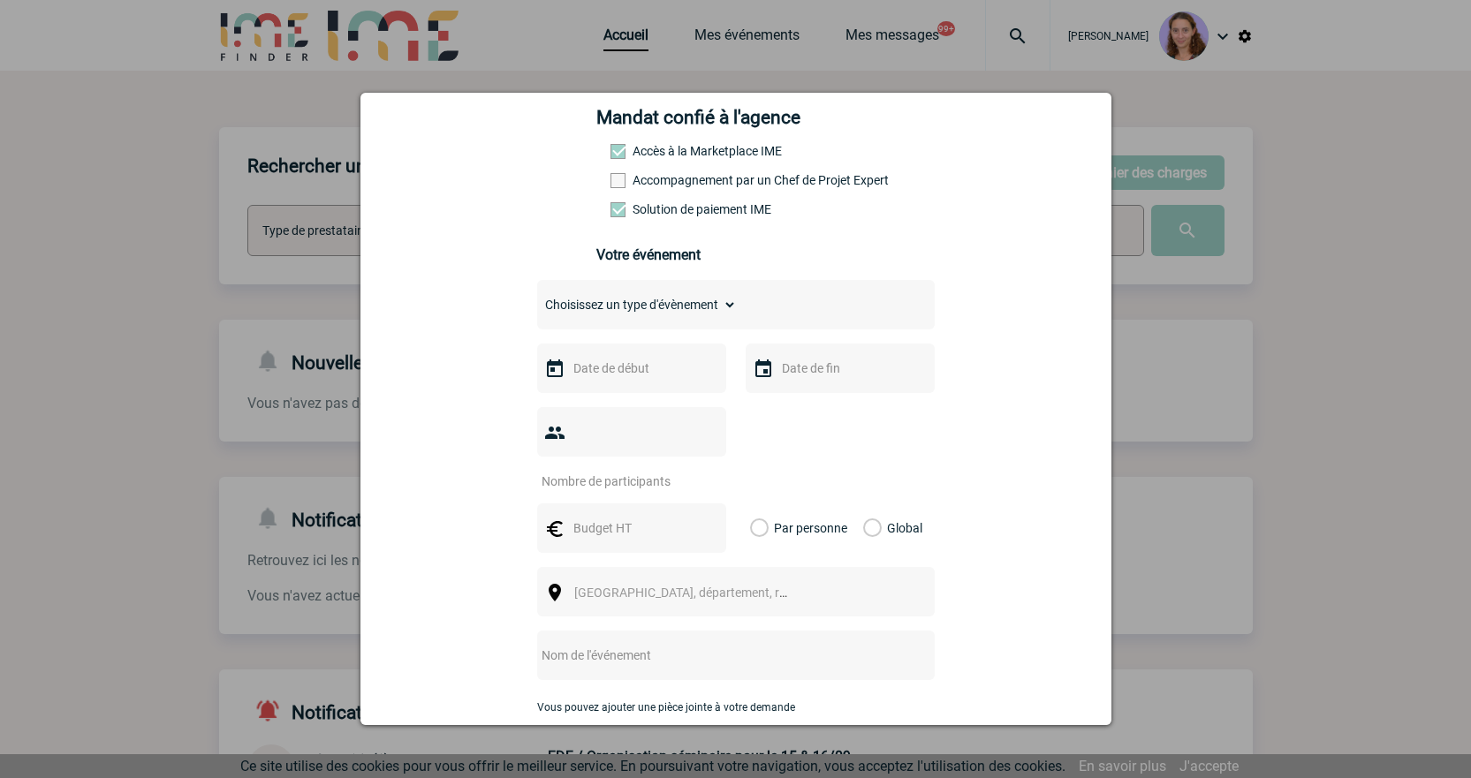
click at [627, 312] on select "Choisissez un type d'évènement Séminaire avec nuitée Séminaire sans nuitée Repa…" at bounding box center [637, 304] width 200 height 25
select select "9"
click at [537, 297] on select "Choisissez un type d'évènement Séminaire avec nuitée Séminaire sans nuitée Repa…" at bounding box center [637, 304] width 200 height 25
click at [572, 380] on input "text" at bounding box center [630, 368] width 122 height 23
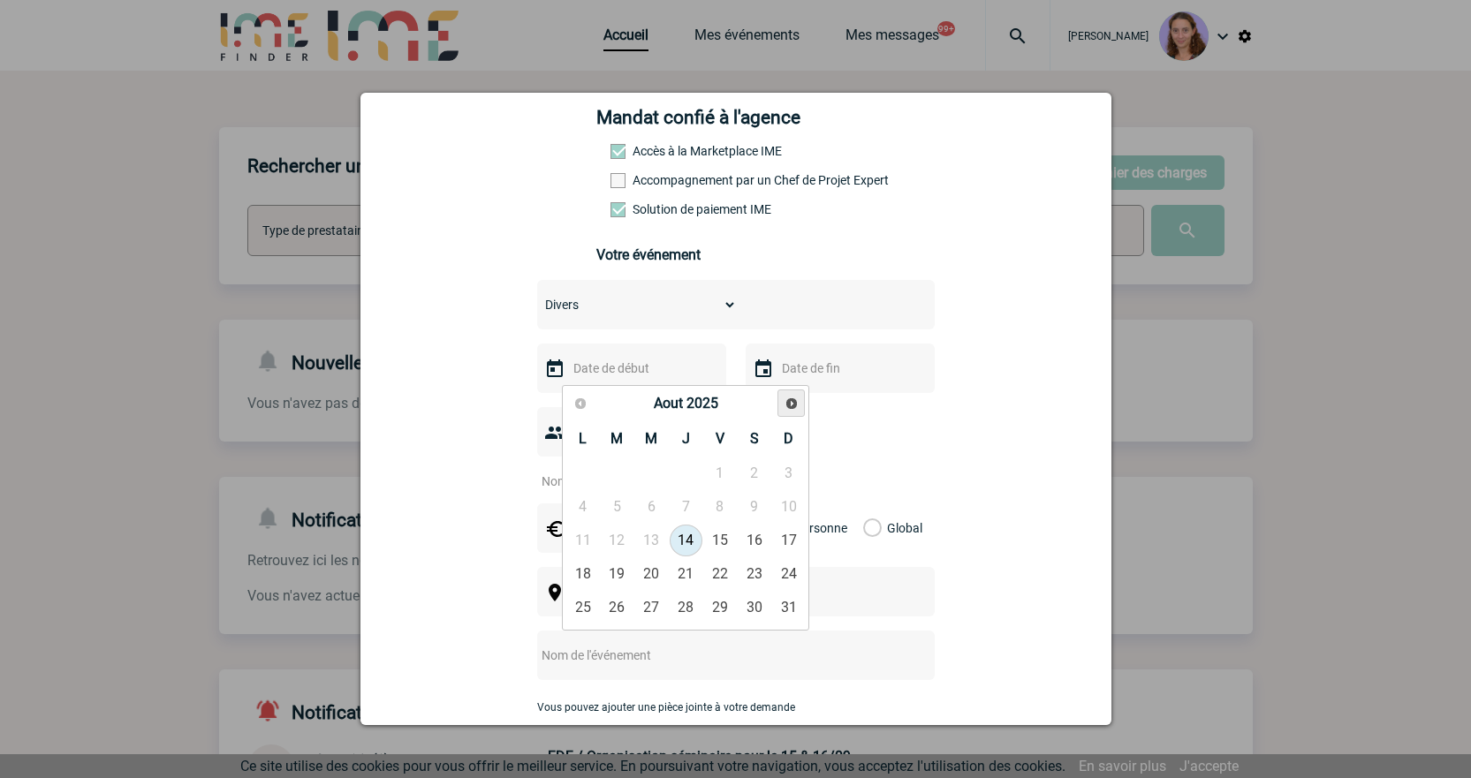
click at [795, 401] on span "Suivant" at bounding box center [792, 404] width 14 height 14
click at [580, 468] on link "1" at bounding box center [582, 474] width 33 height 32
type input "[DATE]"
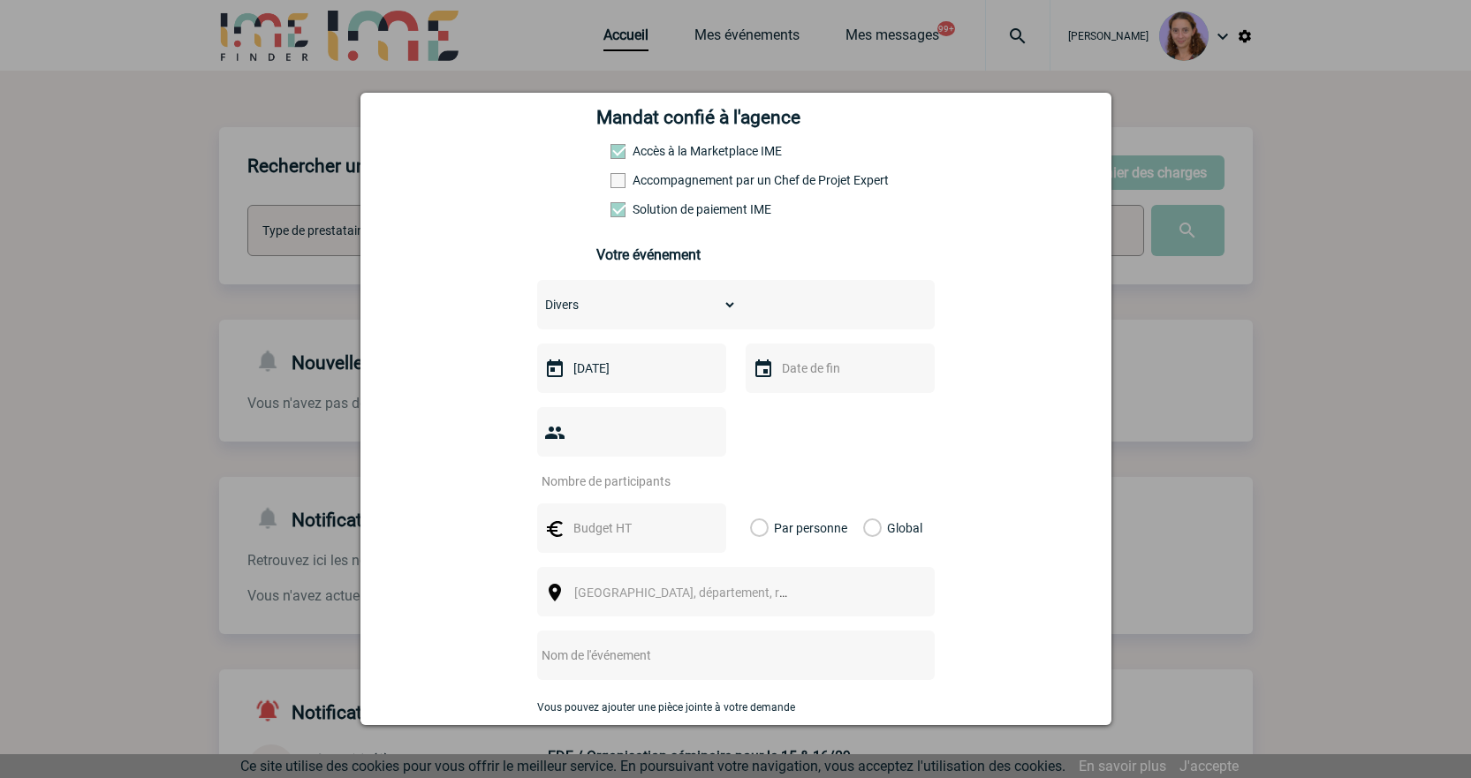
click at [604, 470] on input "number" at bounding box center [620, 481] width 166 height 23
type input "1800"
click at [613, 517] on input "text" at bounding box center [630, 528] width 122 height 23
type input "90000"
click at [877, 504] on div "Global" at bounding box center [890, 528] width 59 height 49
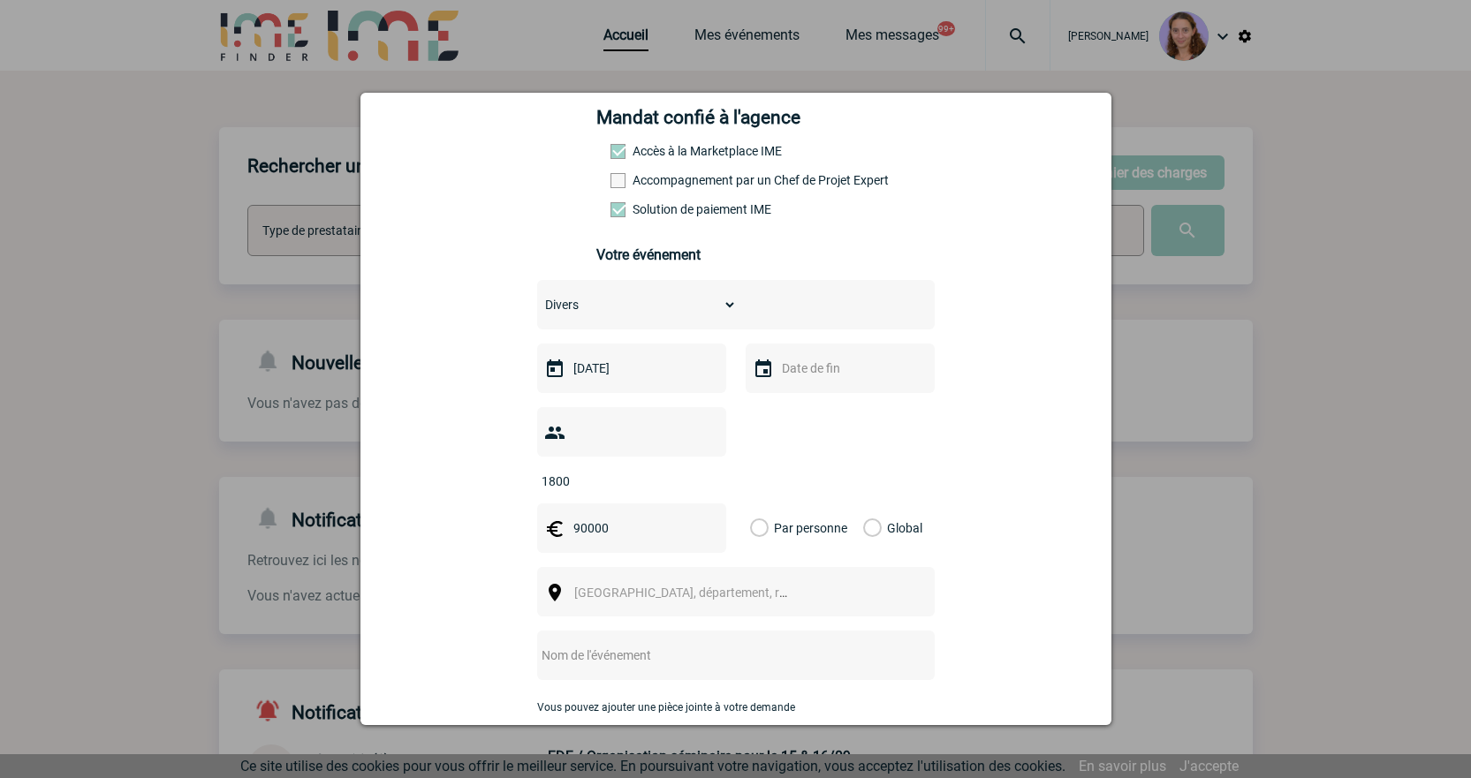
click at [869, 504] on label "Global" at bounding box center [868, 528] width 11 height 49
click at [0, 0] on input "Global" at bounding box center [0, 0] width 0 height 0
click at [733, 581] on span "[GEOGRAPHIC_DATA], département, région..." at bounding box center [688, 593] width 243 height 25
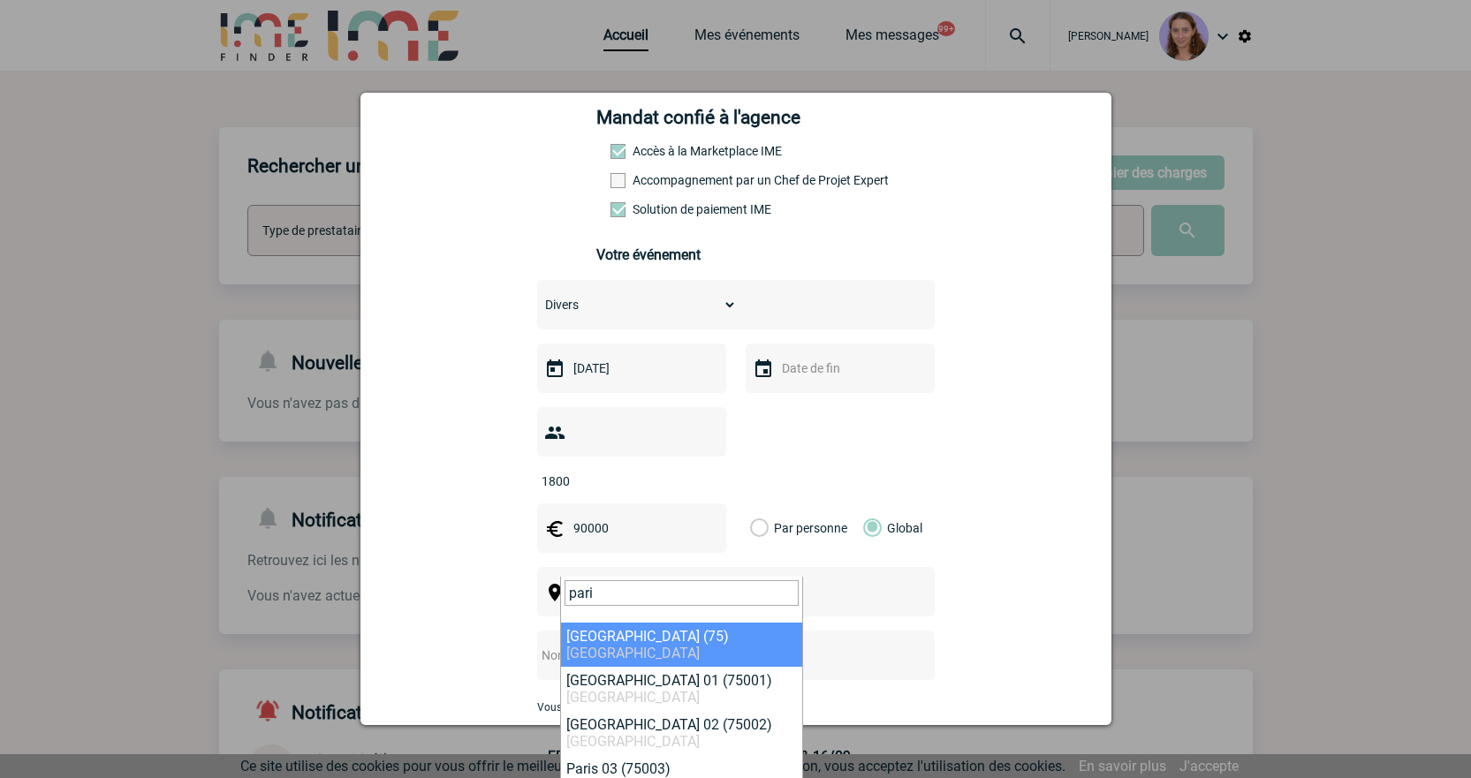
type input "pari"
select select "3"
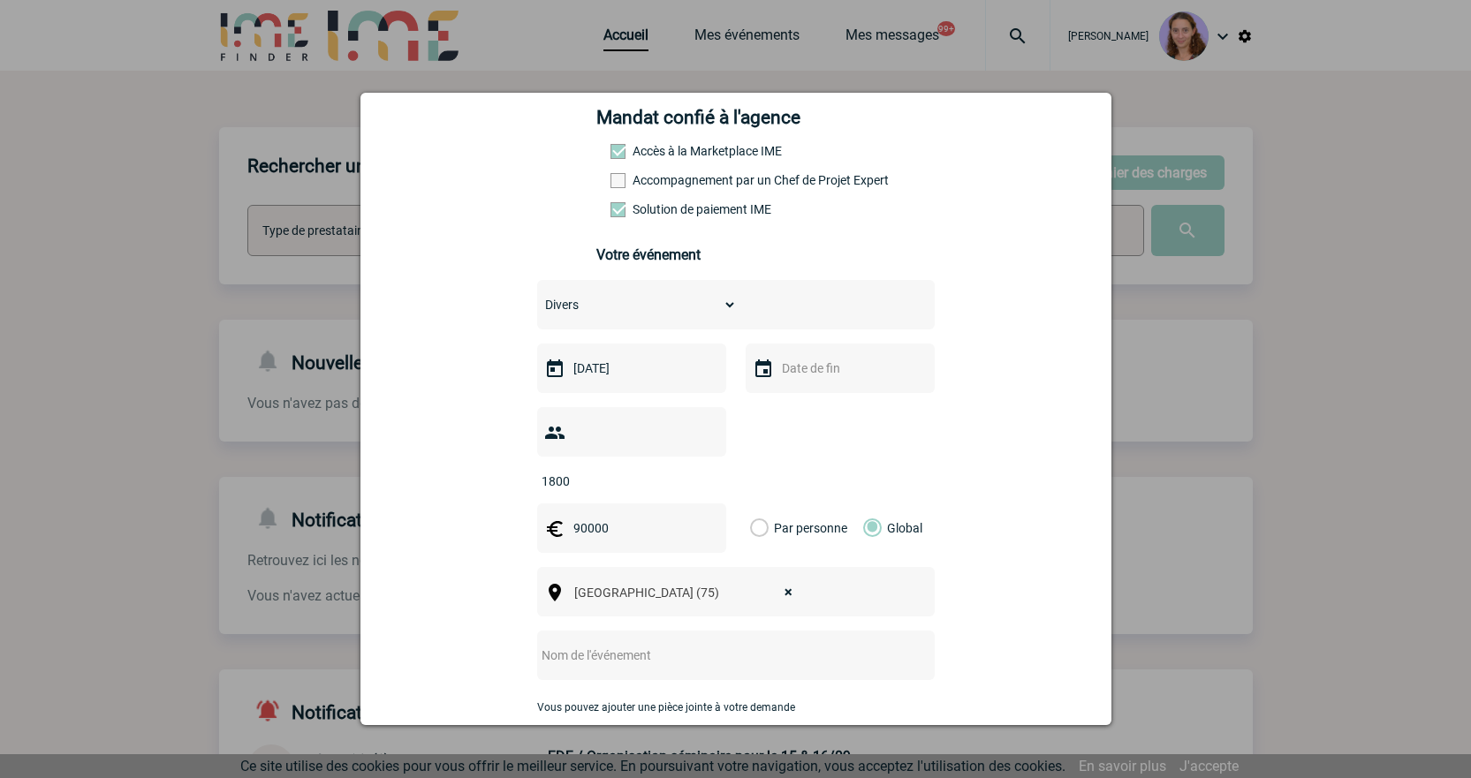
click at [574, 644] on input "text" at bounding box center [712, 655] width 351 height 23
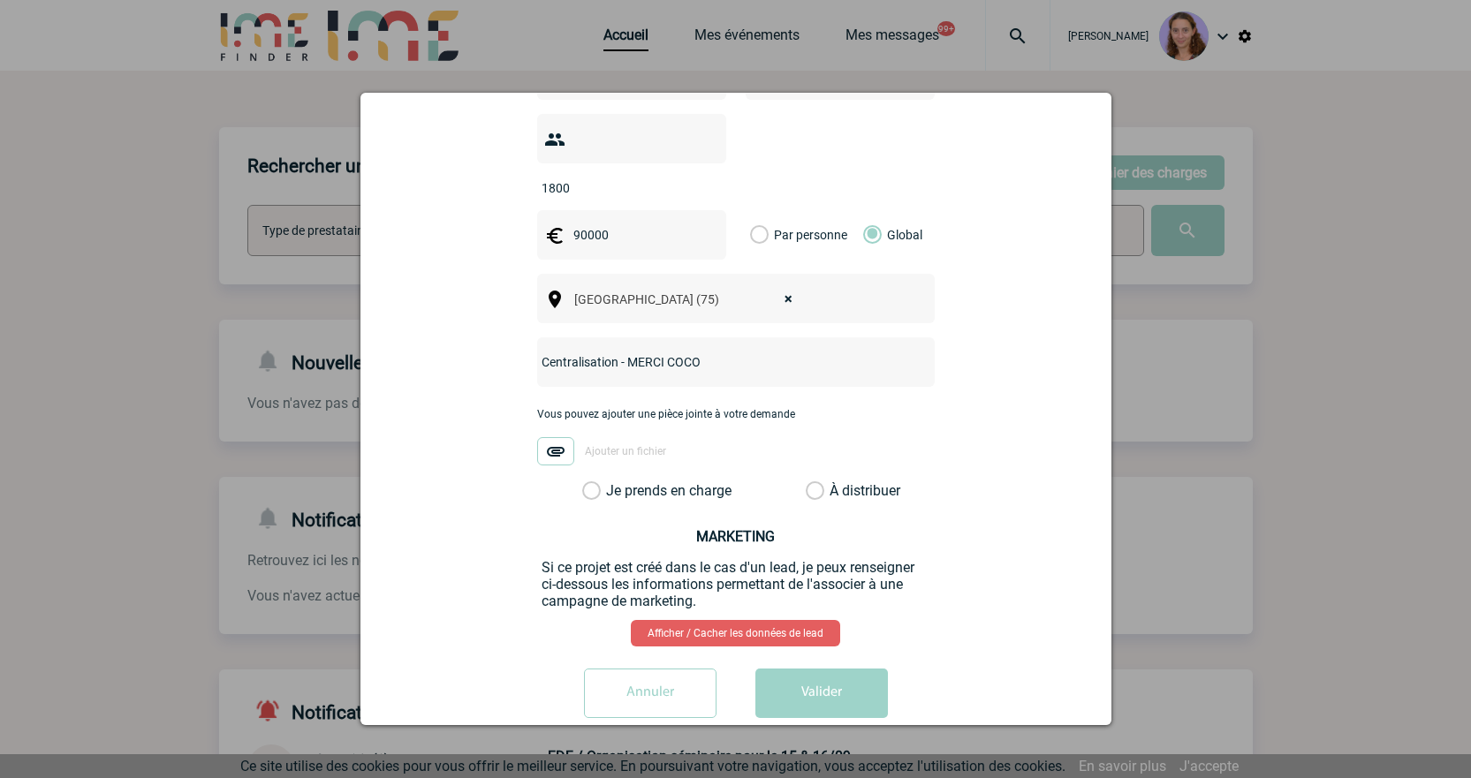
scroll to position [563, 0]
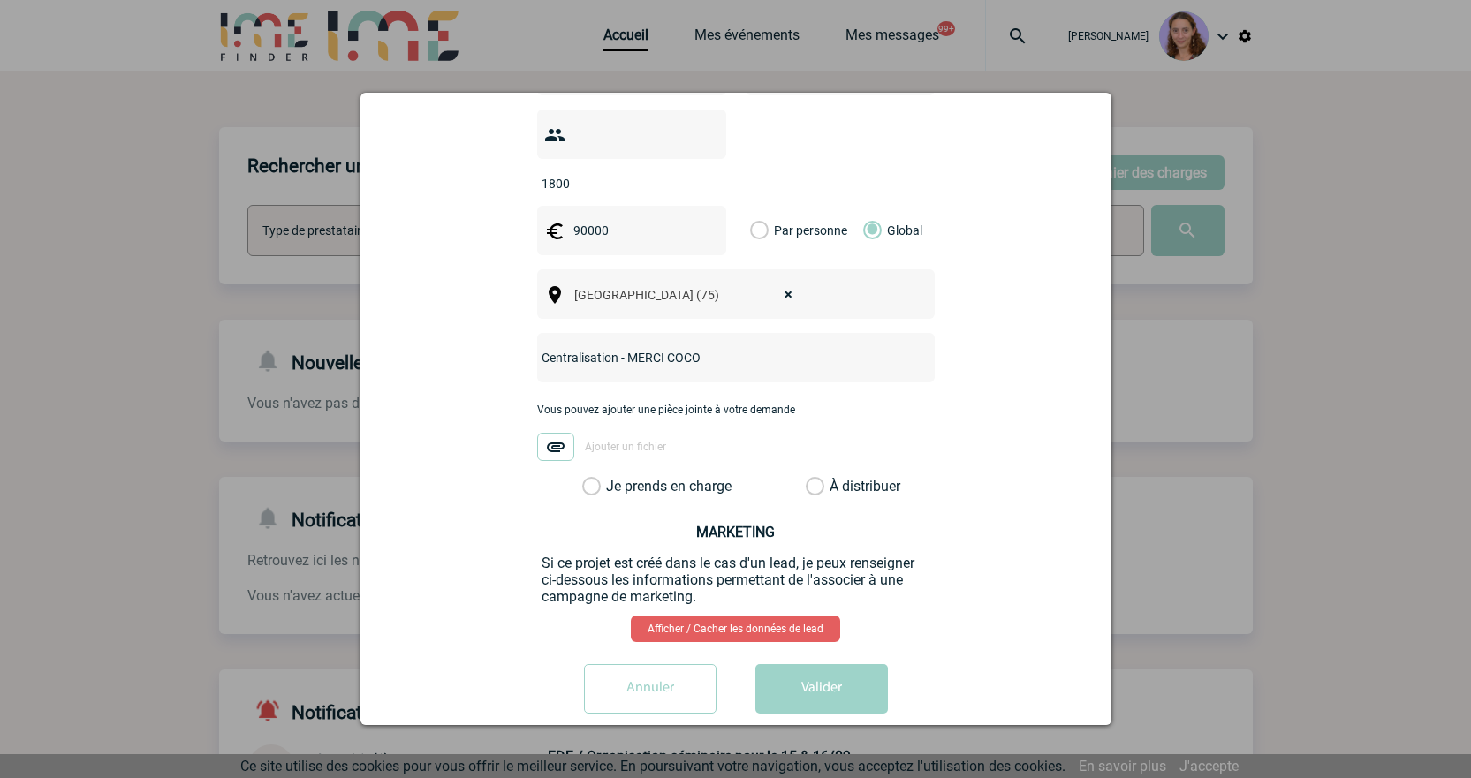
type input "Centralisation - MERCI COCO"
click at [809, 478] on label "À distribuer" at bounding box center [815, 487] width 19 height 18
click at [0, 0] on input "À distribuer" at bounding box center [0, 0] width 0 height 0
click at [859, 664] on button "Valider" at bounding box center [822, 688] width 133 height 49
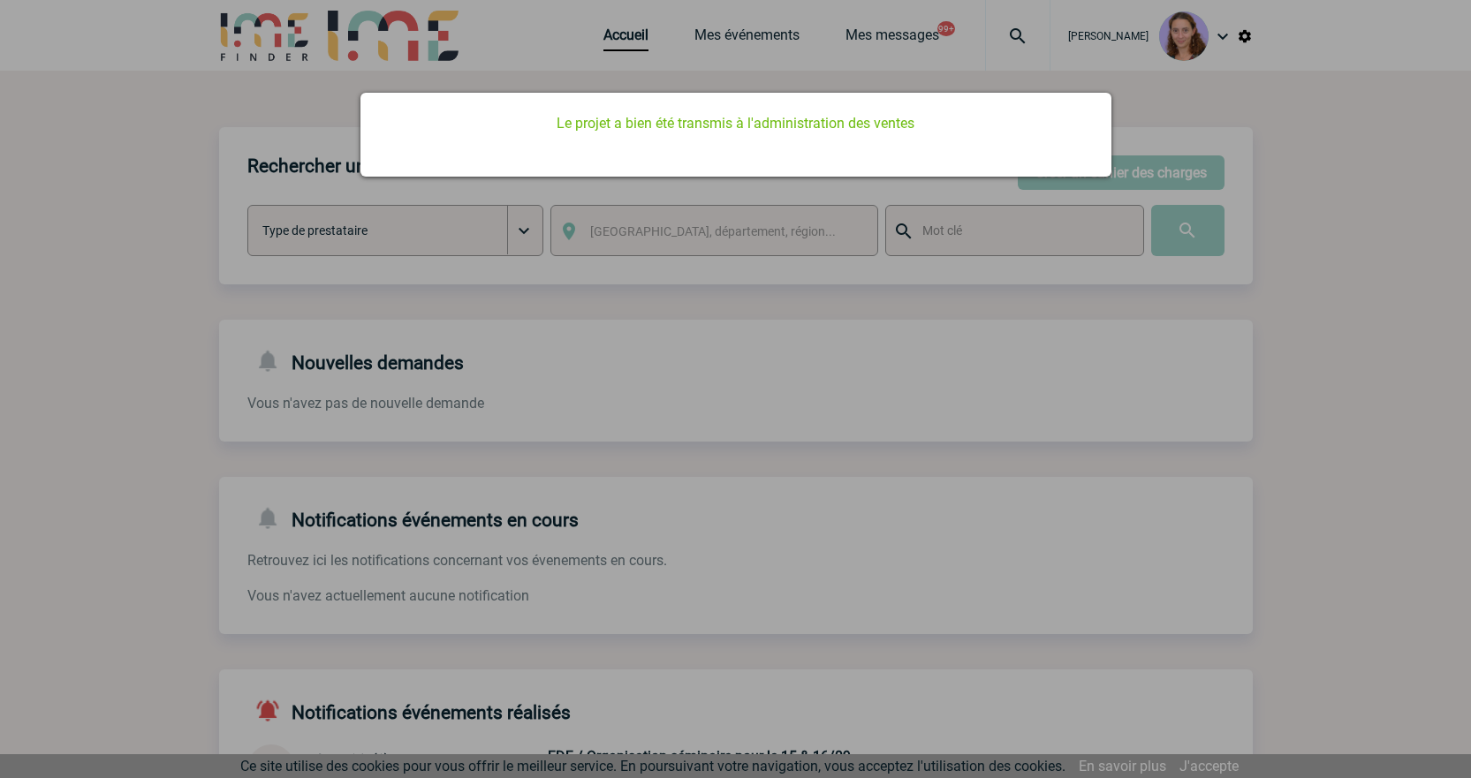
scroll to position [0, 0]
click at [604, 61] on div at bounding box center [735, 389] width 1471 height 778
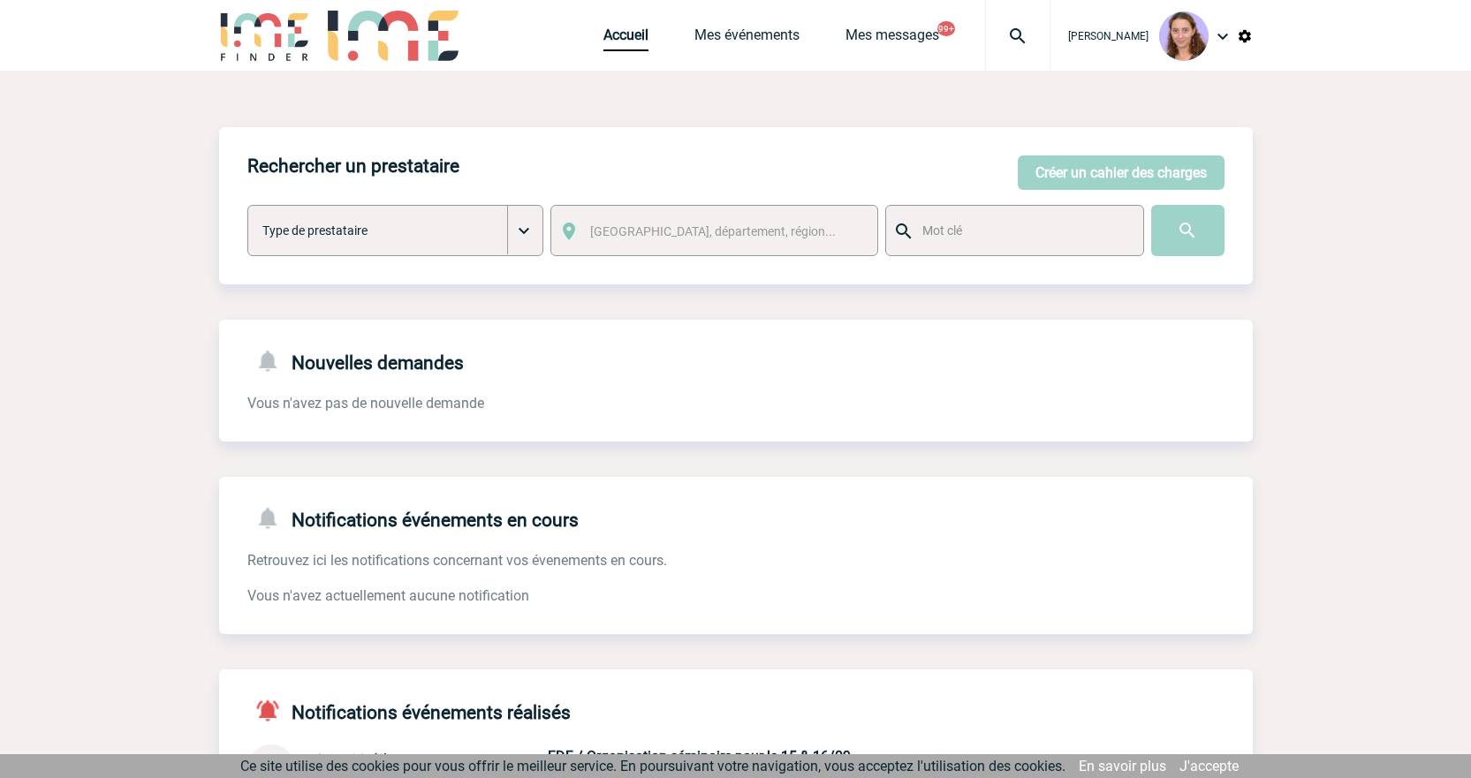
click at [617, 24] on div "Accueil Mes événements Mes messages 99+ Projet, client Projet, client" at bounding box center [827, 35] width 447 height 71
click at [617, 31] on link "Accueil" at bounding box center [626, 39] width 45 height 25
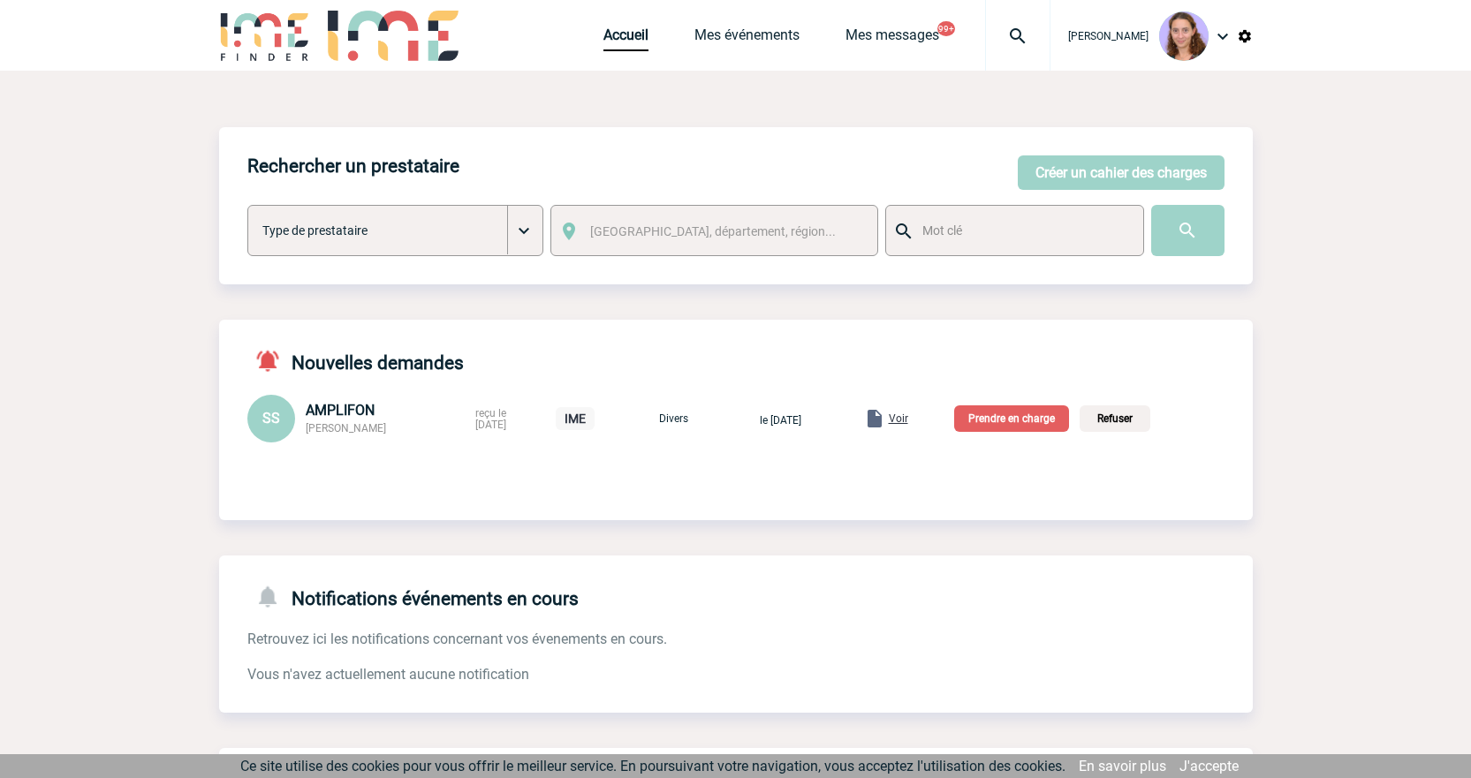
click at [912, 410] on link "Voir" at bounding box center [867, 417] width 90 height 17
click at [908, 414] on span "Voir" at bounding box center [898, 419] width 19 height 12
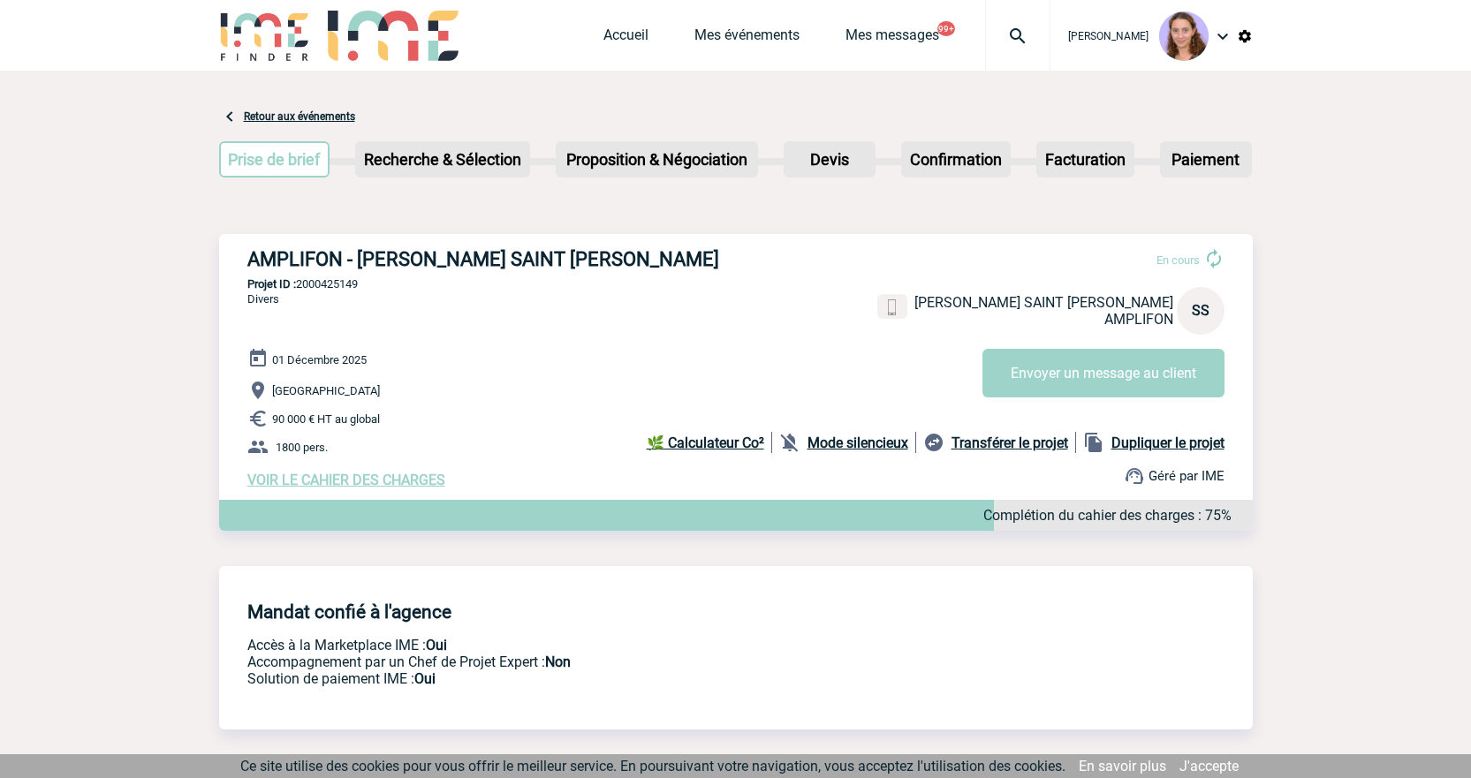
click at [340, 285] on p "Projet ID : 2000425149" at bounding box center [736, 283] width 1034 height 13
copy p "2000425149"
click at [620, 47] on link "Accueil" at bounding box center [626, 39] width 45 height 25
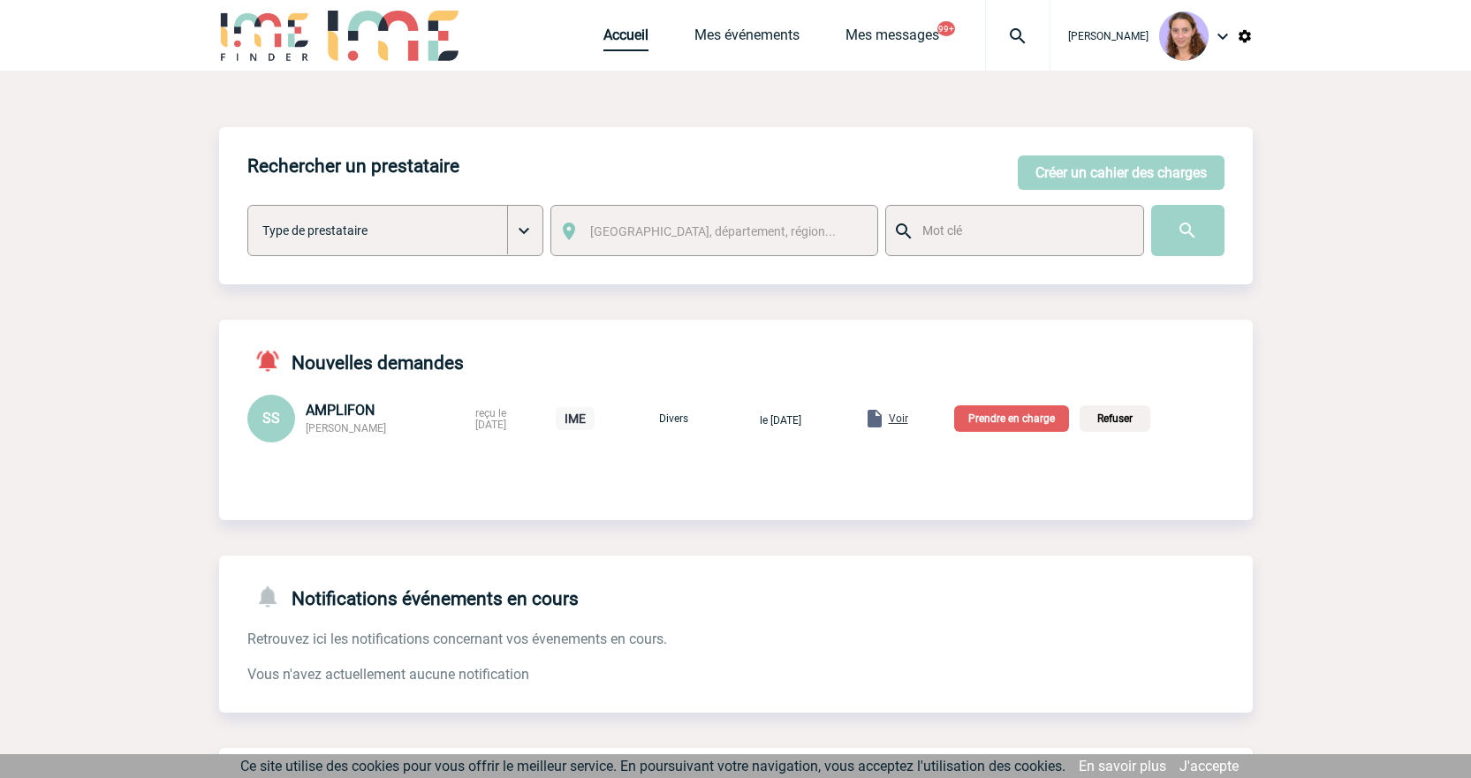
click at [615, 35] on link "Accueil" at bounding box center [626, 39] width 45 height 25
